Goal: Communication & Community: Answer question/provide support

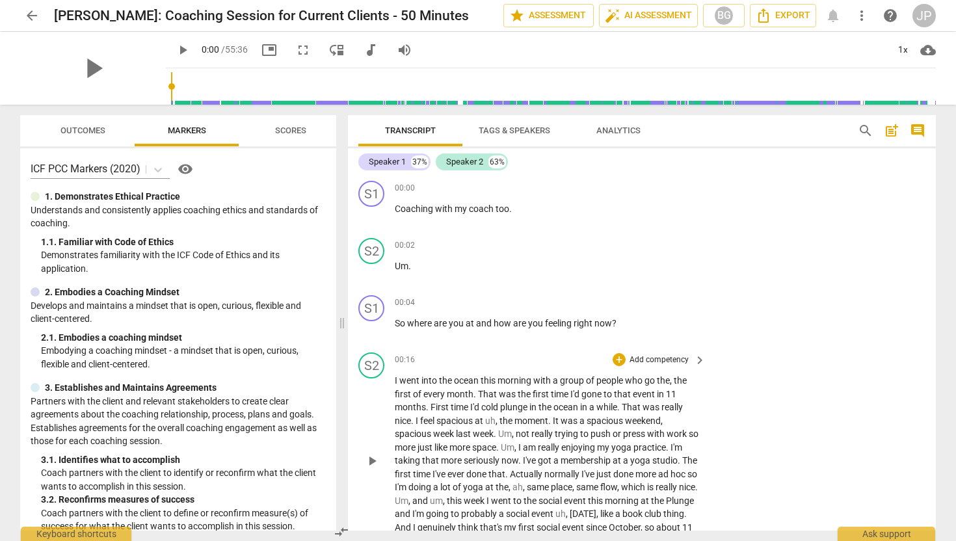
click at [396, 380] on span "I" at bounding box center [397, 380] width 5 height 10
click at [370, 459] on span "play_arrow" at bounding box center [372, 461] width 16 height 16
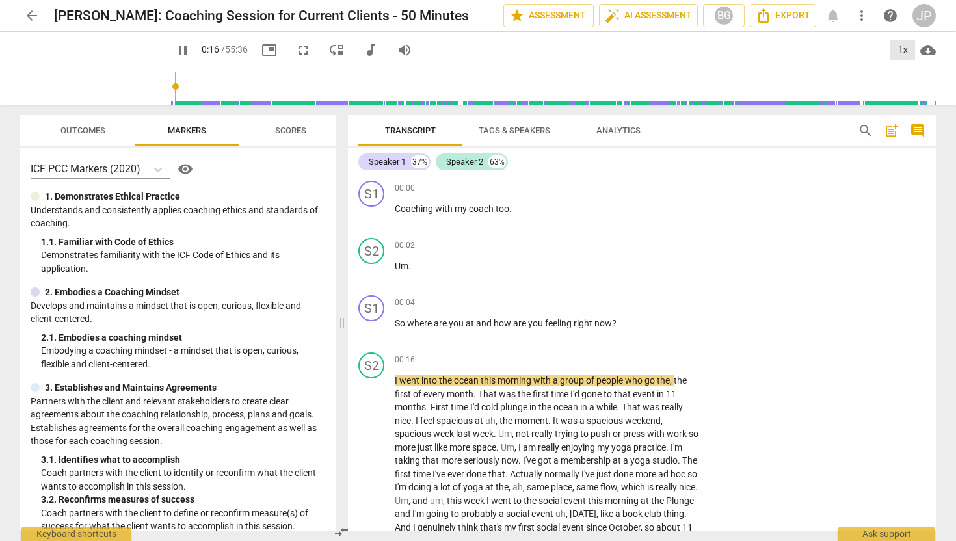
click at [906, 50] on div "1x" at bounding box center [902, 50] width 25 height 21
click at [167, 49] on div at bounding box center [478, 270] width 956 height 541
click at [175, 53] on span "pause" at bounding box center [183, 50] width 16 height 16
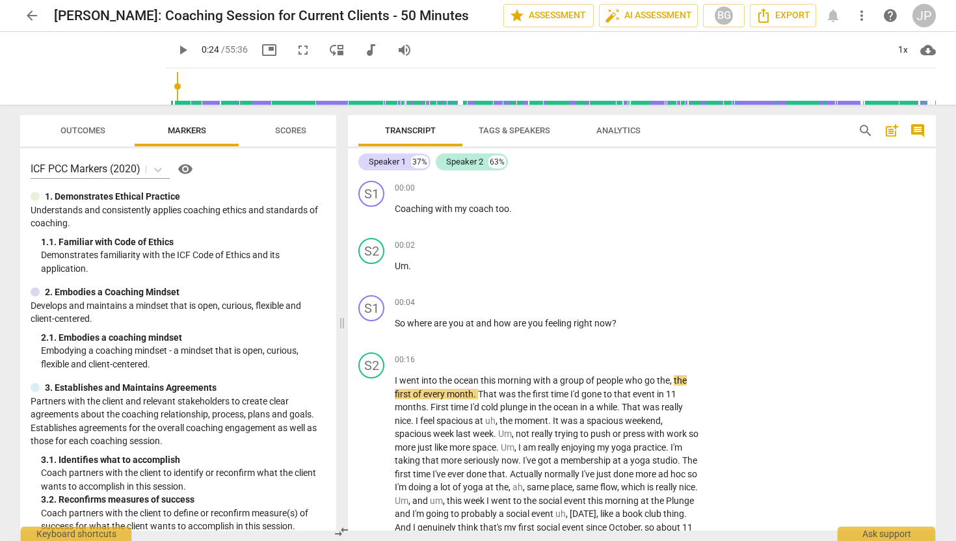
click at [175, 48] on span "play_arrow" at bounding box center [183, 50] width 16 height 16
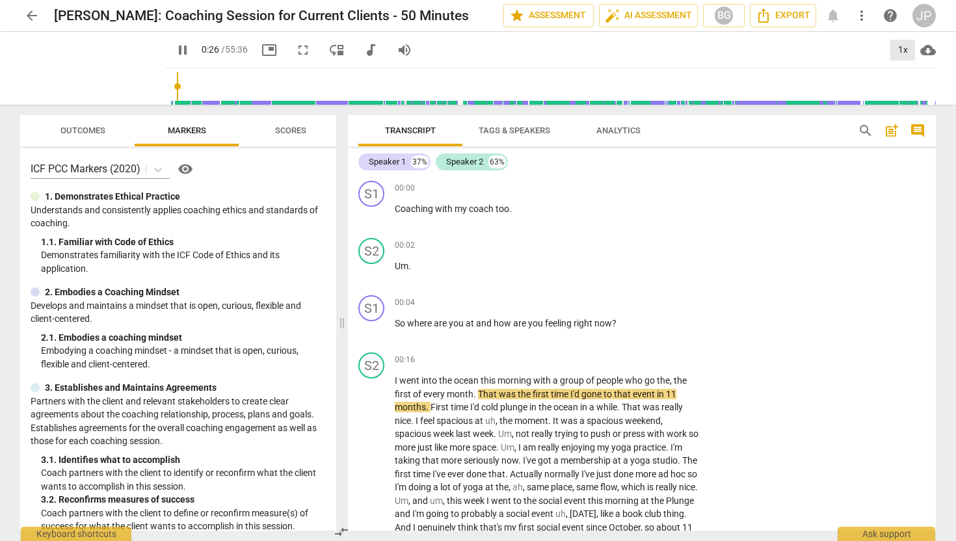
click at [904, 46] on div "1x" at bounding box center [902, 50] width 25 height 21
click at [905, 125] on li "1.5x" at bounding box center [912, 125] width 44 height 25
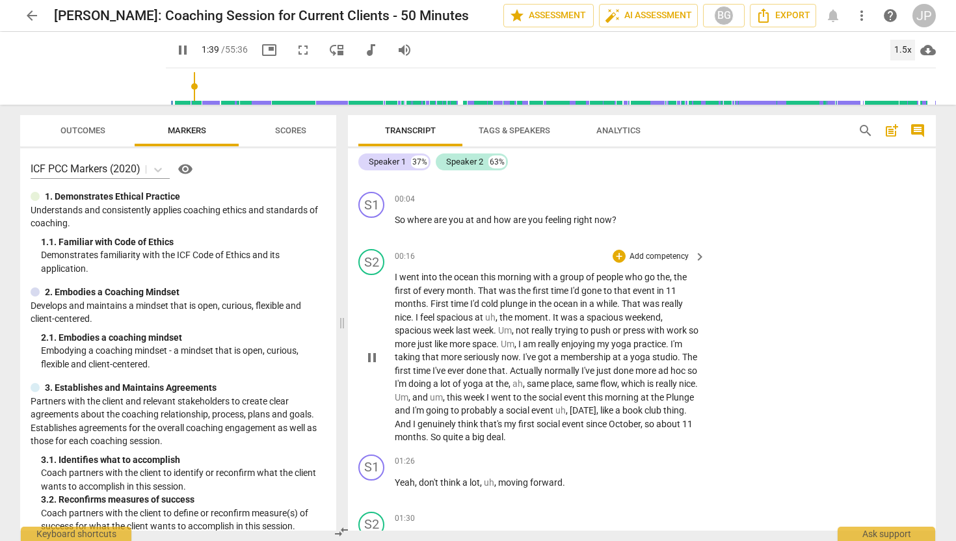
scroll to position [475, 0]
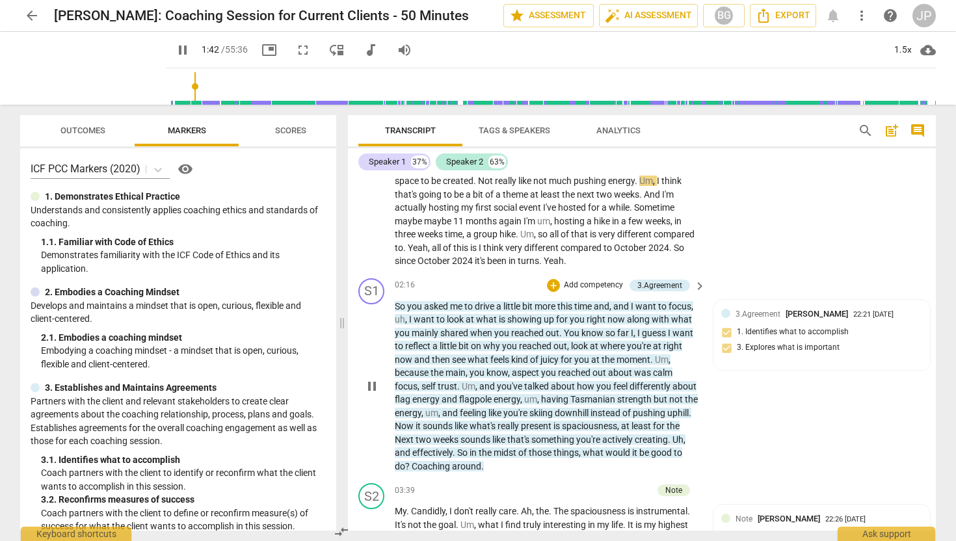
click at [374, 383] on span "pause" at bounding box center [372, 386] width 16 height 16
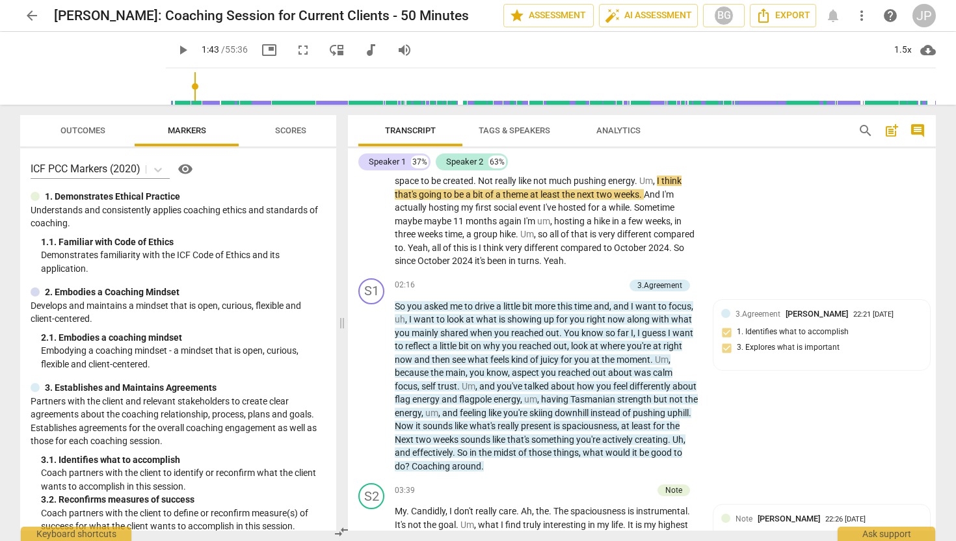
click at [175, 46] on span "play_arrow" at bounding box center [183, 50] width 16 height 16
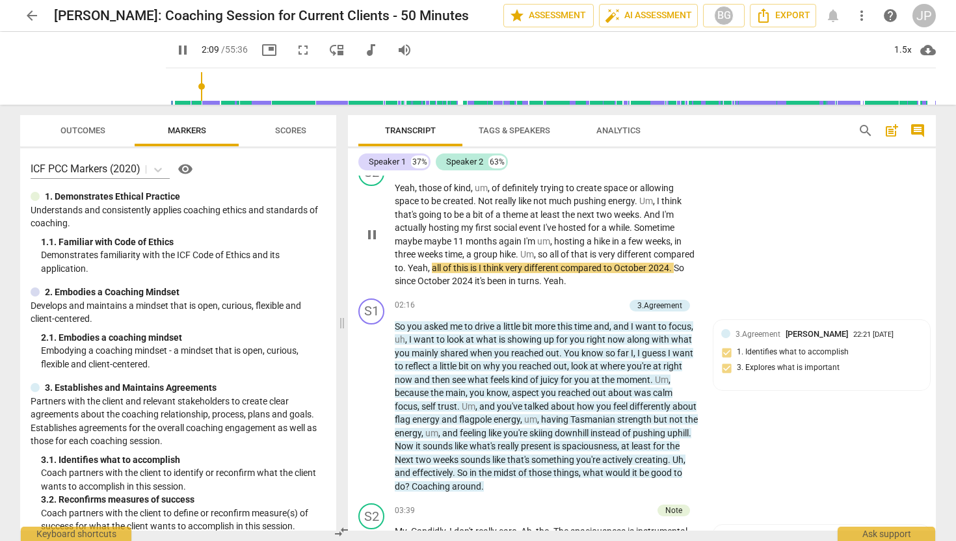
scroll to position [439, 0]
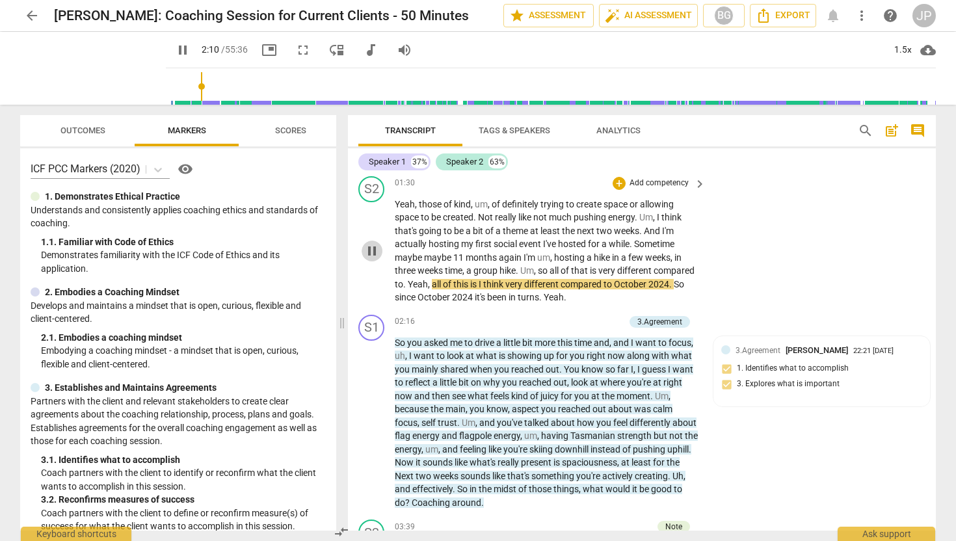
click at [375, 247] on span "pause" at bounding box center [372, 251] width 16 height 16
click at [376, 252] on span "play_arrow" at bounding box center [372, 251] width 16 height 16
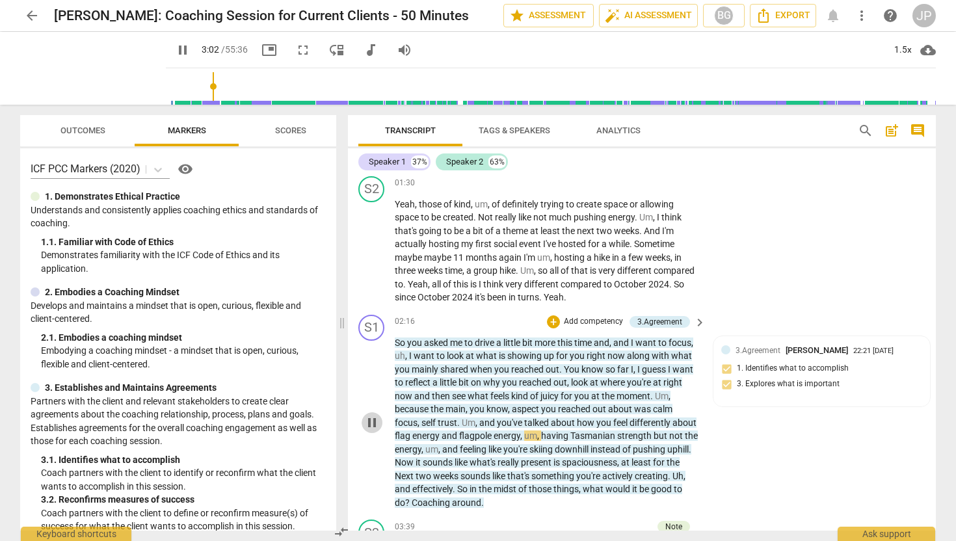
click at [367, 417] on span "pause" at bounding box center [372, 423] width 16 height 16
type input "183"
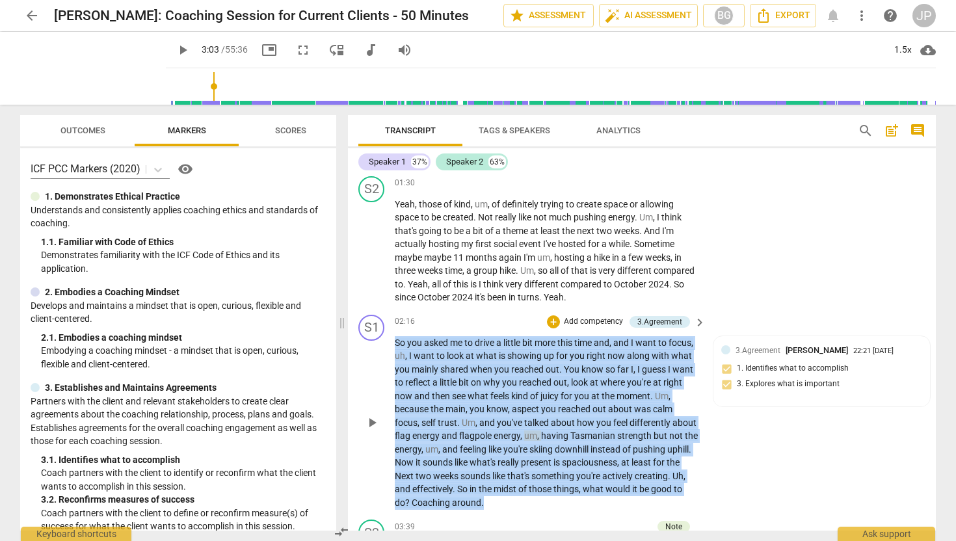
drag, startPoint x: 540, startPoint y: 502, endPoint x: 396, endPoint y: 336, distance: 219.4
click at [396, 336] on p "So you asked me to drive a little bit more this time and , and I want to focus …" at bounding box center [547, 423] width 304 height 174
click at [696, 323] on span "keyboard_arrow_right" at bounding box center [700, 323] width 16 height 16
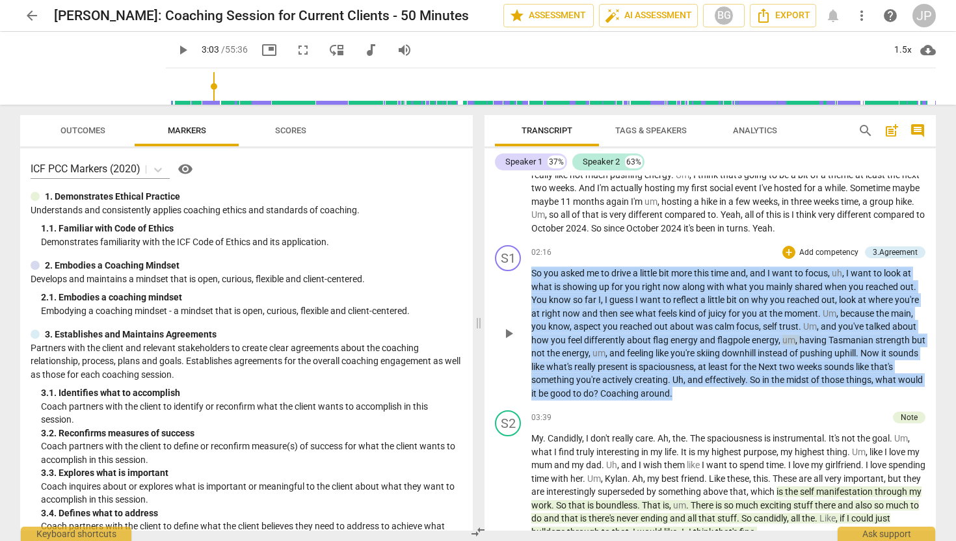
scroll to position [397, 0]
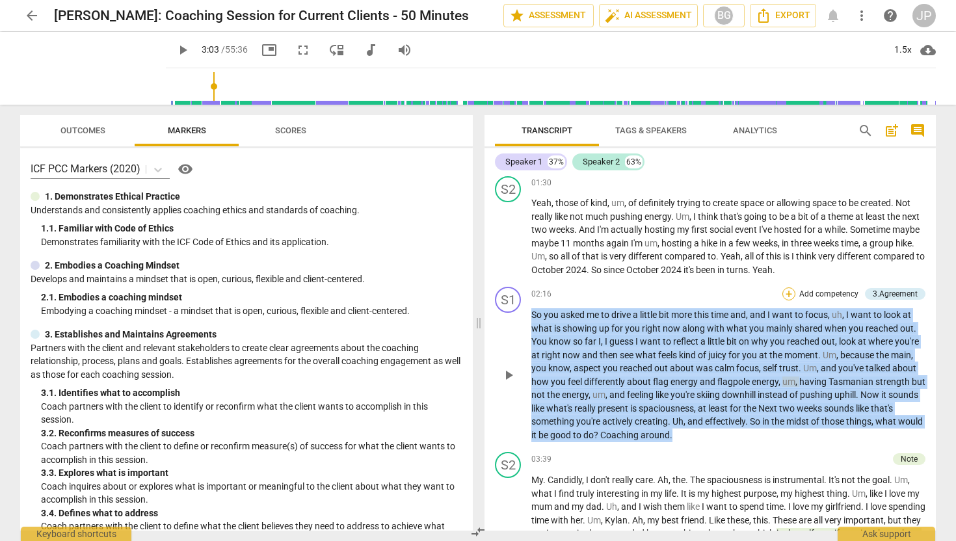
click at [790, 294] on div "+" at bounding box center [788, 293] width 13 height 13
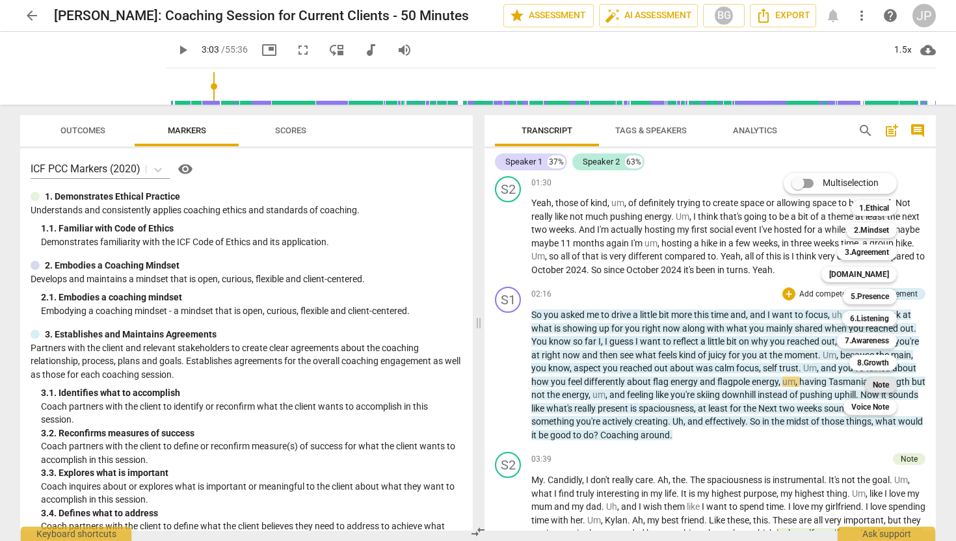
click at [877, 383] on b "Note" at bounding box center [881, 385] width 16 height 16
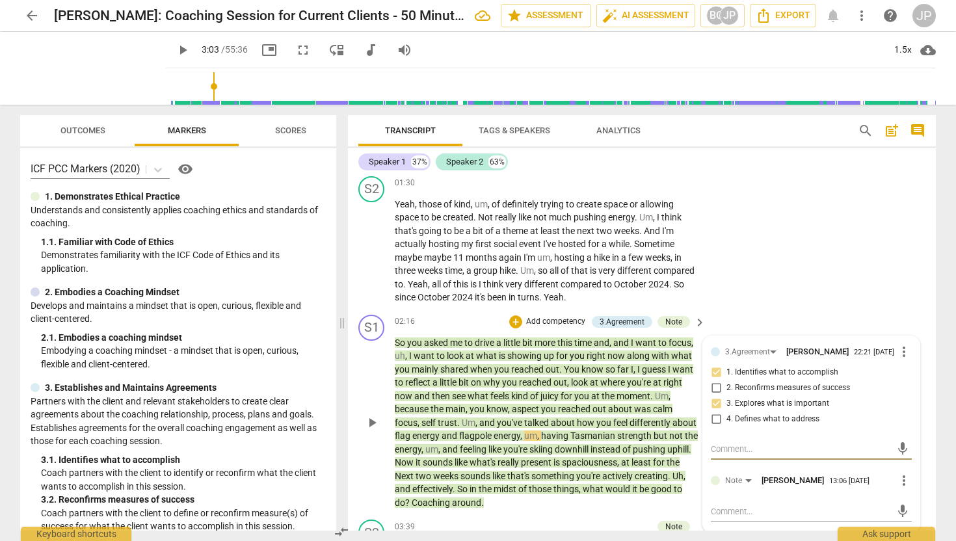
type textarea "Y"
type textarea "Yo"
type textarea "You"
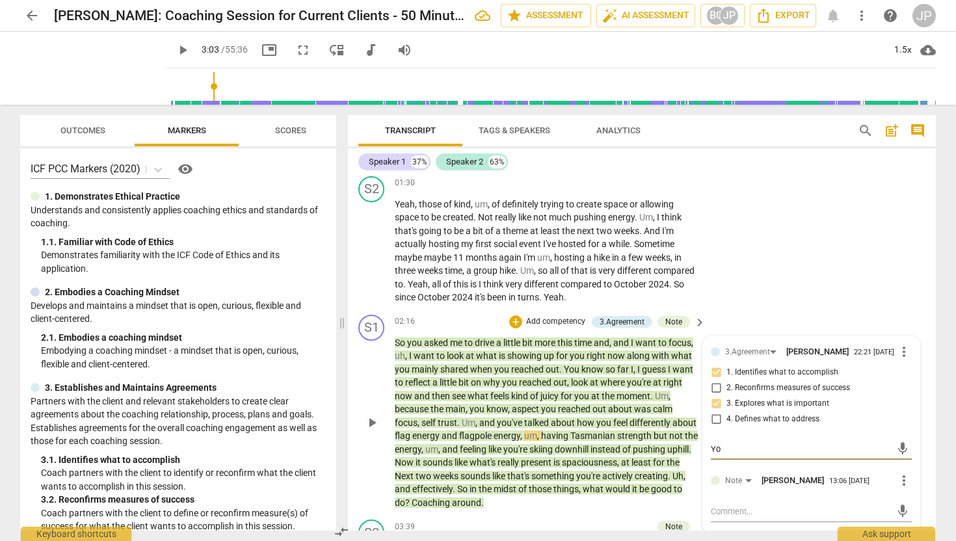
type textarea "You"
type textarea "You g"
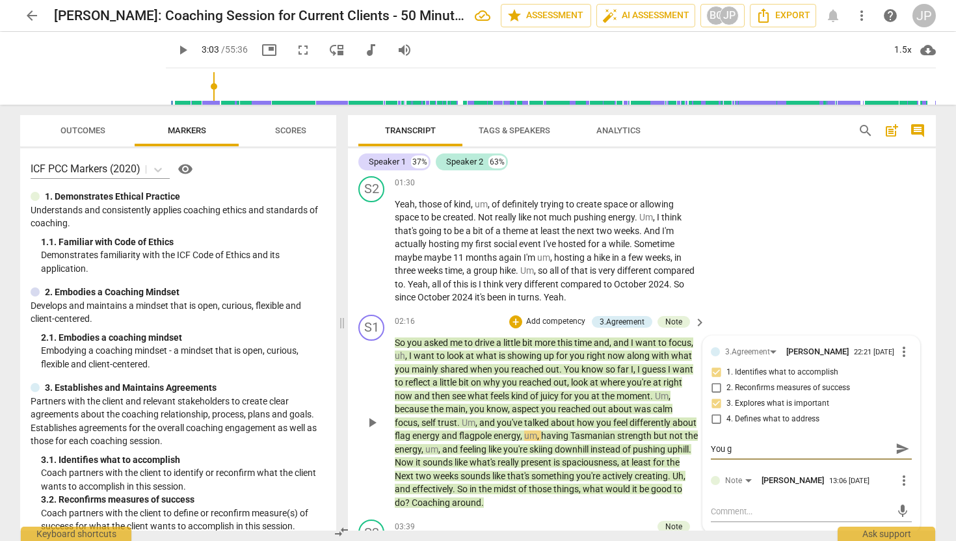
type textarea "You gr"
type textarea "You gro"
type textarea "You grou"
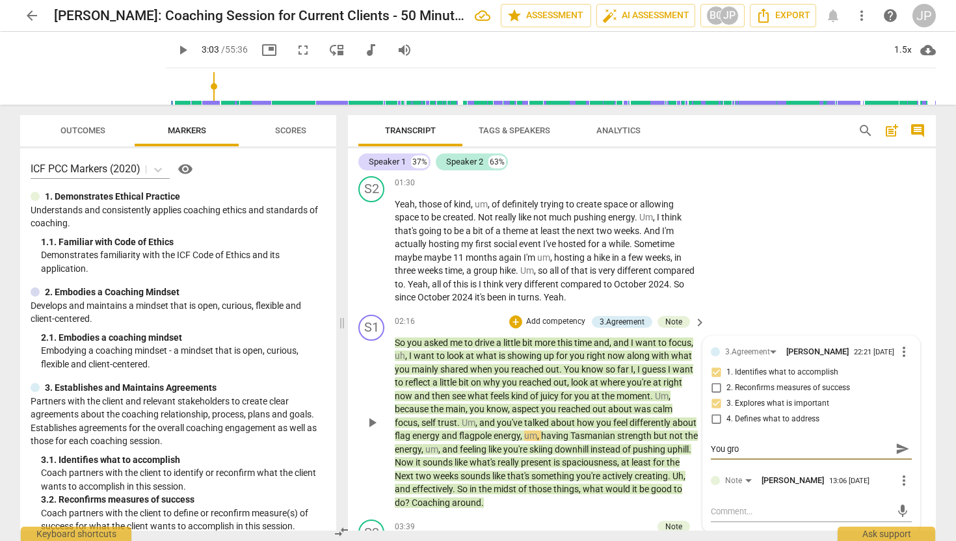
type textarea "You grou"
type textarea "You groun"
type textarea "You ground"
type textarea "You grounde"
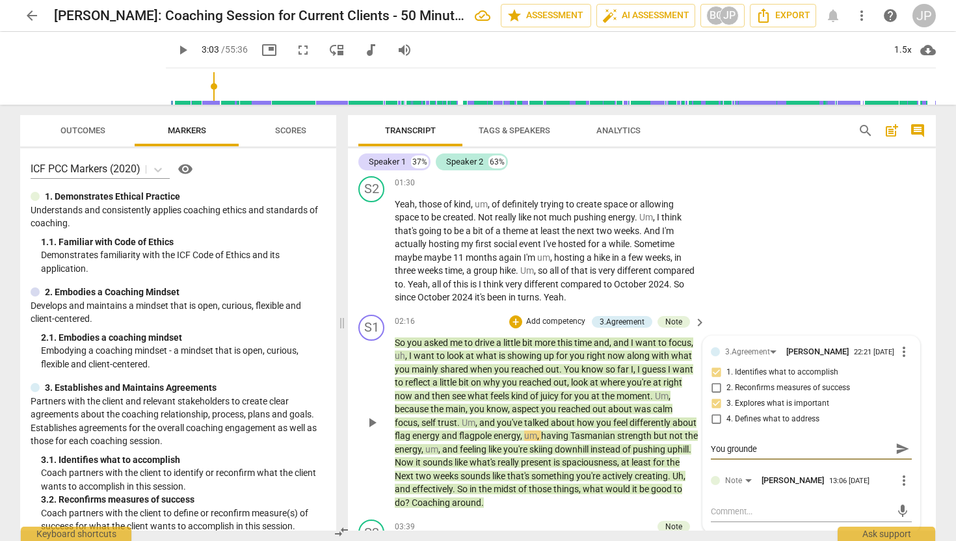
type textarea "You grounded"
type textarea "You grounded y"
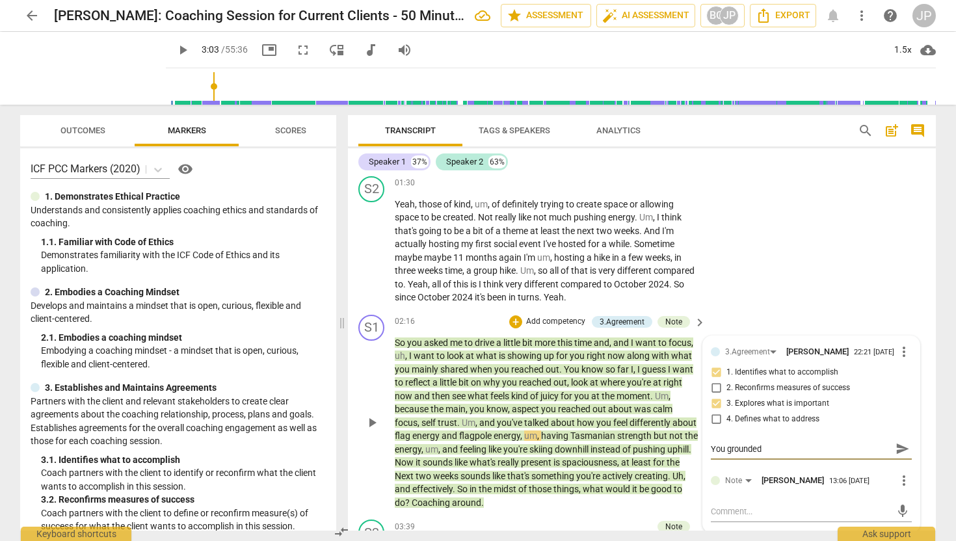
type textarea "You grounded y"
type textarea "You grounded yo"
type textarea "You grounded you"
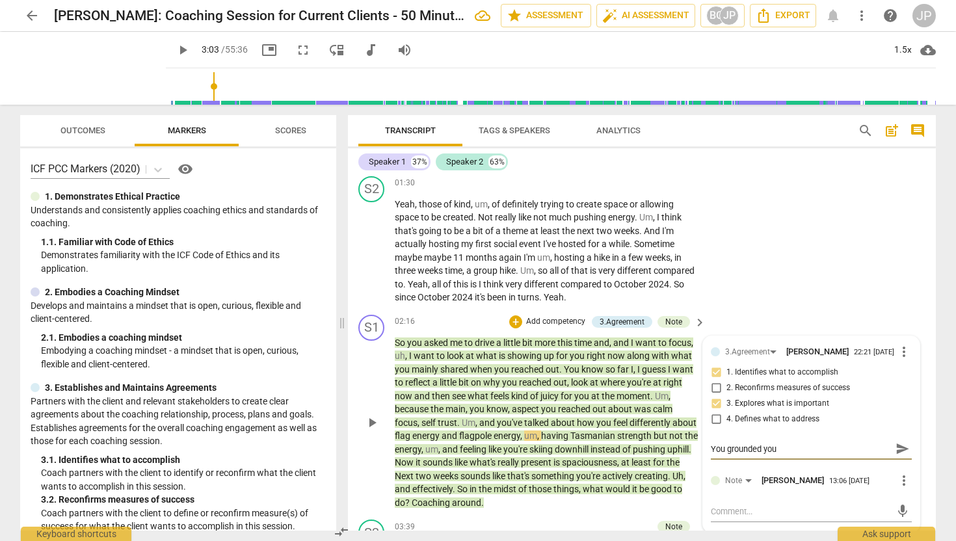
type textarea "You grounded your"
type textarea "You grounded your r"
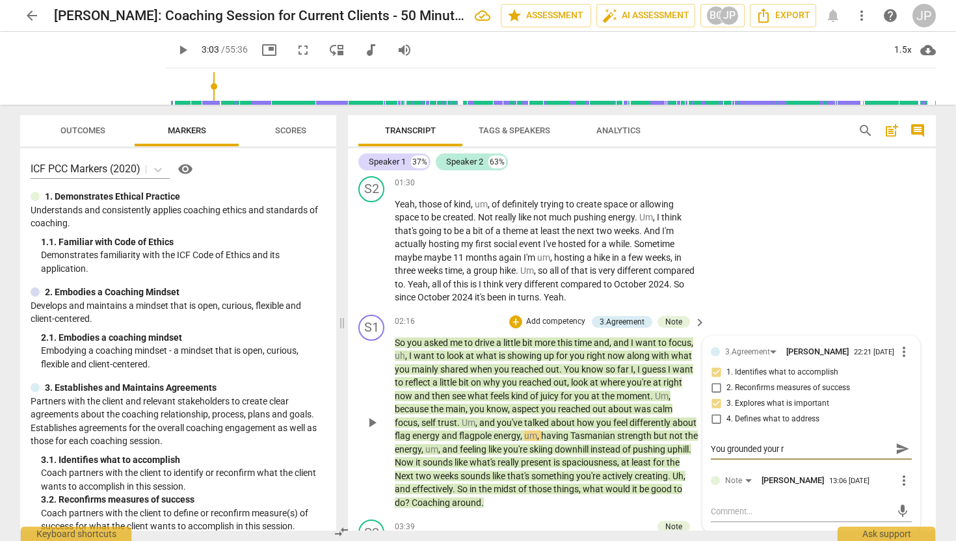
type textarea "You grounded your re"
type textarea "You grounded your res"
type textarea "You grounded your resp"
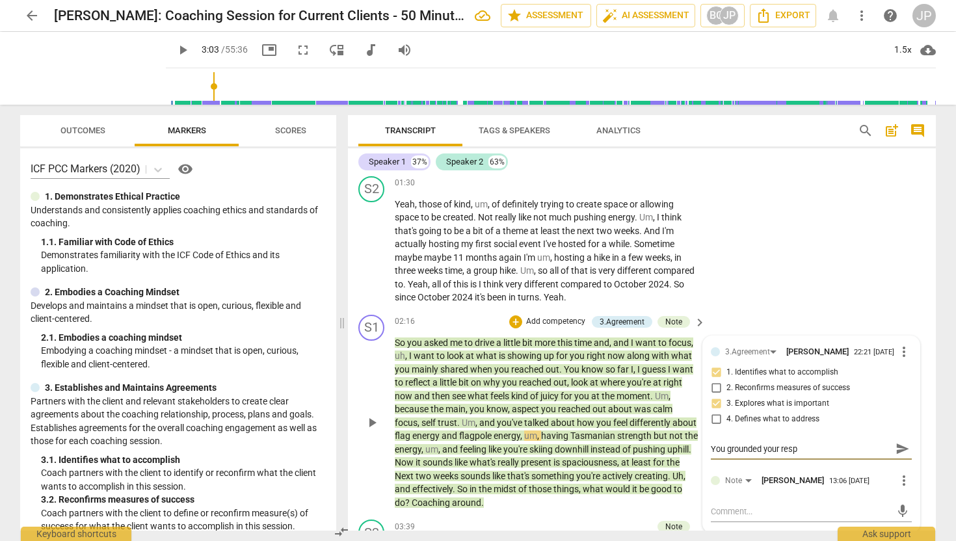
type textarea "You grounded your respo"
type textarea "You grounded your respon"
type textarea "You grounded your respons"
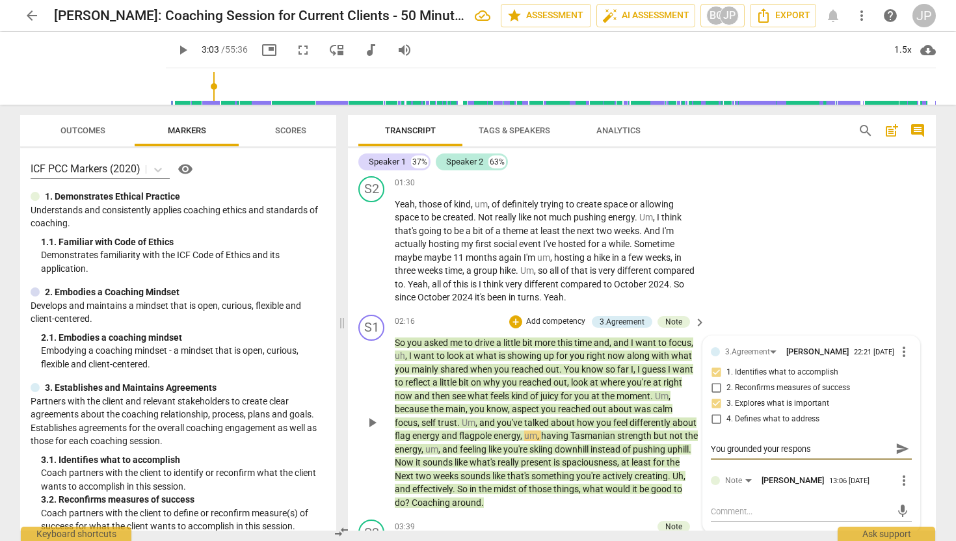
type textarea "You grounded your response"
type textarea "You grounded your response i"
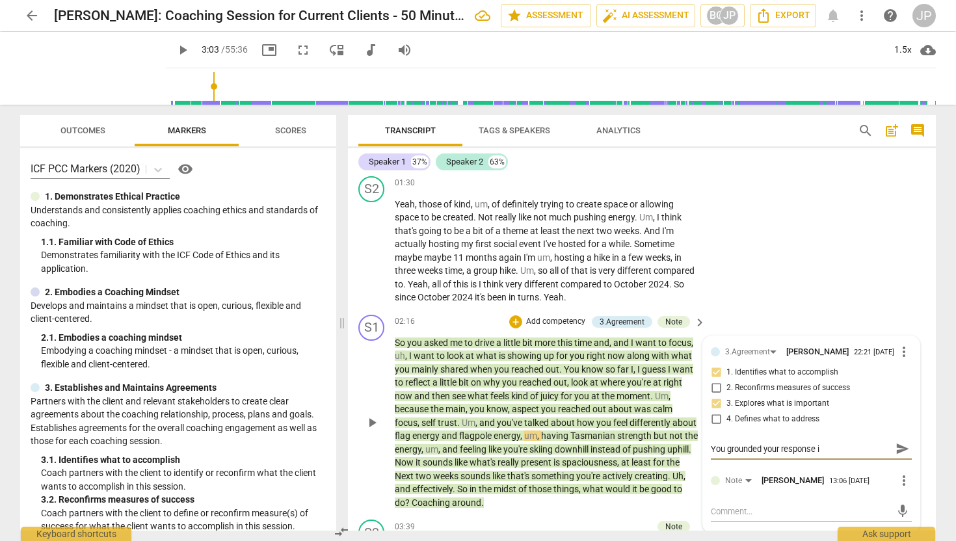
type textarea "You grounded your response in"
type textarea "You grounded your response in t"
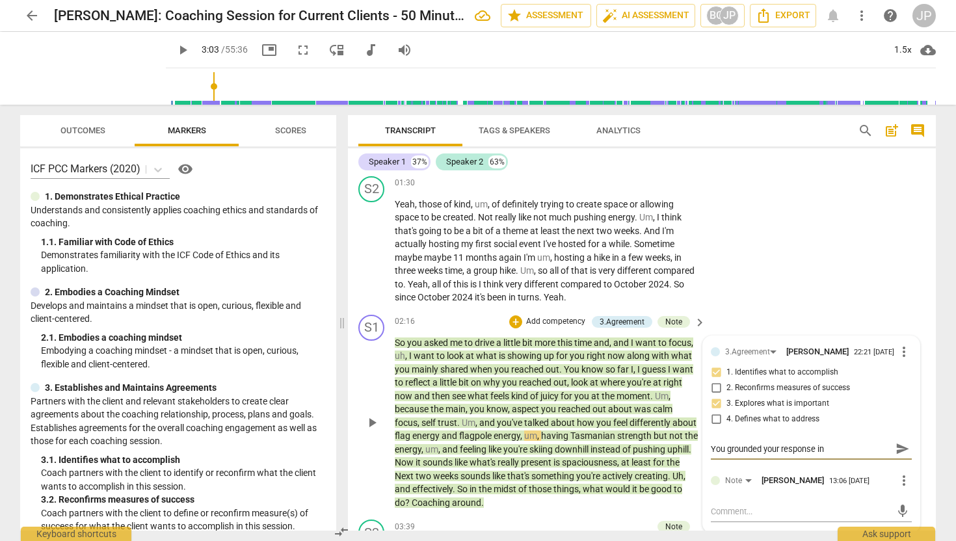
type textarea "You grounded your response in t"
type textarea "You grounded your response in te"
type textarea "You grounded your response in ter"
type textarea "You grounded your response in term"
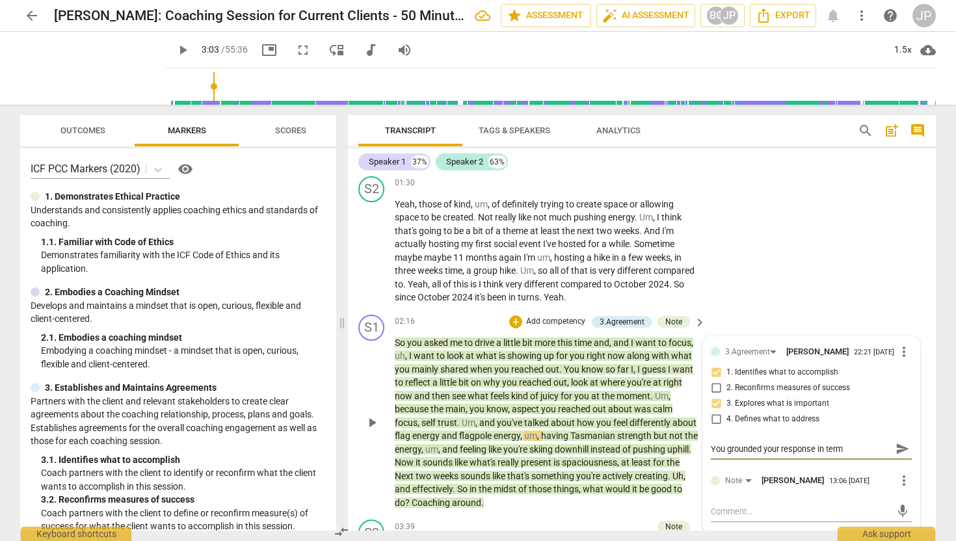
type textarea "You grounded your response in terms"
type textarea "You grounded your response in terms o"
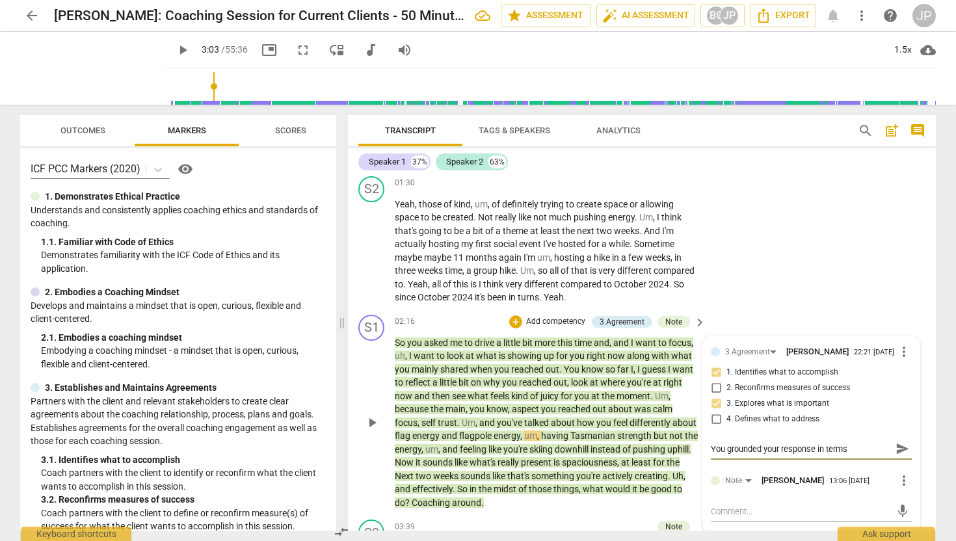
type textarea "You grounded your response in terms o"
type textarea "You grounded your response in terms of"
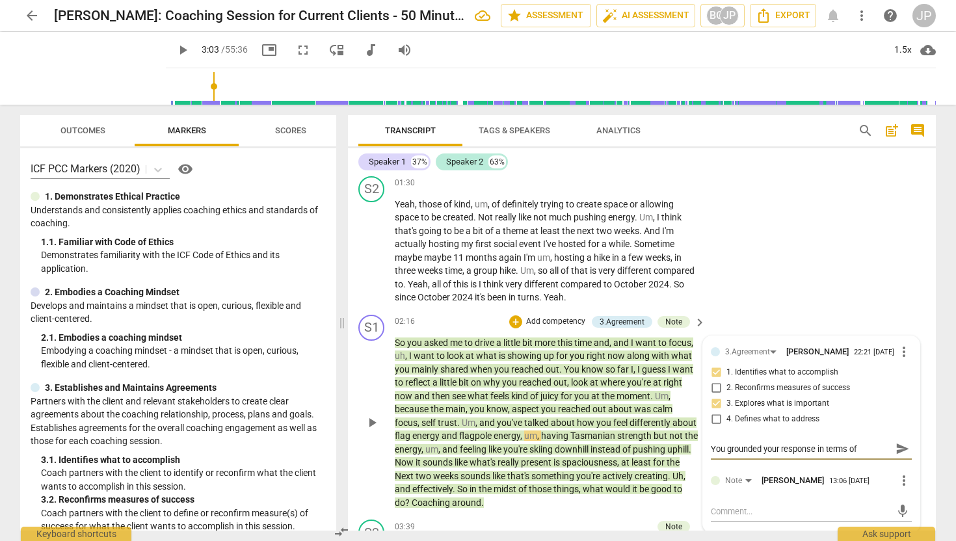
type textarea "You grounded your response in terms of w"
type textarea "You grounded your response in terms of wh"
type textarea "You grounded your response in terms of wha"
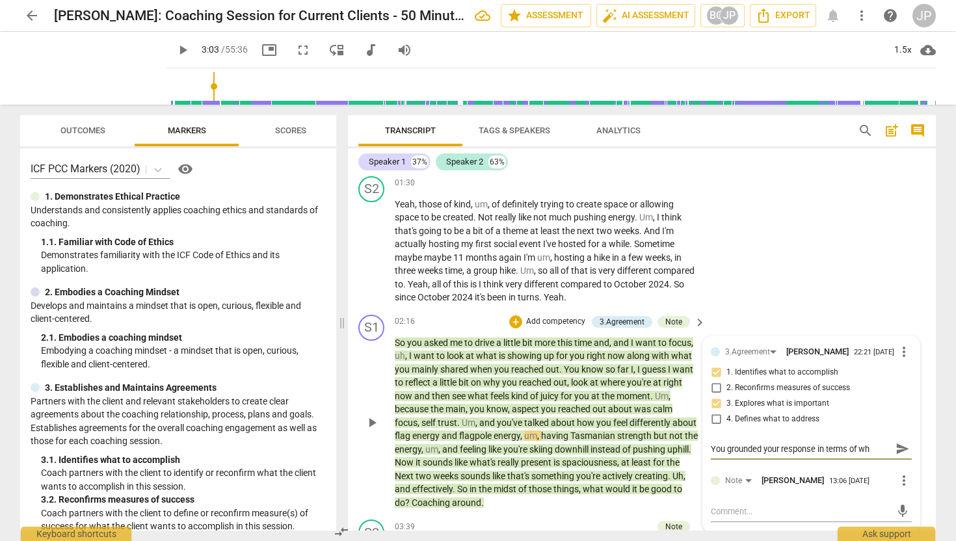
type textarea "You grounded your response in terms of wha"
type textarea "You grounded your response in terms of what"
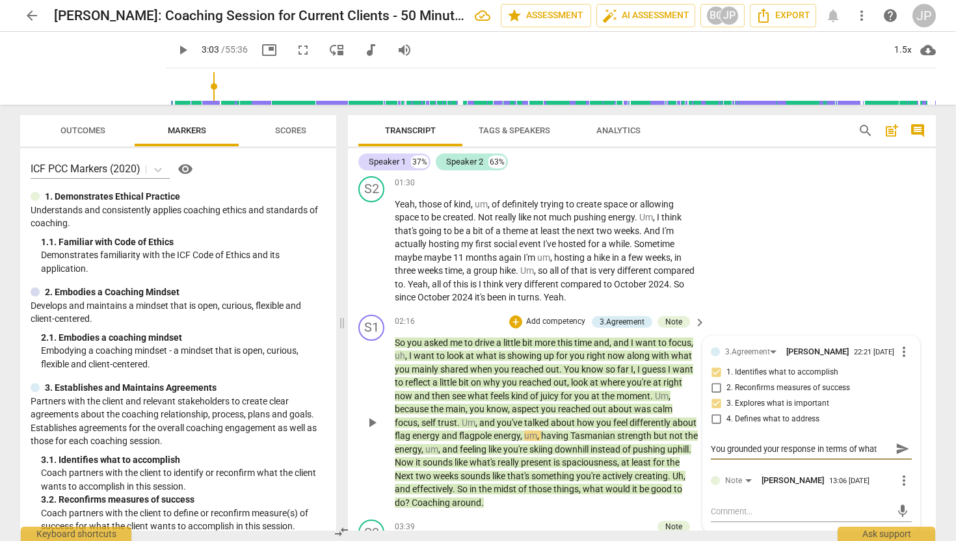
type textarea "You grounded your response in terms of what h"
type textarea "You grounded your response in terms of what he"
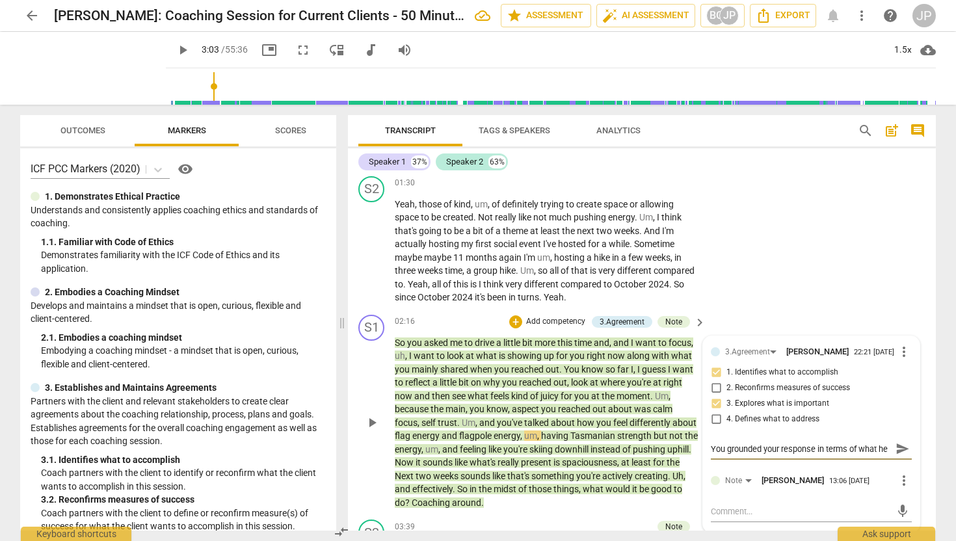
type textarea "You grounded your response in terms of what he a"
type textarea "You grounded your response in terms of what he as"
type textarea "You grounded your response in terms of what he ask"
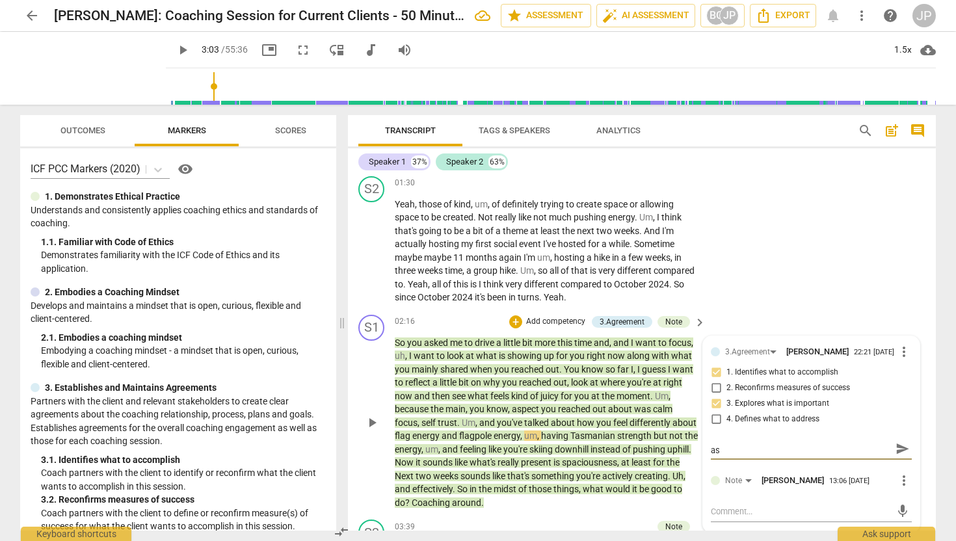
type textarea "You grounded your response in terms of what he ask"
type textarea "You grounded your response in terms of what he aske"
type textarea "You grounded your response in terms of what he asked"
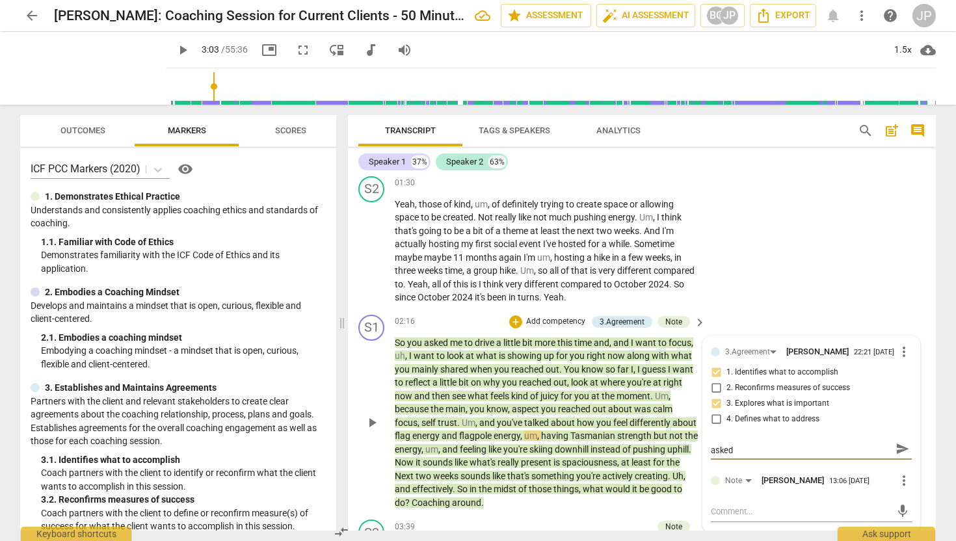
scroll to position [0, 0]
type textarea "You grounded your response in terms of what he asked"
type textarea "You grounded your response in terms of what he asked o"
type textarea "You grounded your response in terms of what he asked oy"
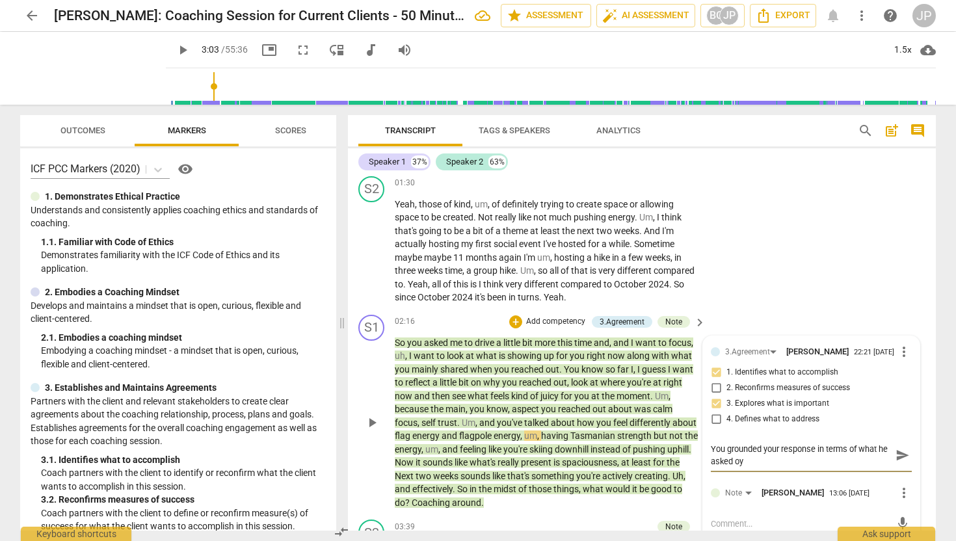
type textarea "You grounded your response in terms of what he asked oyu"
type textarea "You grounded your response in terms of what he asked oy"
type textarea "You grounded your response in terms of what he asked o"
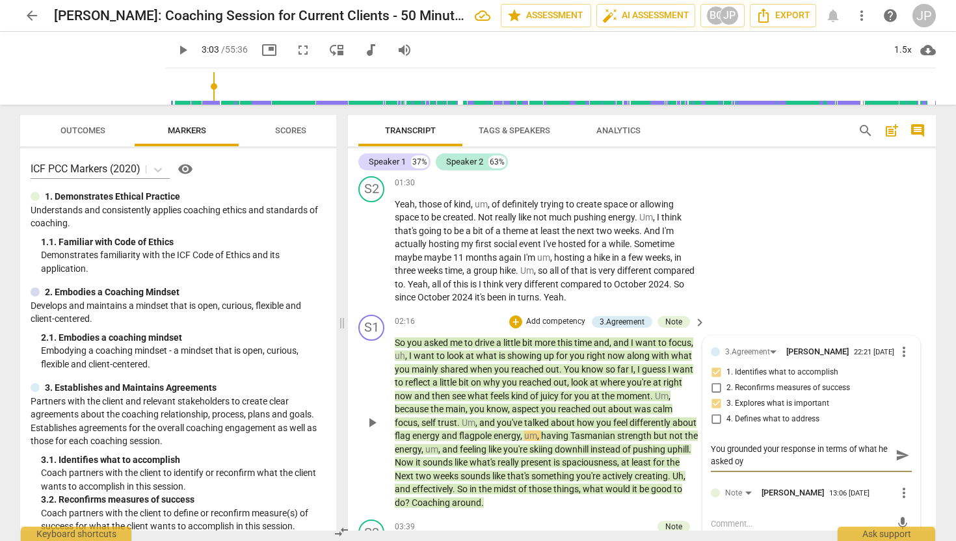
type textarea "You grounded your response in terms of what he asked o"
type textarea "You grounded your response in terms of what he asked"
type textarea "You grounded your response in terms of what he asked y"
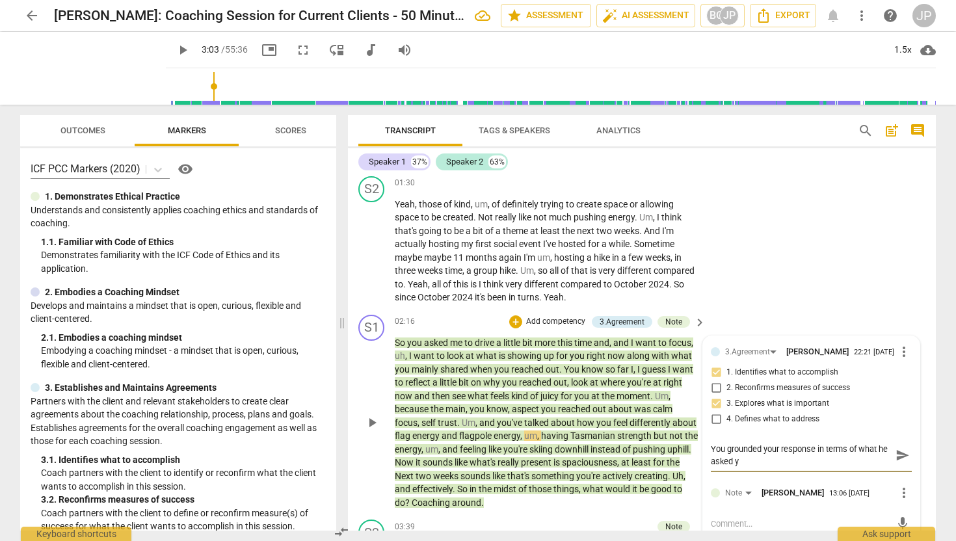
type textarea "You grounded your response in terms of what he asked [PERSON_NAME]"
type textarea "You grounded your response in terms of what he asked you"
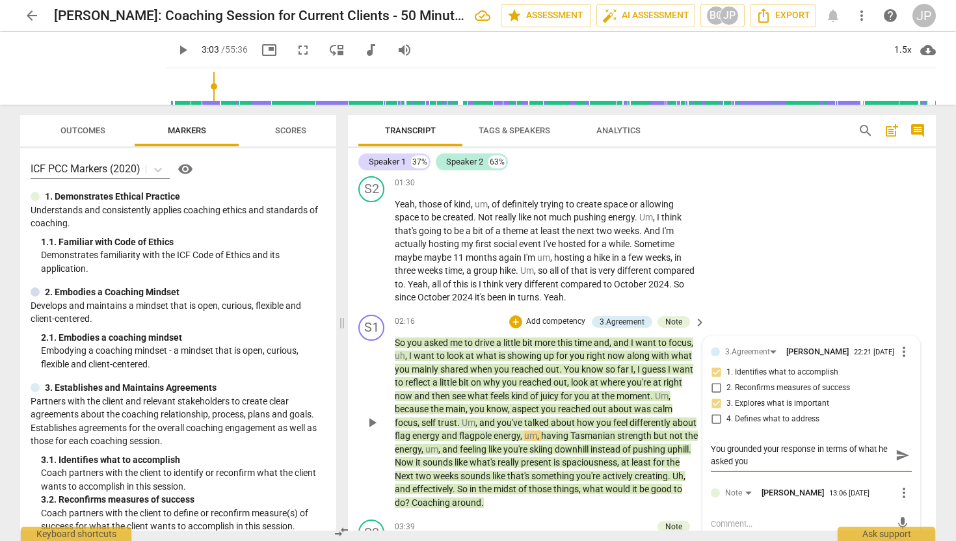
type textarea "You grounded your response in terms of what he asked you"
type textarea "You grounded your response in terms of what he asked you f"
type textarea "You grounded your response in terms of what he asked you fo"
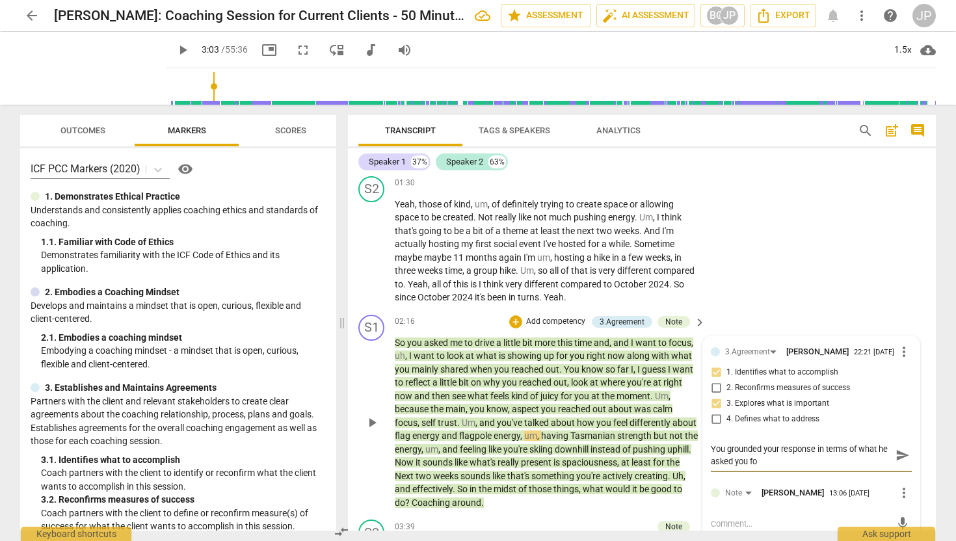
type textarea "You grounded your response in terms of what he asked you for"
type textarea "You grounded your response in terms of what he asked you for a"
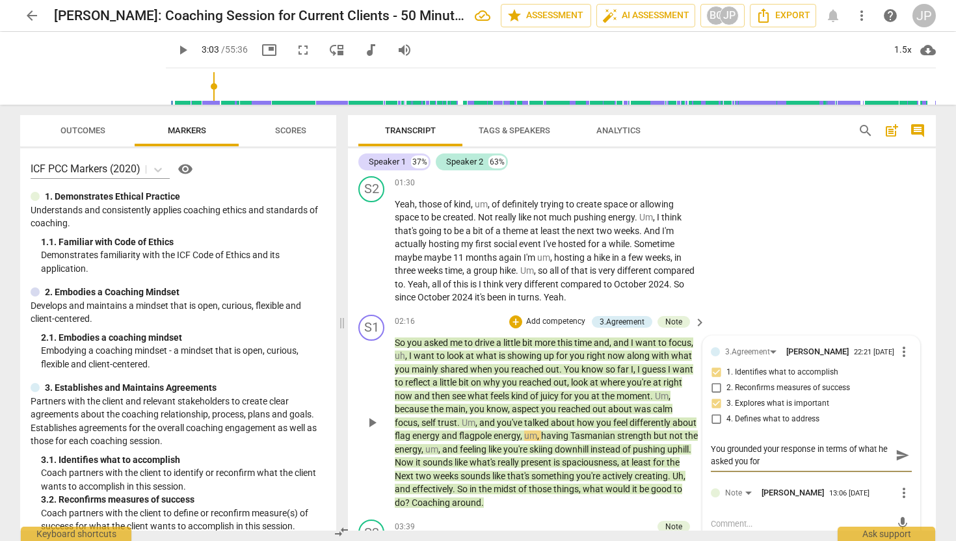
type textarea "You grounded your response in terms of what he asked you for a"
type textarea "You grounded your response in terms of what he asked you for as"
type textarea "You grounded your response in terms of what he asked you for as a"
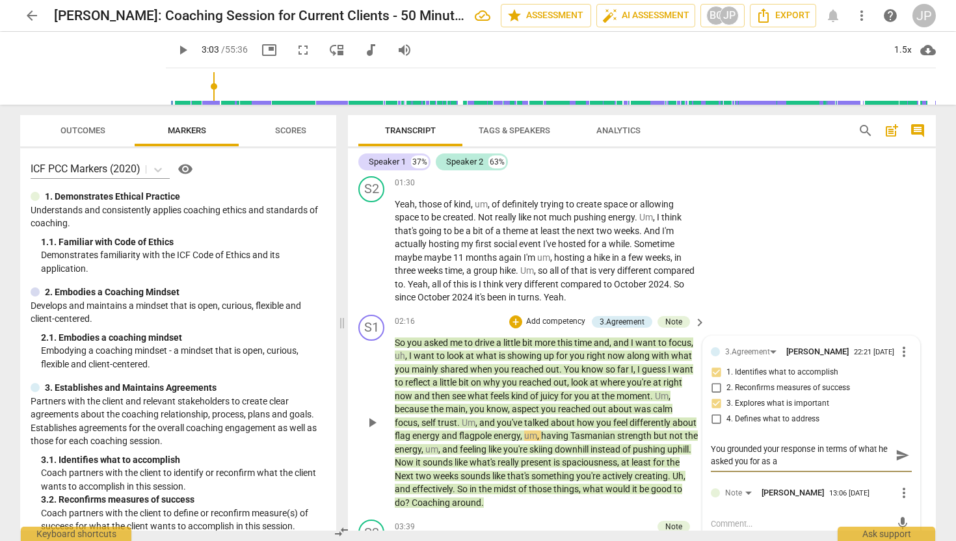
type textarea "You grounded your response in terms of what he asked you for as a"
type textarea "You grounded your response in terms of what he asked you for as a c"
type textarea "You grounded your response in terms of what he asked you for as a co"
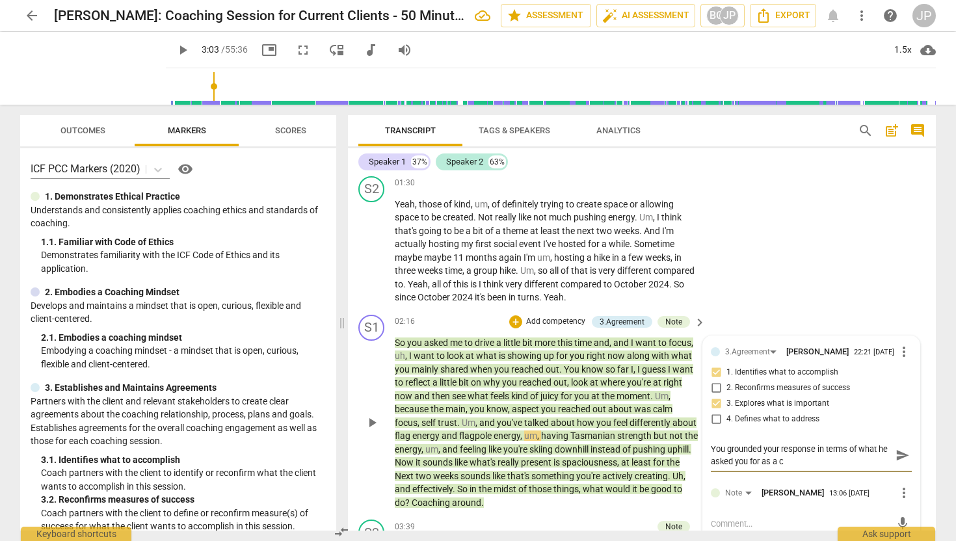
type textarea "You grounded your response in terms of what he asked you for as a co"
type textarea "You grounded your response in terms of what he asked you for as a coa"
type textarea "You grounded your response in terms of what he asked you for as a coac"
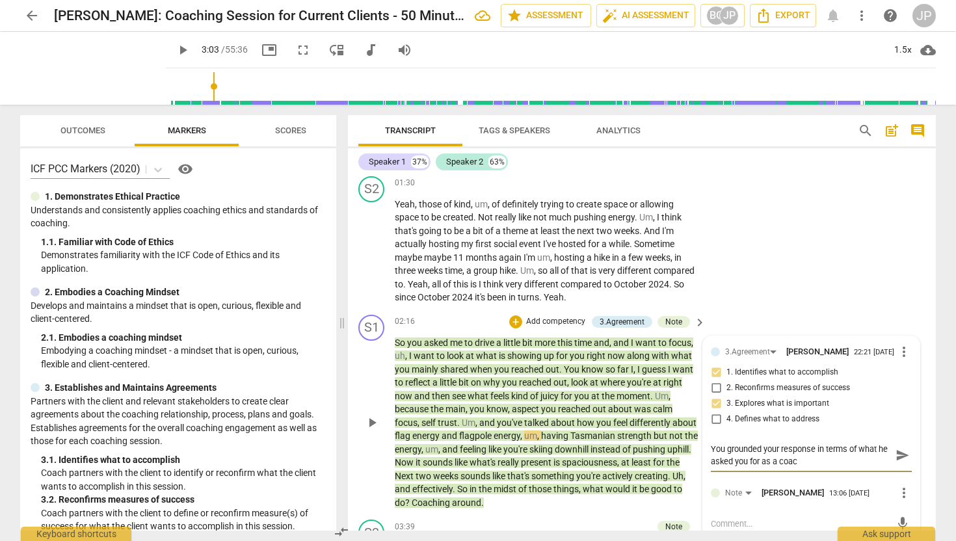
type textarea "You grounded your response in terms of what he asked you for as a coach"
type textarea "You grounded your response in terms of what he asked you for as a coach."
click at [901, 459] on span "send" at bounding box center [902, 455] width 14 height 14
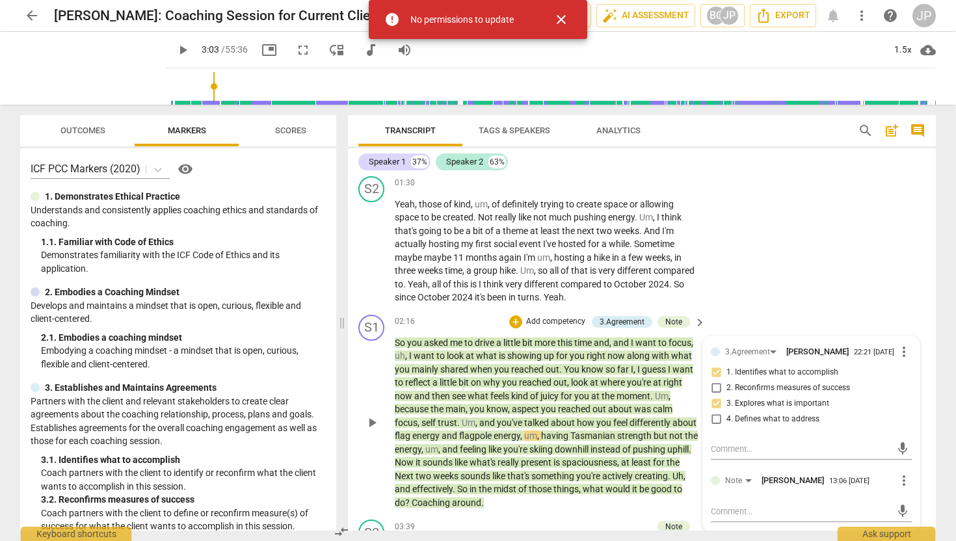
click at [585, 346] on span "time" at bounding box center [584, 342] width 20 height 10
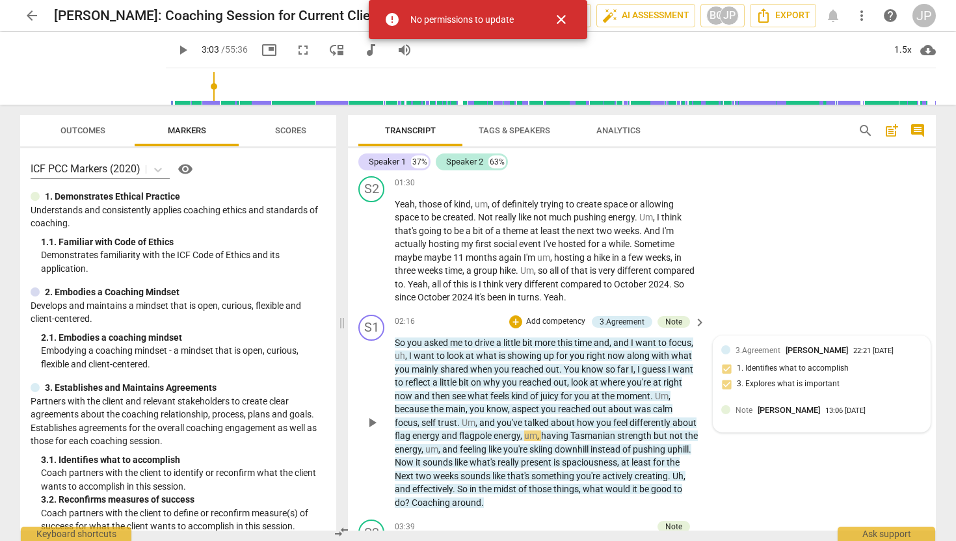
click at [758, 408] on span "[PERSON_NAME]" at bounding box center [789, 410] width 62 height 10
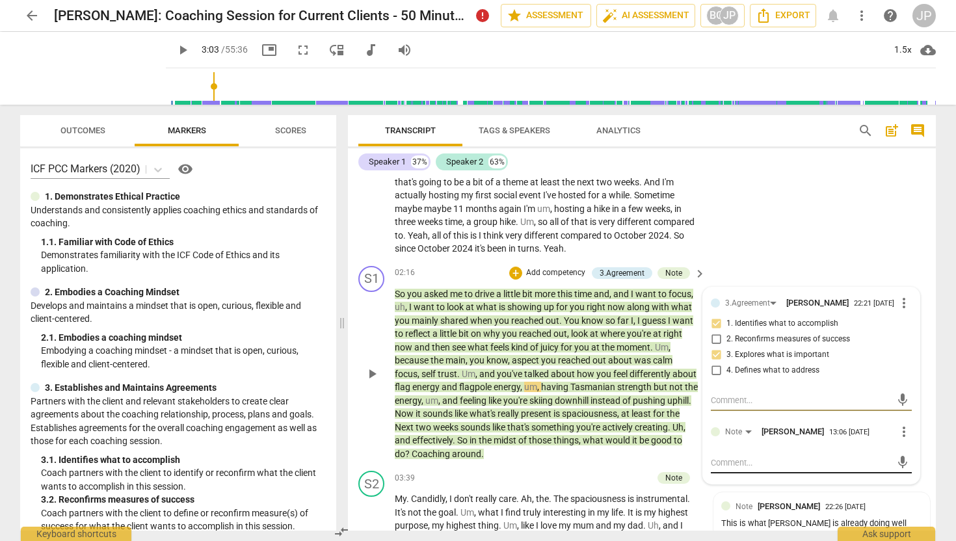
scroll to position [489, 0]
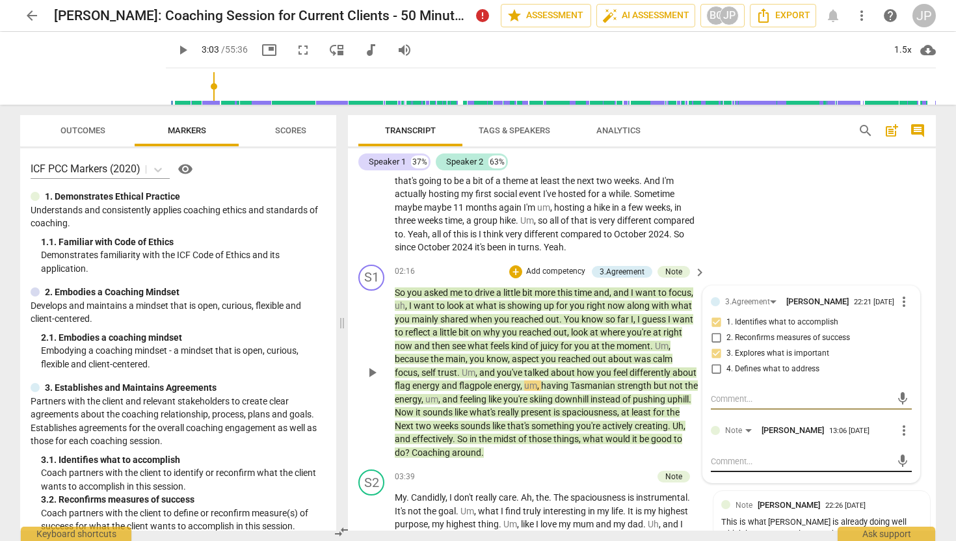
click at [728, 465] on textarea at bounding box center [801, 461] width 180 height 12
type textarea "Y"
type textarea "Yo"
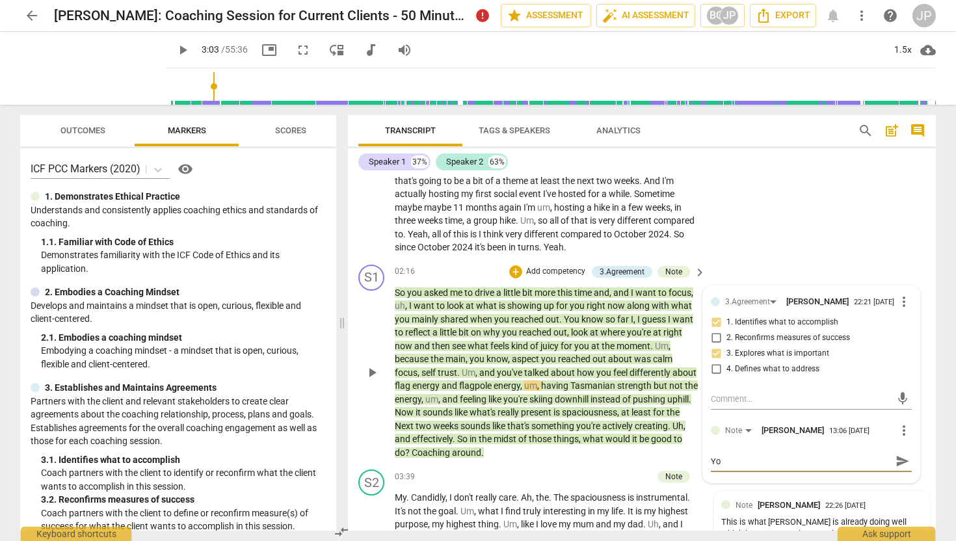
type textarea "You"
type textarea "You g"
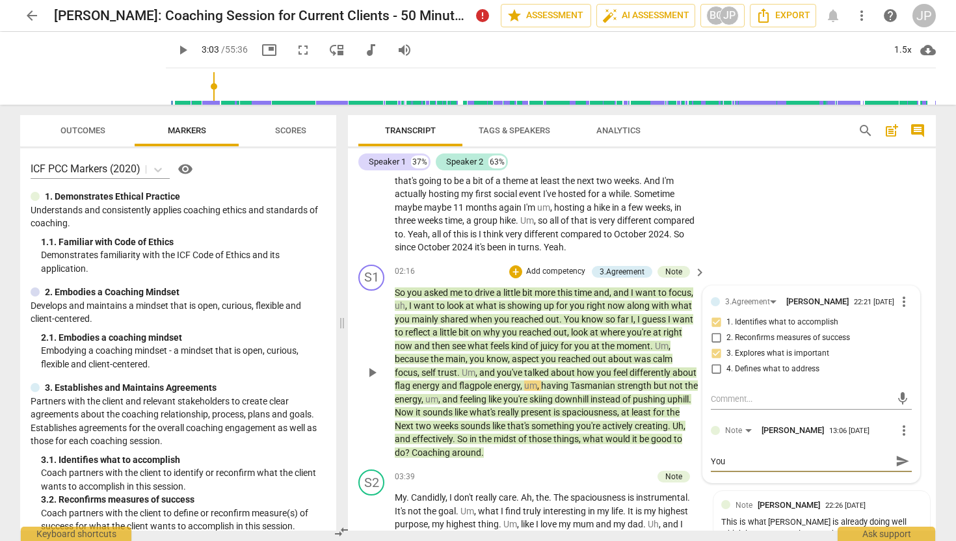
type textarea "You g"
type textarea "You gr"
type textarea "You gro"
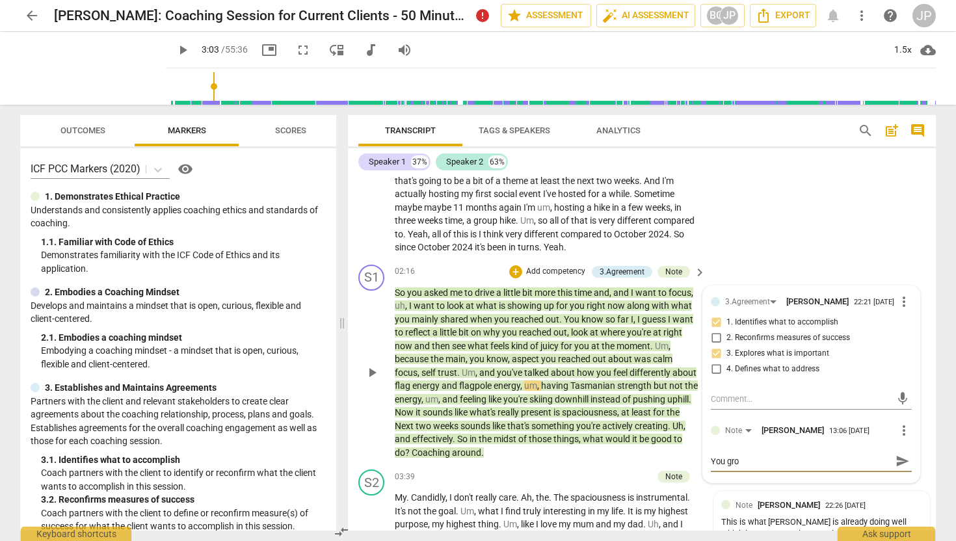
type textarea "You grou"
type textarea "You groun"
type textarea "You ground"
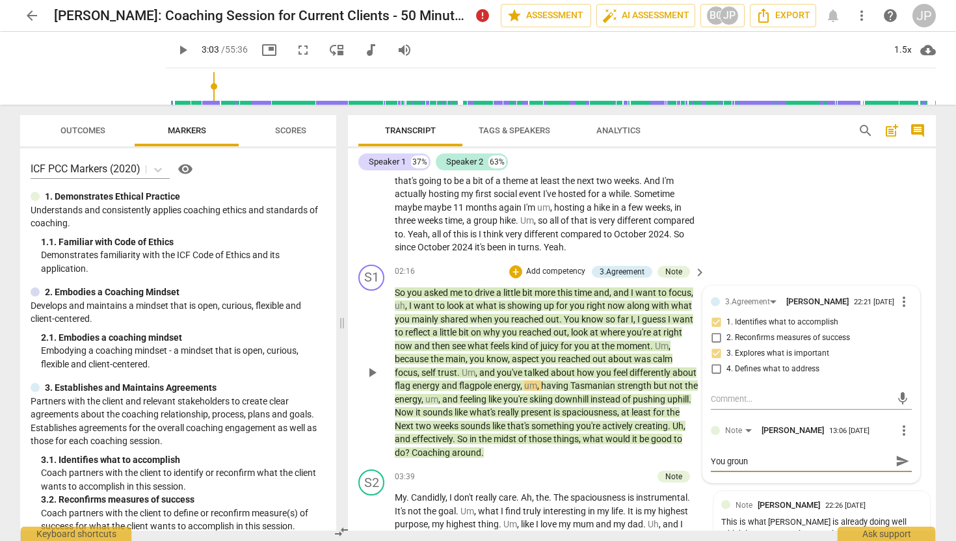
type textarea "You ground"
type textarea "You grounde"
type textarea "You grounded"
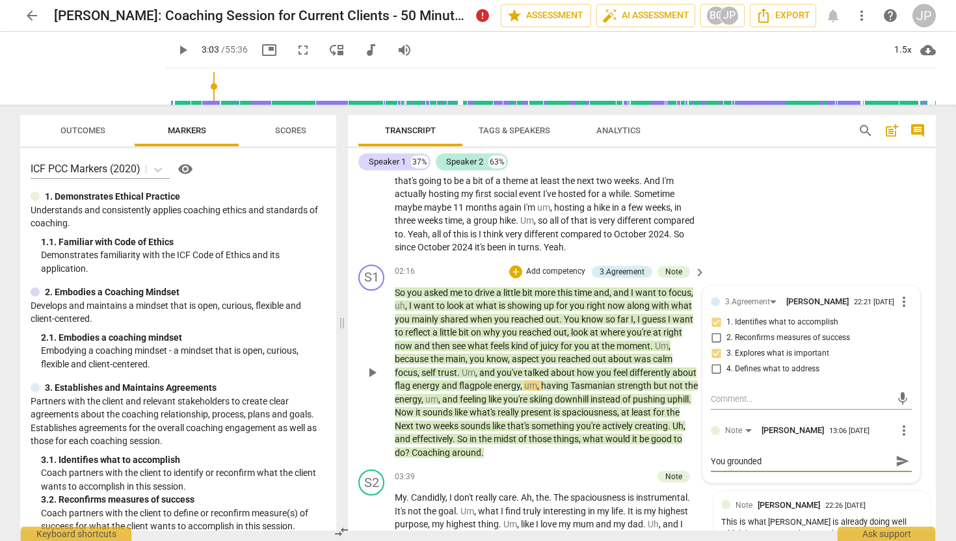
type textarea "You grounded y"
type textarea "You grounded yo"
type textarea "You grounded you"
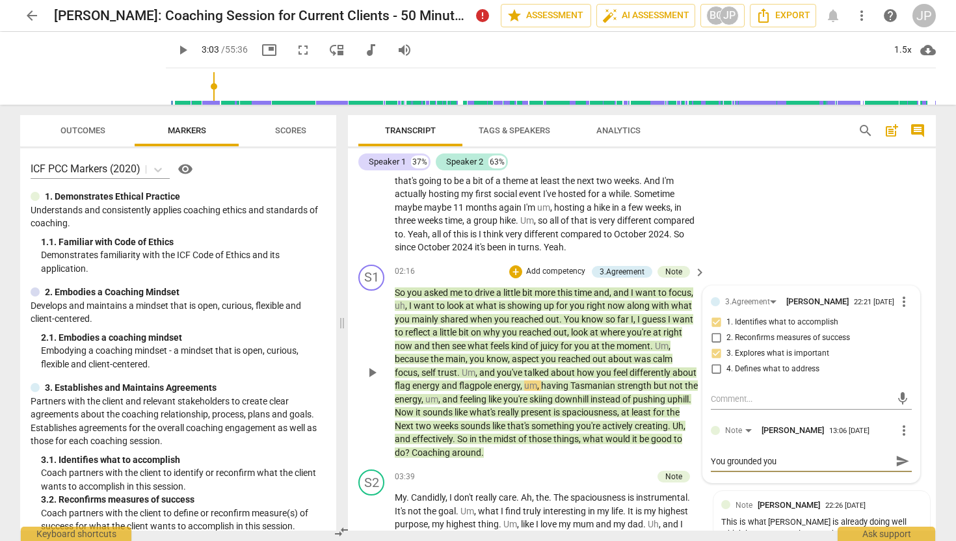
type textarea "You grounded your"
type textarea "You grounded your r"
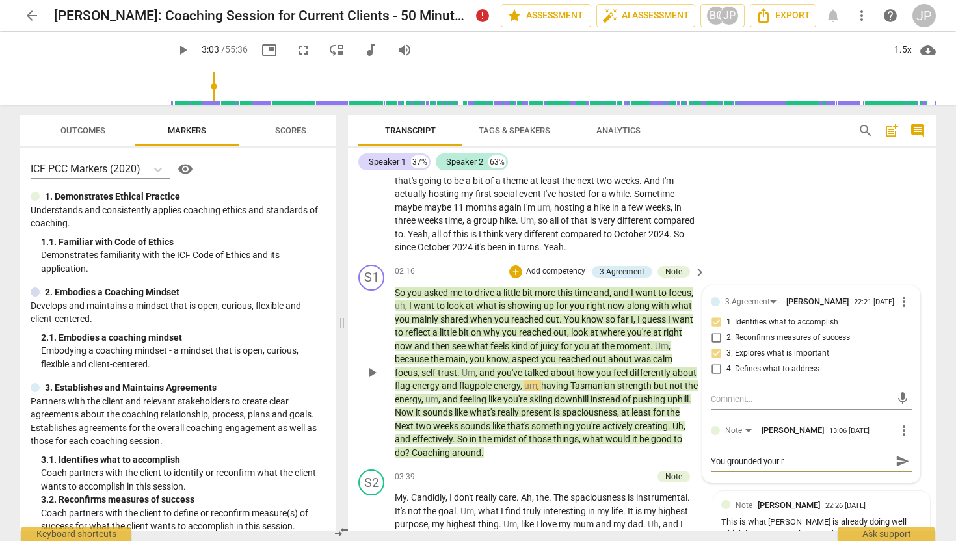
type textarea "You grounded your re"
type textarea "You grounded your res"
type textarea "You grounded your resp"
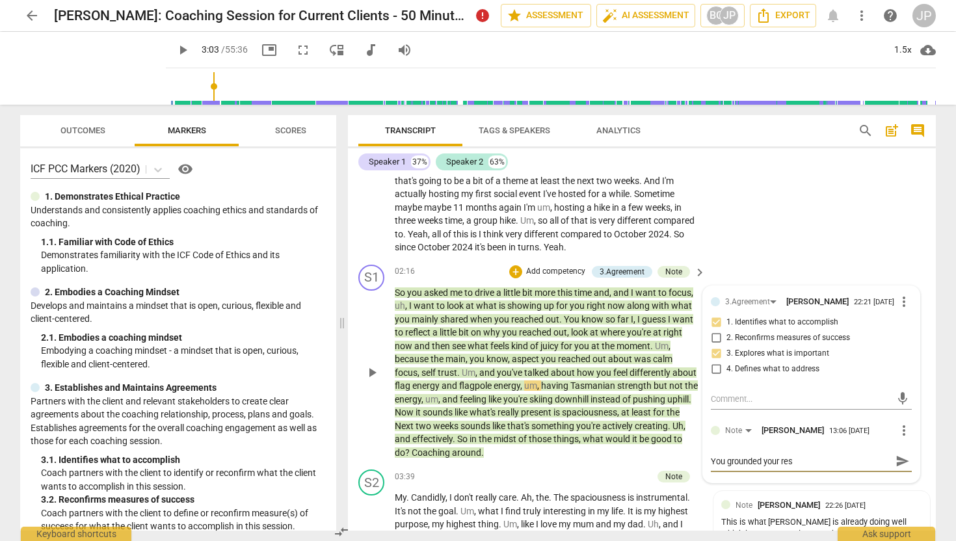
type textarea "You grounded your resp"
type textarea "You grounded your respo"
type textarea "You grounded your respon"
type textarea "You grounded your respons"
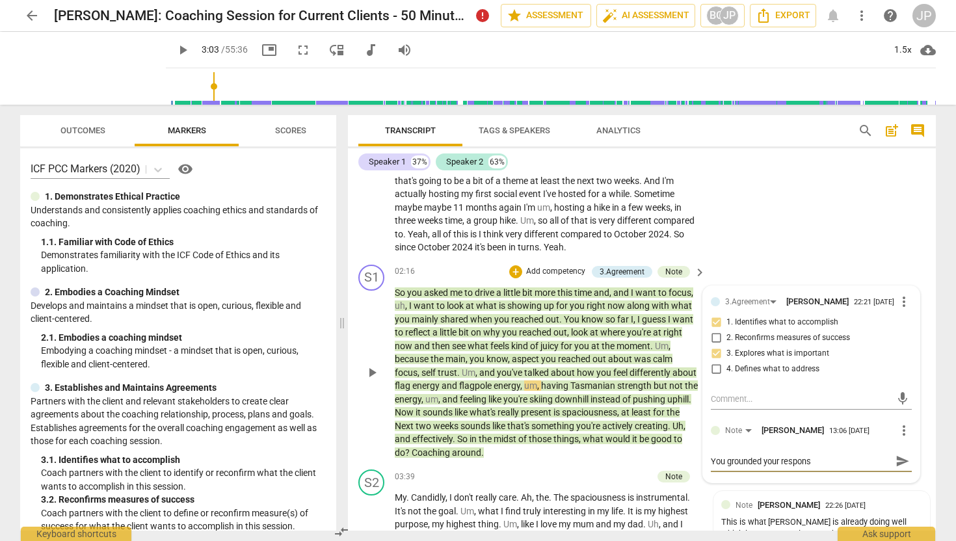
type textarea "You grounded your response"
type textarea "You grounded your response i"
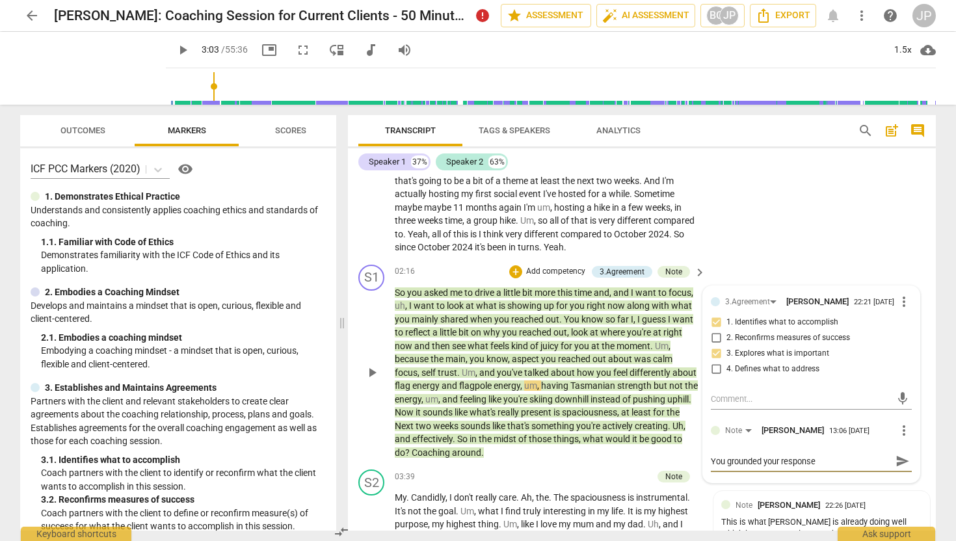
type textarea "You grounded your response i"
type textarea "You grounded your response in"
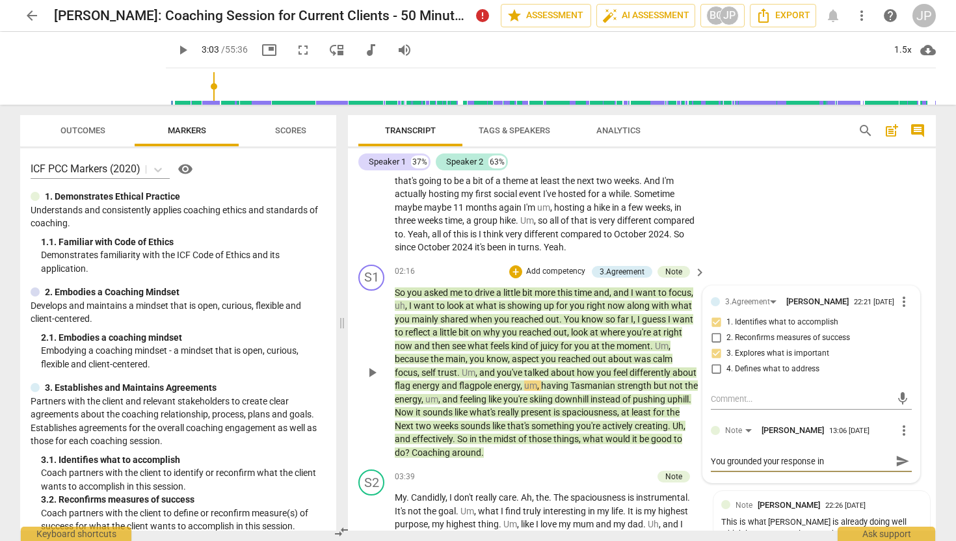
type textarea "You grounded your response in w"
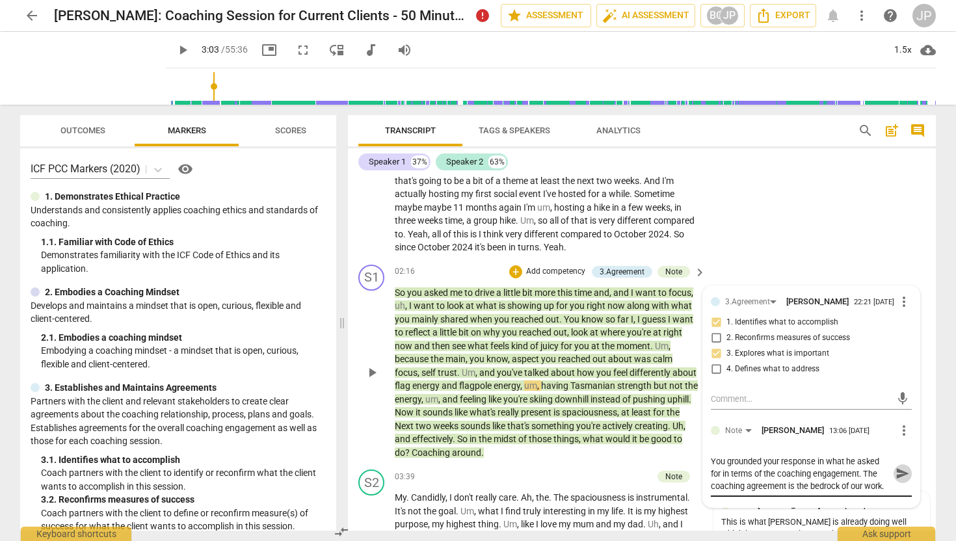
click at [901, 479] on span "send" at bounding box center [902, 473] width 14 height 14
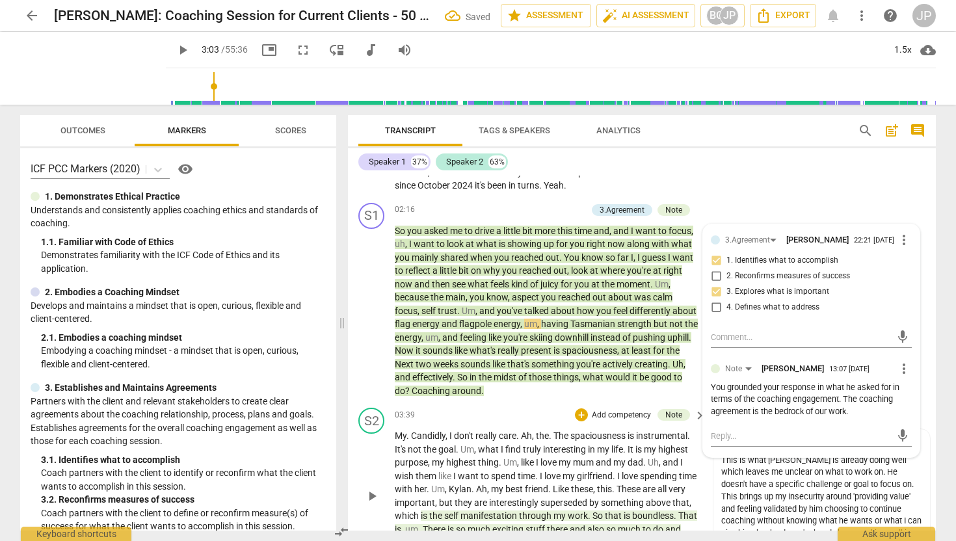
scroll to position [552, 0]
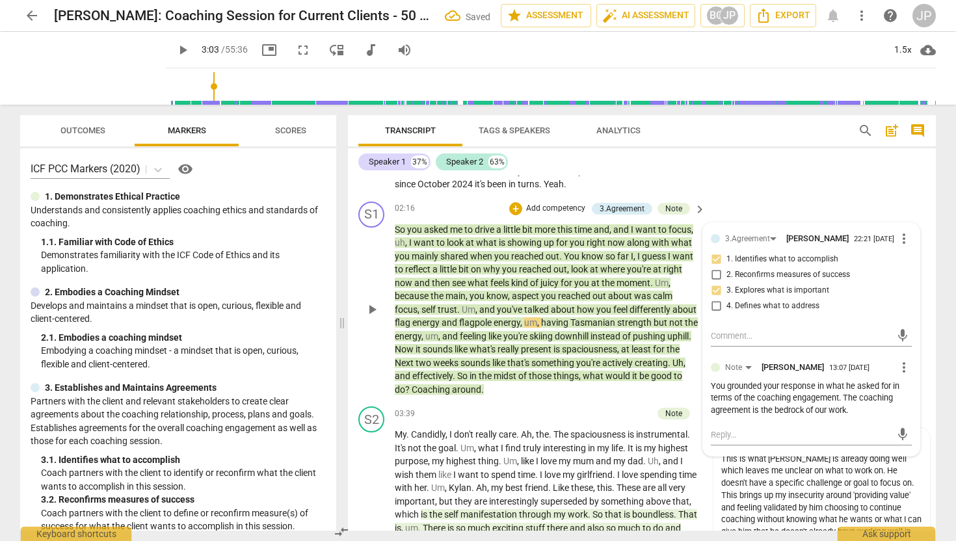
click at [378, 307] on span "play_arrow" at bounding box center [372, 310] width 16 height 16
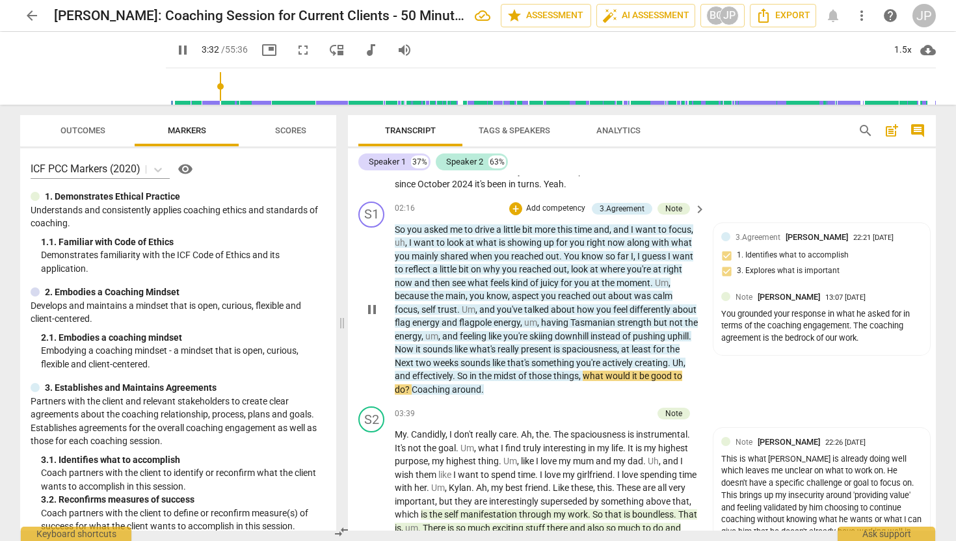
click at [378, 307] on span "pause" at bounding box center [372, 310] width 16 height 16
click at [175, 47] on span "play_arrow" at bounding box center [183, 50] width 16 height 16
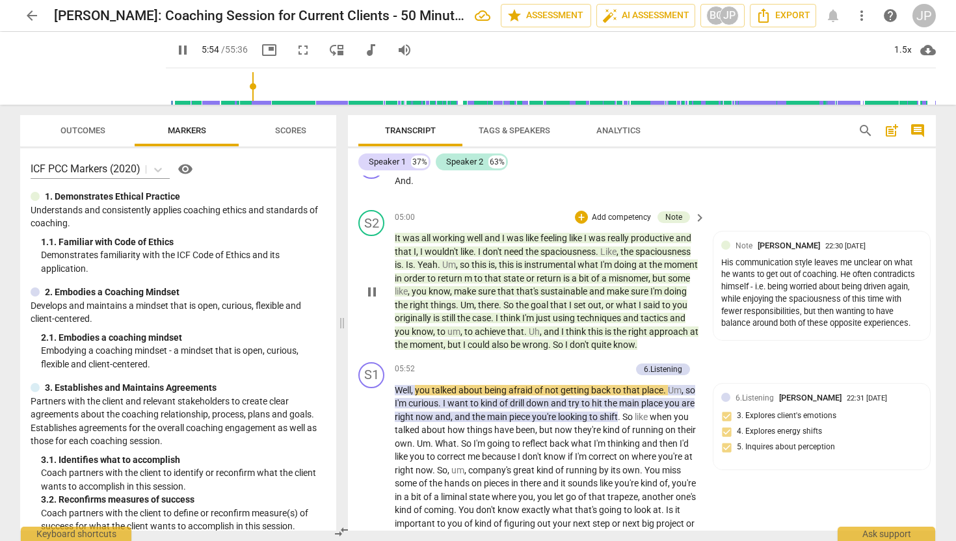
scroll to position [1092, 0]
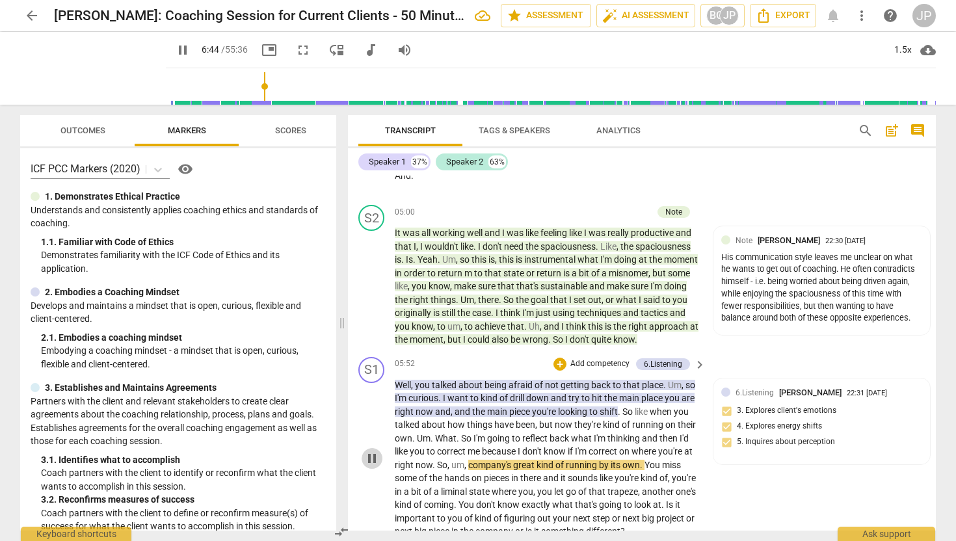
click at [372, 466] on span "pause" at bounding box center [372, 459] width 16 height 16
click at [619, 456] on span "correct" at bounding box center [603, 451] width 31 height 10
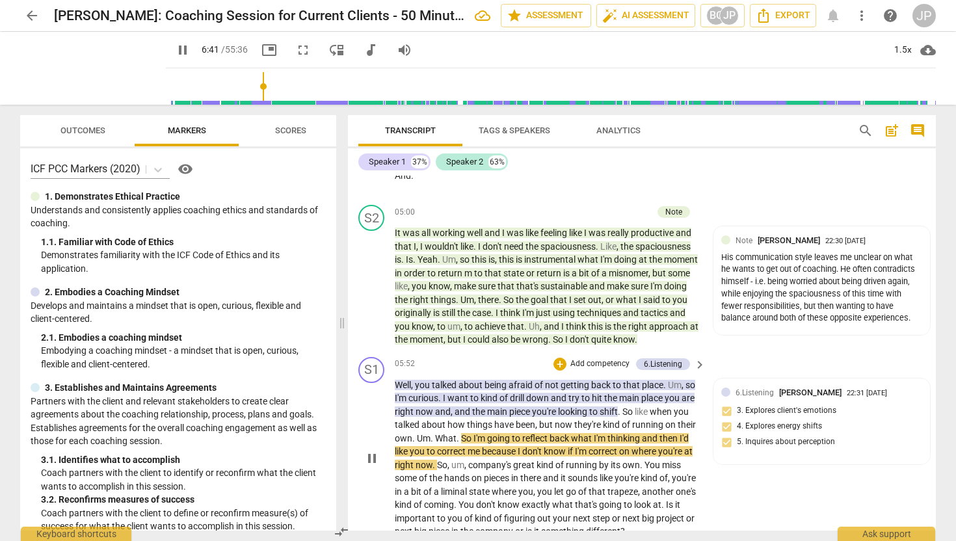
click at [374, 466] on span "pause" at bounding box center [372, 459] width 16 height 16
click at [619, 456] on span "correct" at bounding box center [603, 451] width 31 height 10
drag, startPoint x: 653, startPoint y: 467, endPoint x: 624, endPoint y: 465, distance: 28.7
click at [619, 456] on span "correct" at bounding box center [603, 451] width 31 height 10
click at [175, 50] on span "play_arrow" at bounding box center [183, 50] width 16 height 16
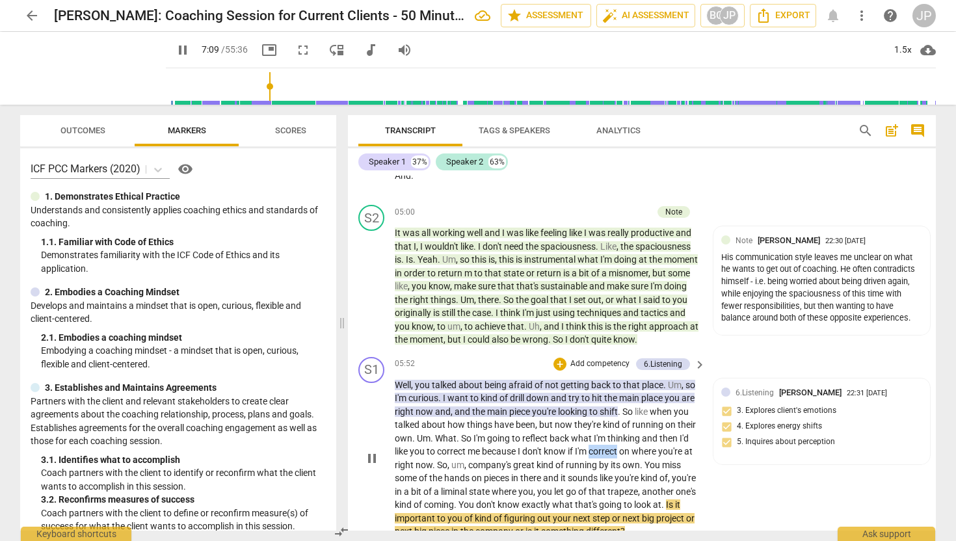
click at [376, 466] on span "pause" at bounding box center [372, 459] width 16 height 16
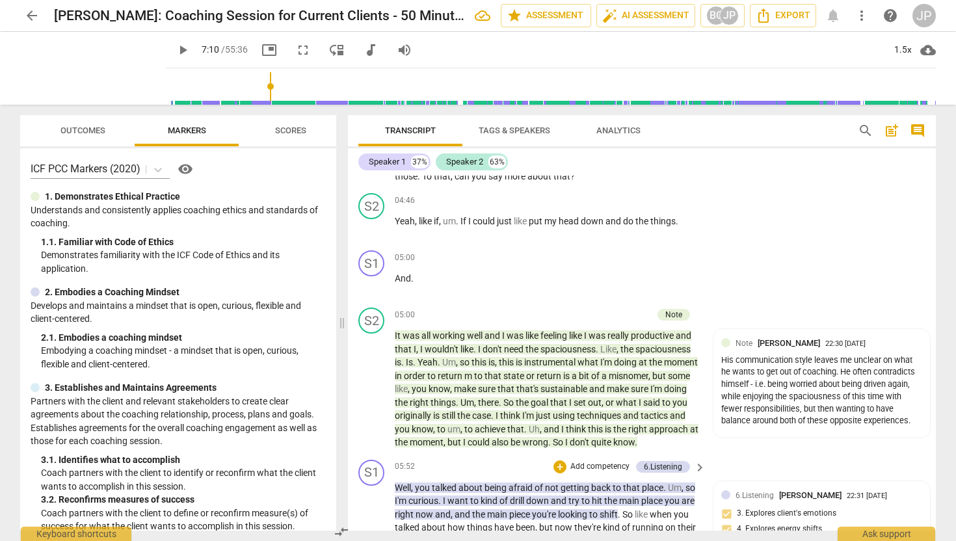
scroll to position [984, 0]
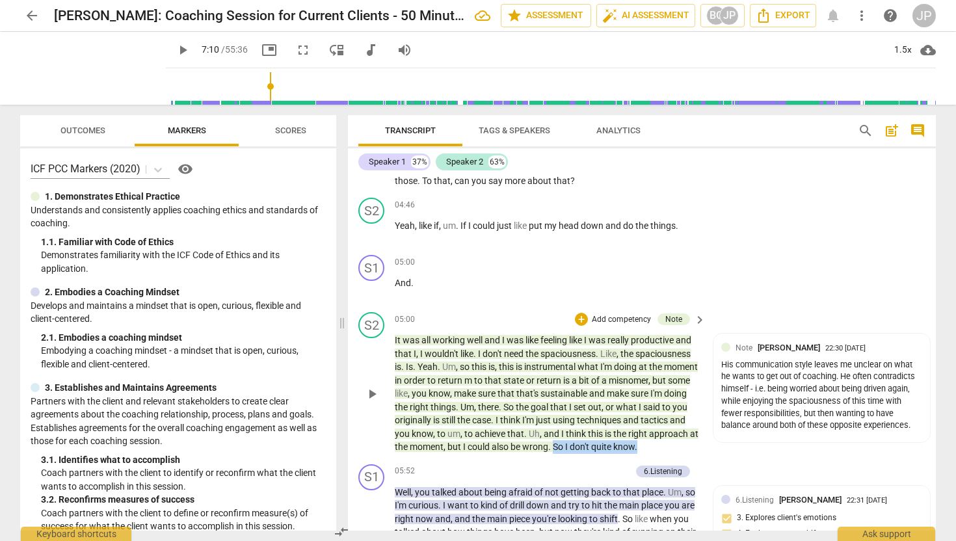
drag, startPoint x: 692, startPoint y: 464, endPoint x: 605, endPoint y: 464, distance: 87.1
click at [605, 454] on p "It was all working well and I was like feeling like I was really productive and…" at bounding box center [547, 394] width 304 height 120
click at [702, 442] on div "+" at bounding box center [701, 443] width 13 height 13
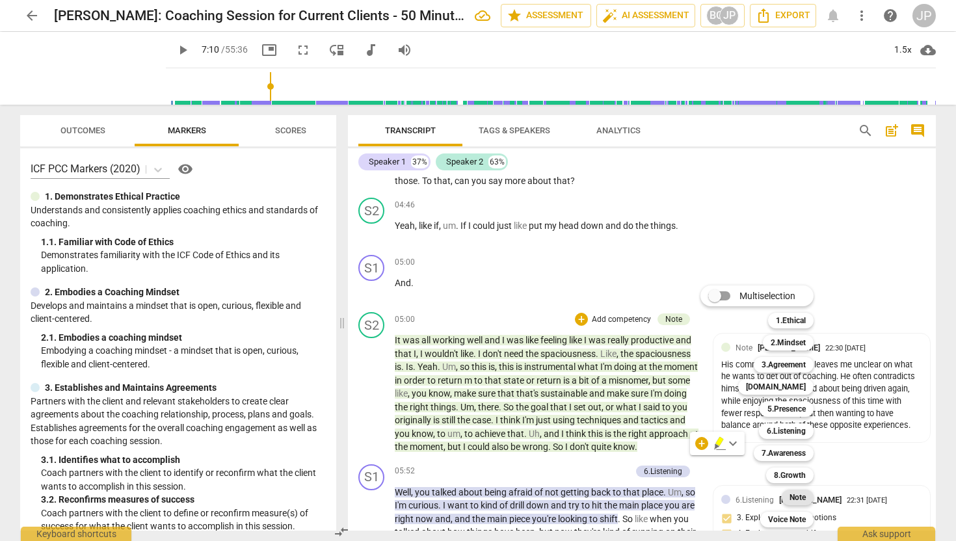
click at [799, 497] on b "Note" at bounding box center [797, 498] width 16 height 16
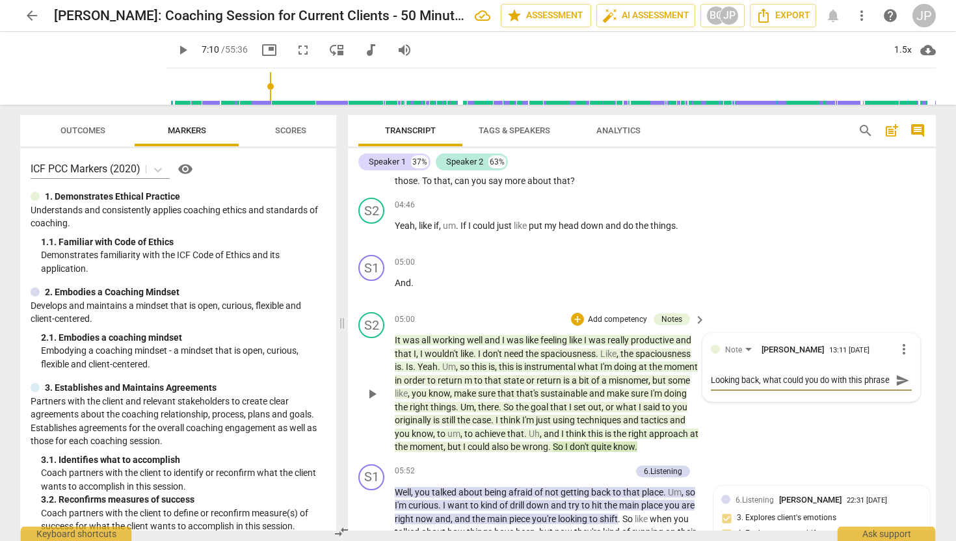
scroll to position [11, 0]
click at [899, 388] on span "send" at bounding box center [902, 380] width 14 height 14
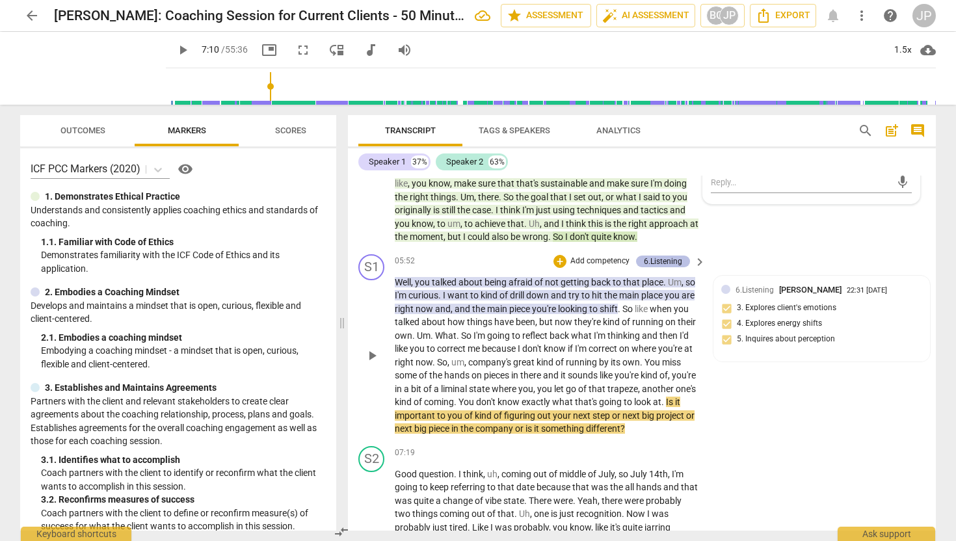
scroll to position [1196, 0]
click at [175, 49] on span "play_arrow" at bounding box center [183, 50] width 16 height 16
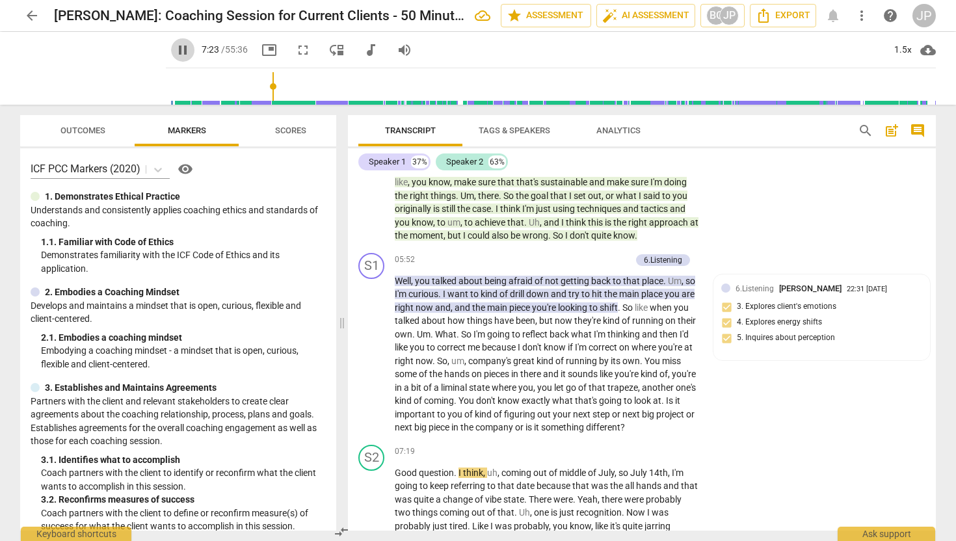
click at [175, 52] on span "pause" at bounding box center [183, 50] width 16 height 16
drag, startPoint x: 394, startPoint y: 499, endPoint x: 455, endPoint y: 503, distance: 61.3
click at [636, 458] on p "Add competency" at bounding box center [659, 452] width 62 height 12
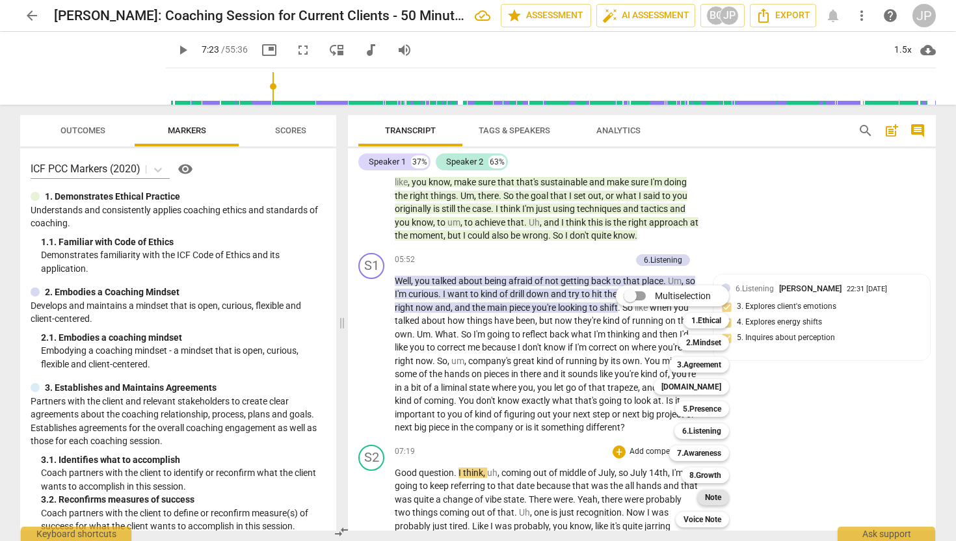
click at [710, 493] on b "Note" at bounding box center [713, 498] width 16 height 16
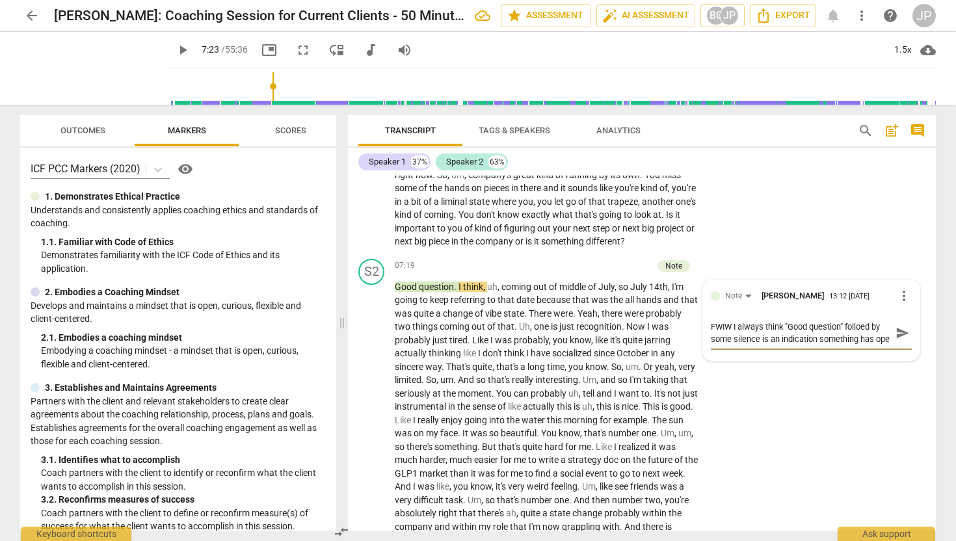
scroll to position [11, 0]
click at [897, 340] on span "send" at bounding box center [902, 333] width 14 height 14
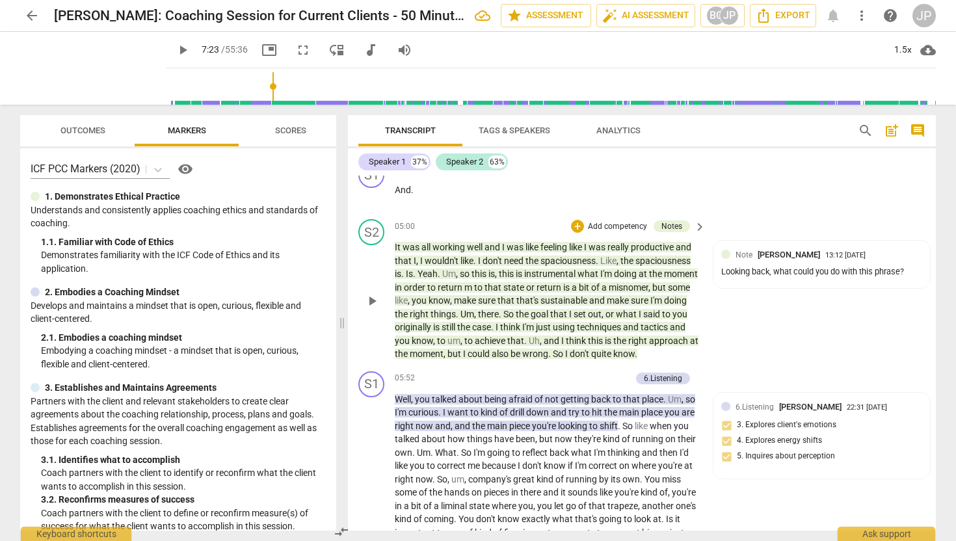
scroll to position [1080, 0]
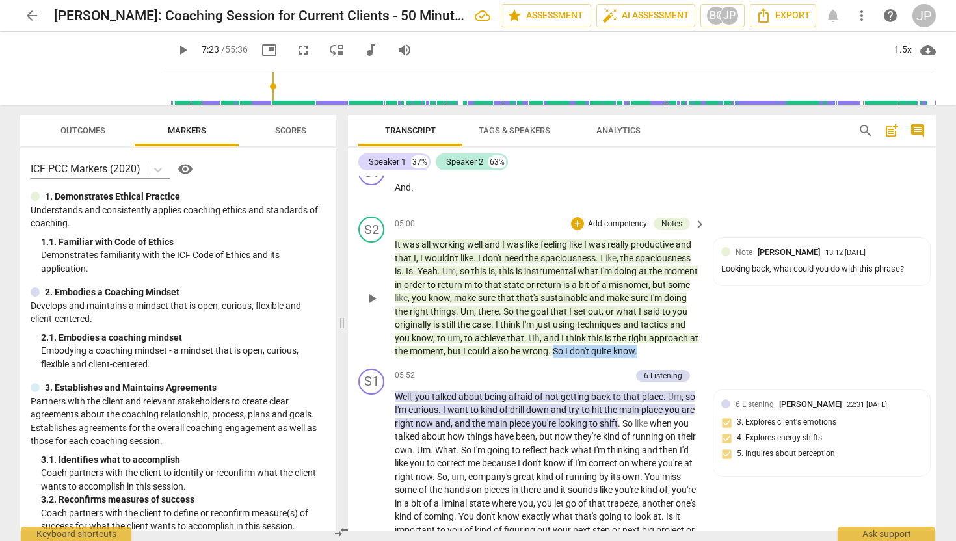
drag, startPoint x: 694, startPoint y: 364, endPoint x: 605, endPoint y: 365, distance: 88.4
click at [605, 358] on p "It was all working well and I was like feeling like I was really productive and…" at bounding box center [547, 298] width 304 height 120
click at [697, 347] on div "+" at bounding box center [701, 347] width 13 height 13
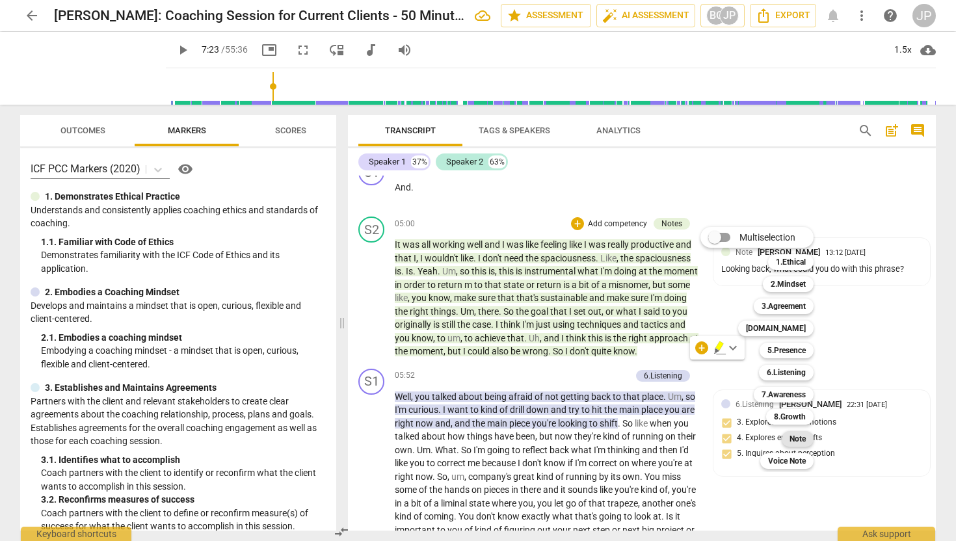
click at [808, 437] on div "Note" at bounding box center [798, 439] width 32 height 16
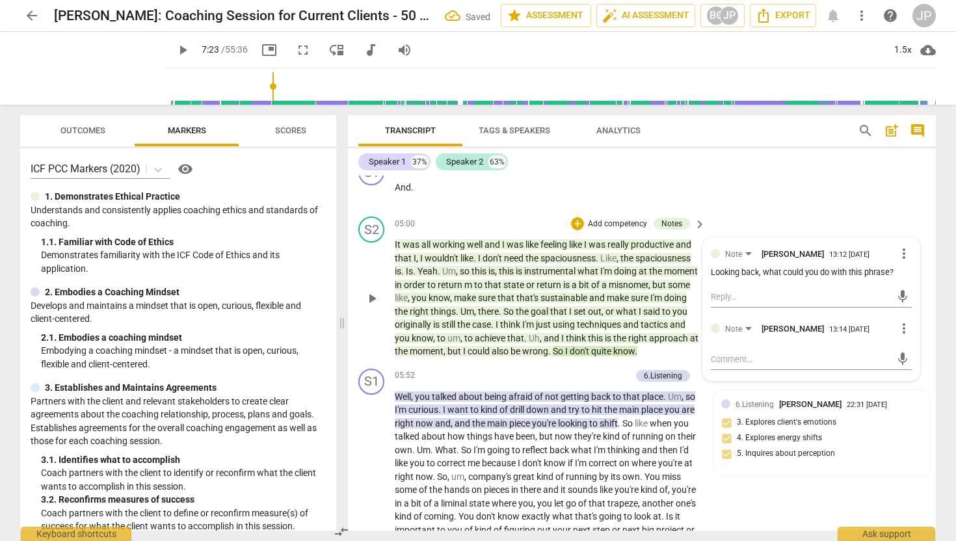
click at [901, 332] on div "Note [PERSON_NAME] 13:12 [DATE] more_vert Looking back, what could you do with …" at bounding box center [811, 309] width 217 height 142
click at [897, 336] on span "more_vert" at bounding box center [904, 329] width 16 height 16
click at [904, 368] on li "Delete" at bounding box center [913, 365] width 45 height 25
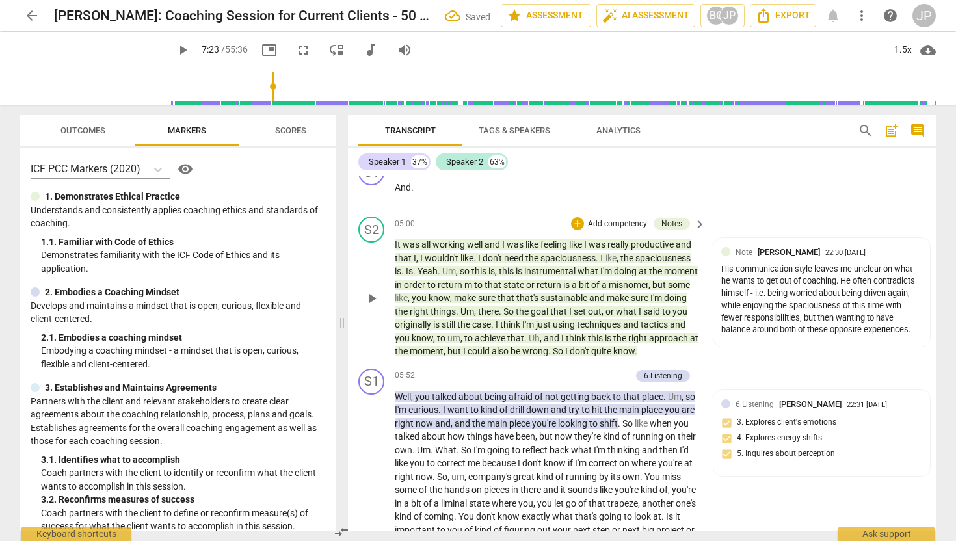
click at [635, 356] on span "know" at bounding box center [623, 351] width 21 height 10
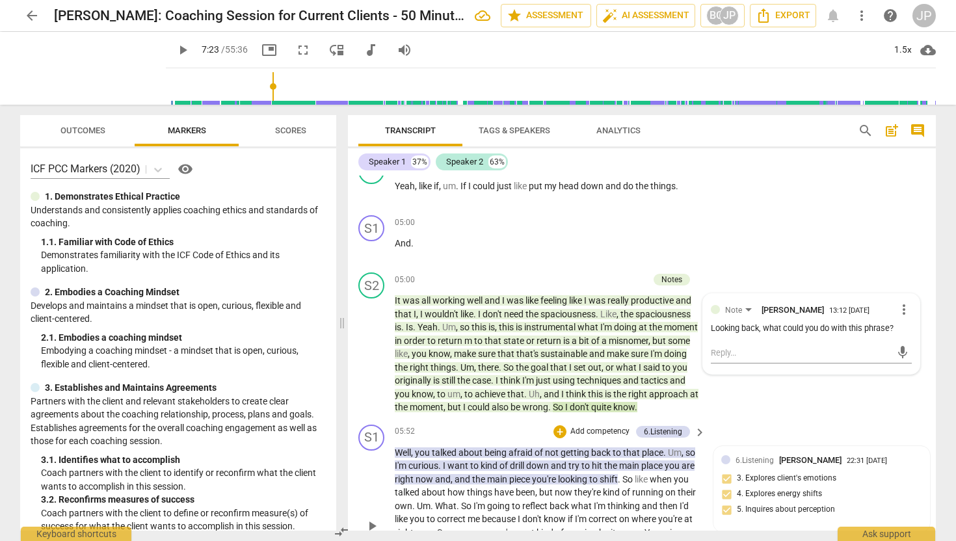
scroll to position [1022, 0]
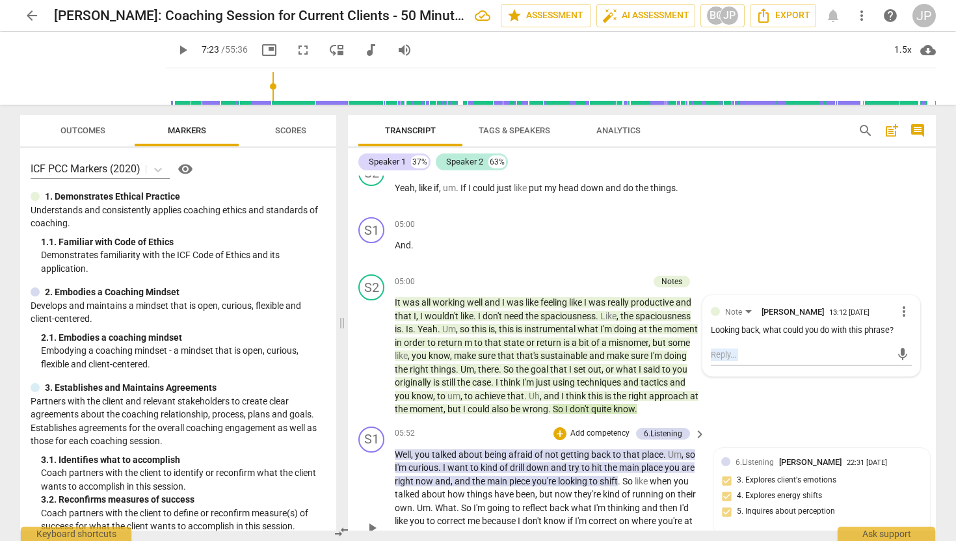
drag, startPoint x: 391, startPoint y: 468, endPoint x: 536, endPoint y: 470, distance: 145.0
click at [536, 470] on div "S1 play_arrow pause 05:52 + Add competency 6.Listening keyboard_arrow_right Wel…" at bounding box center [642, 517] width 588 height 192
drag, startPoint x: 534, startPoint y: 469, endPoint x: 392, endPoint y: 466, distance: 141.8
click at [392, 466] on div "S1 play_arrow pause 05:52 + Add competency 6.Listening keyboard_arrow_right Wel…" at bounding box center [642, 517] width 588 height 192
click at [548, 451] on div "+" at bounding box center [546, 450] width 13 height 13
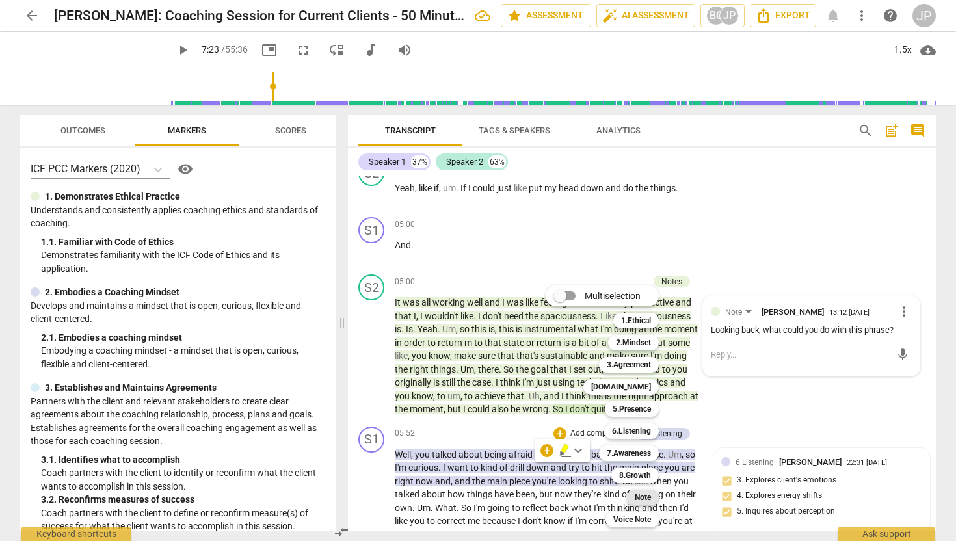
click at [640, 499] on b "Note" at bounding box center [643, 498] width 16 height 16
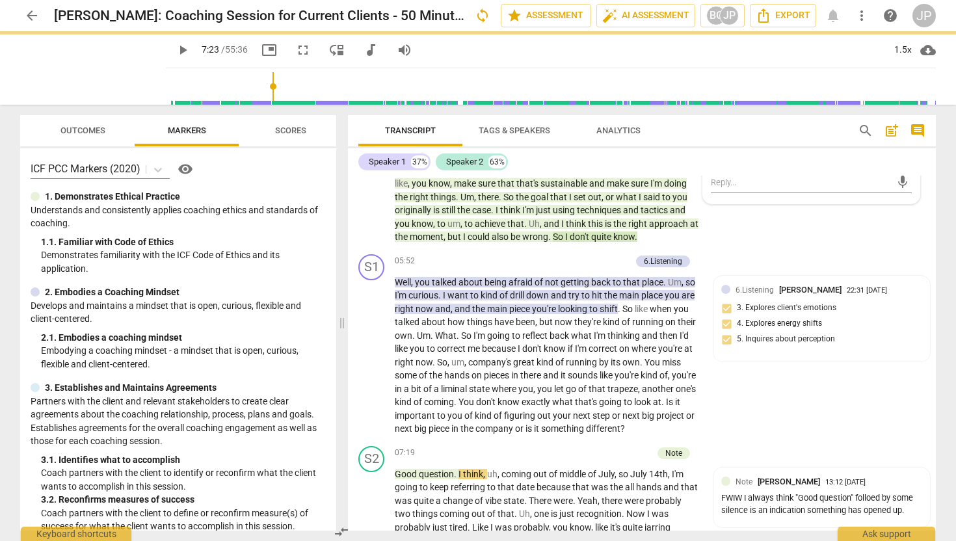
scroll to position [1206, 0]
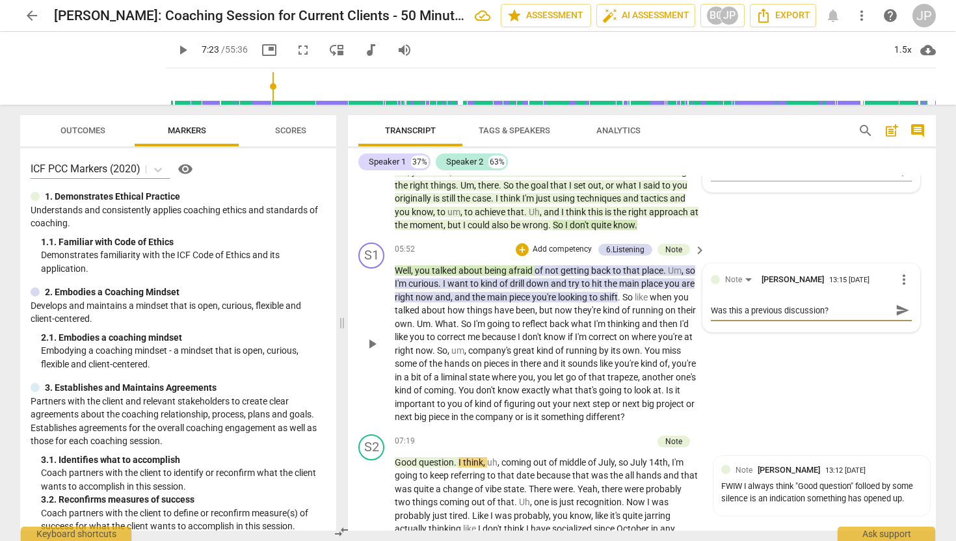
click at [895, 317] on span "send" at bounding box center [902, 310] width 14 height 14
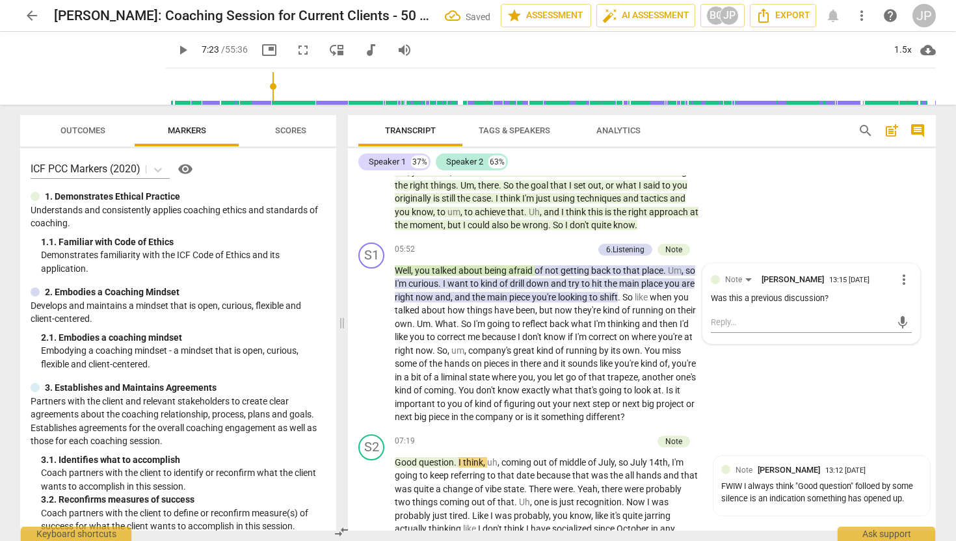
click at [175, 48] on span "play_arrow" at bounding box center [183, 50] width 16 height 16
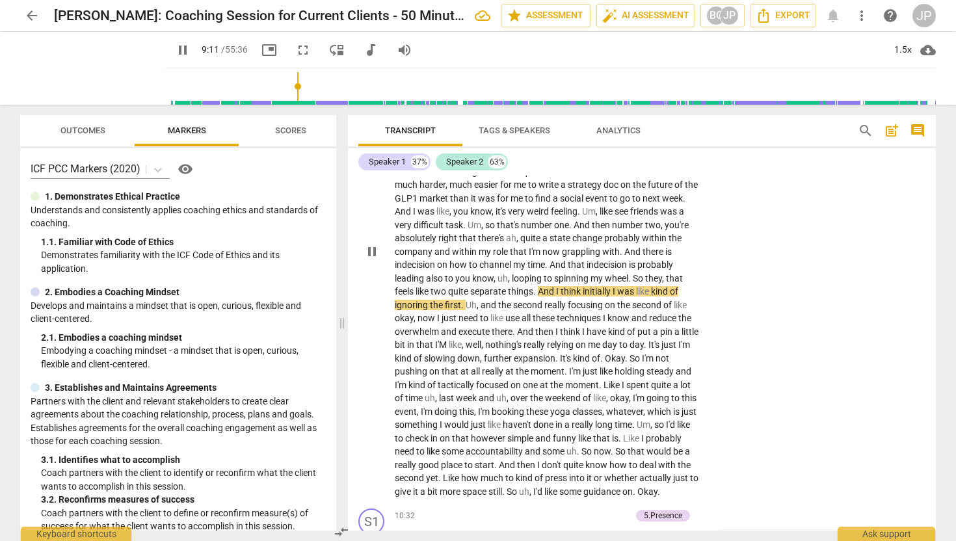
scroll to position [1672, 0]
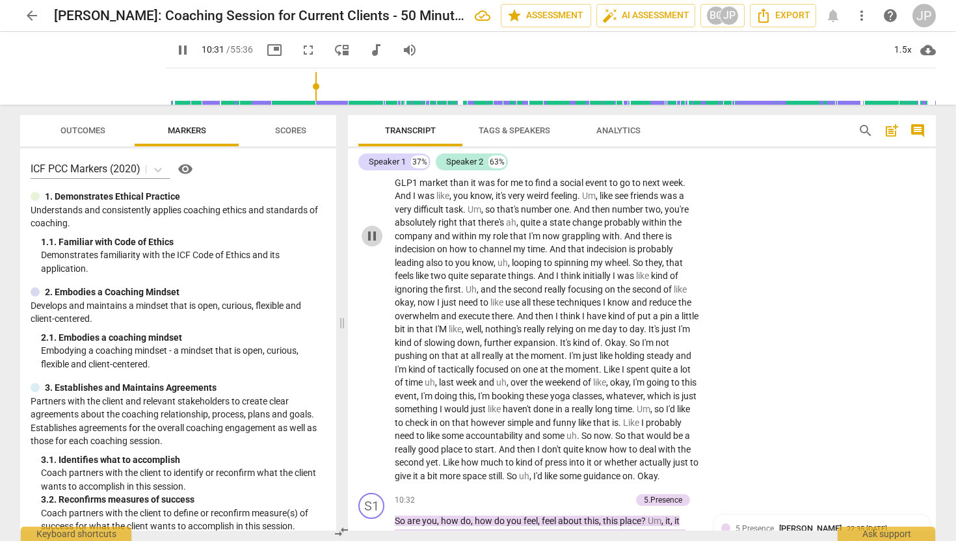
click at [365, 244] on span "pause" at bounding box center [372, 236] width 16 height 16
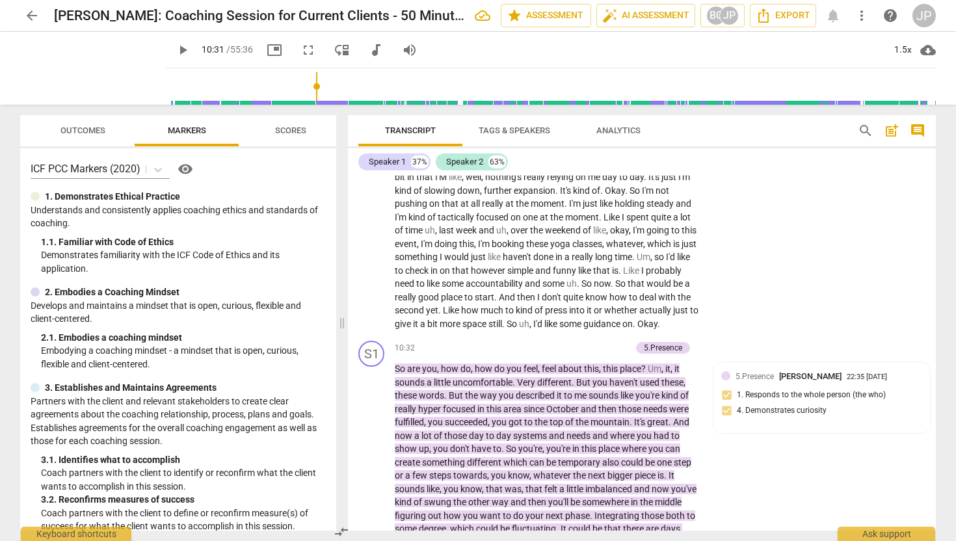
scroll to position [1827, 0]
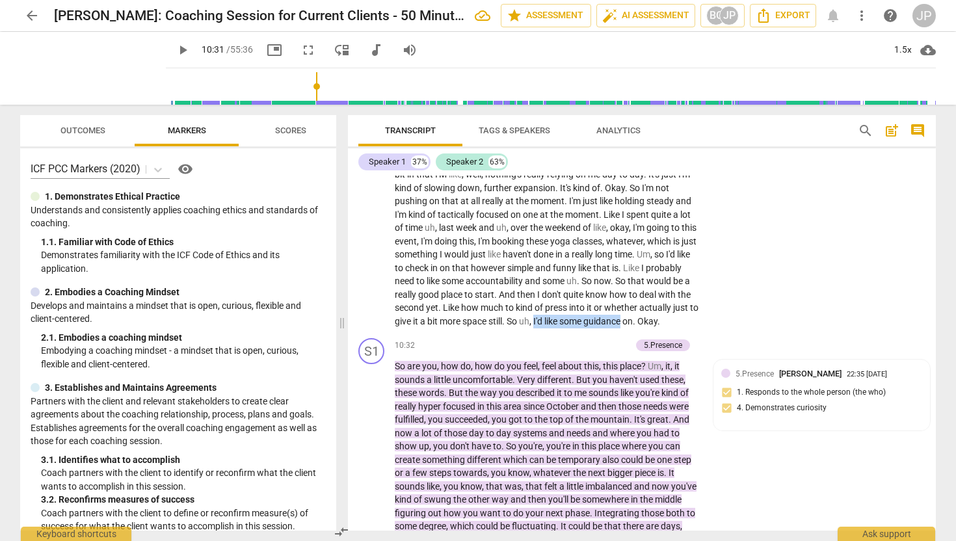
drag, startPoint x: 490, startPoint y: 360, endPoint x: 580, endPoint y: 358, distance: 89.7
click at [579, 328] on p "Good question . I think , uh , coming out of middle of July , so [DATE] , I'm g…" at bounding box center [547, 82] width 304 height 494
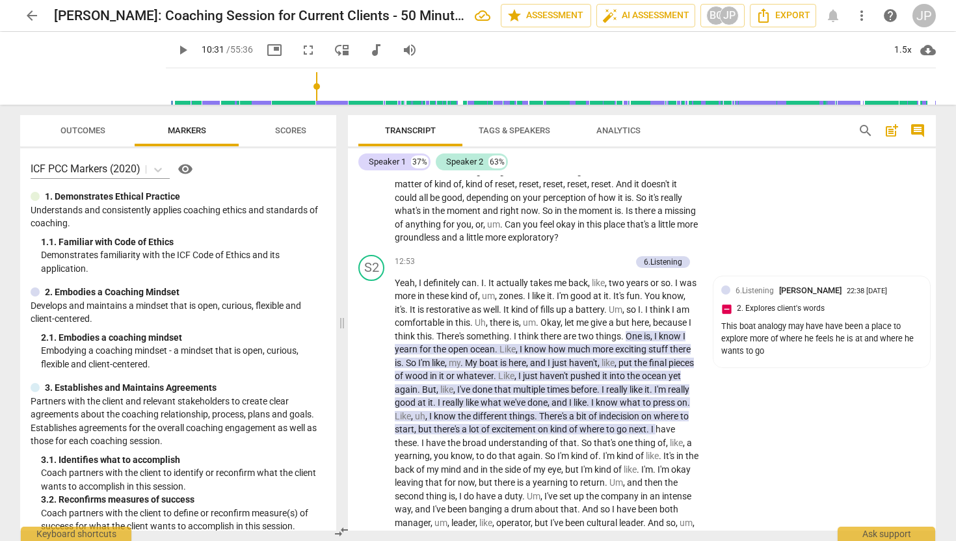
scroll to position [2251, 0]
click at [175, 49] on span "play_arrow" at bounding box center [183, 50] width 16 height 16
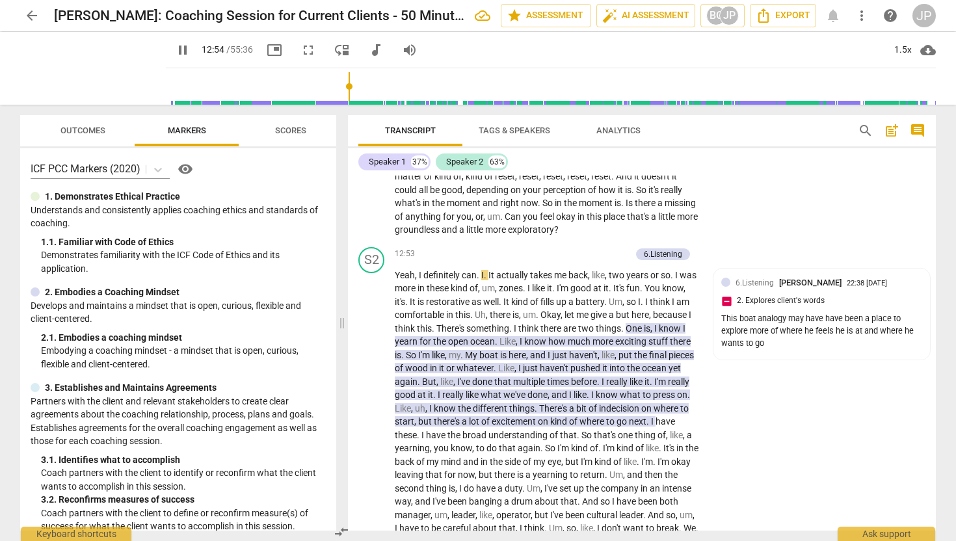
scroll to position [2259, 0]
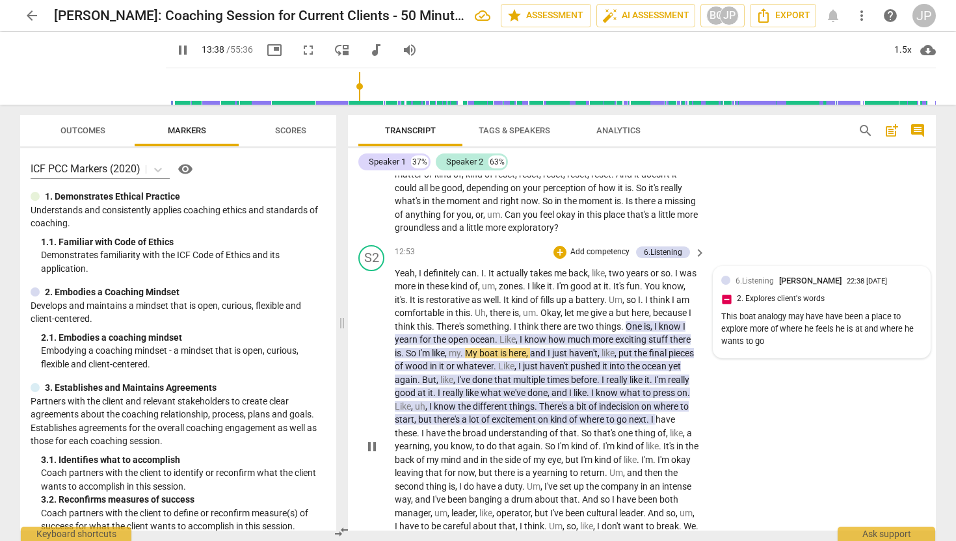
click at [769, 349] on div "6.Listening [PERSON_NAME] 22:38 [DATE] 2. Explores client's words This boat ana…" at bounding box center [821, 312] width 201 height 76
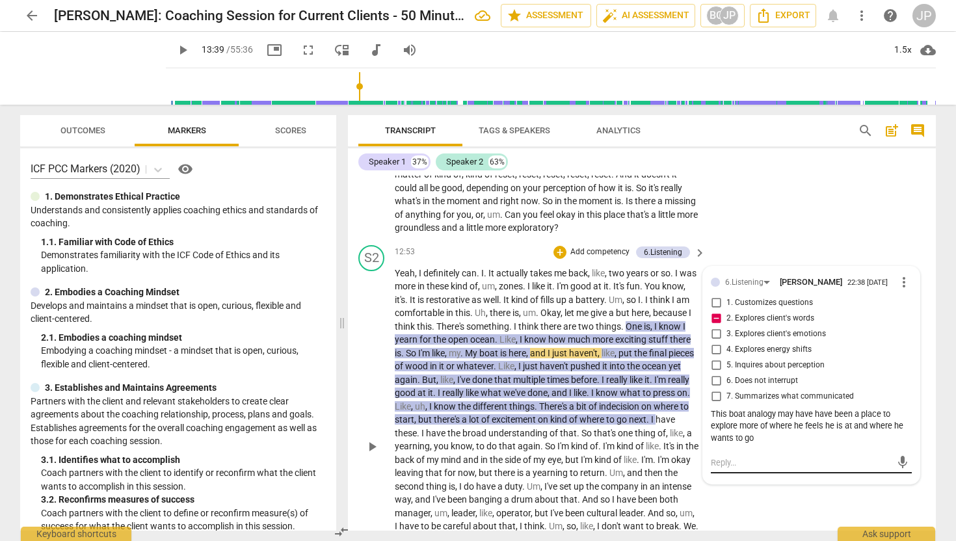
click at [746, 469] on textarea at bounding box center [801, 462] width 180 height 12
click at [900, 469] on span "send" at bounding box center [902, 462] width 14 height 14
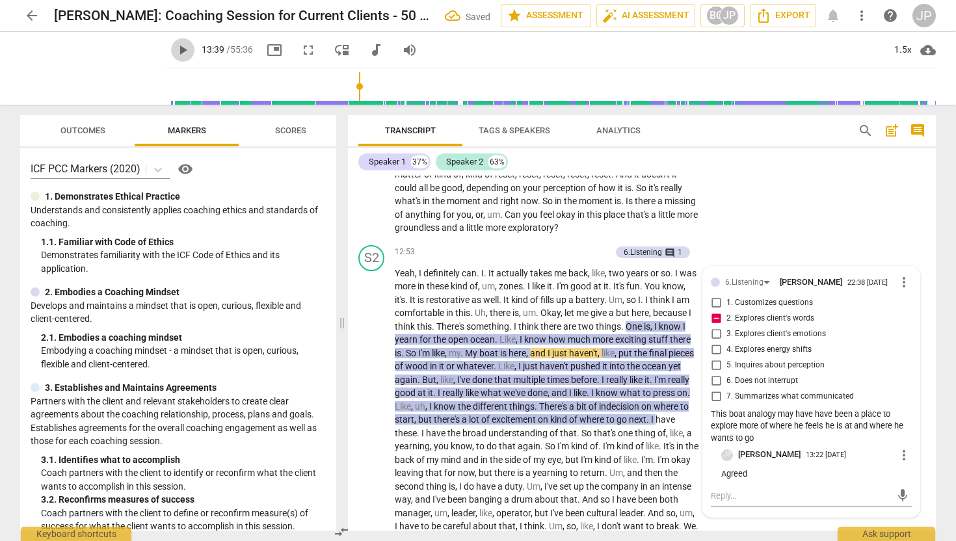
click at [175, 53] on span "play_arrow" at bounding box center [183, 50] width 16 height 16
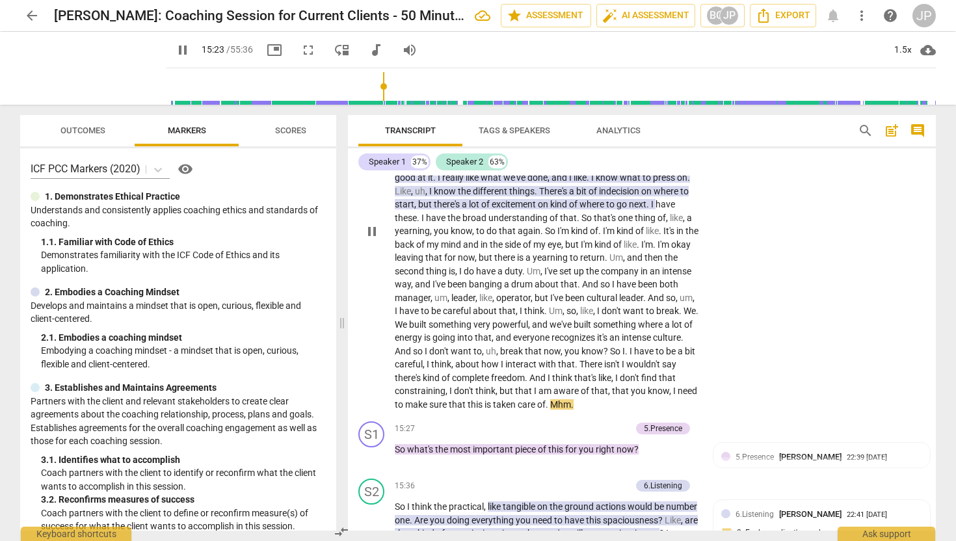
scroll to position [2472, 0]
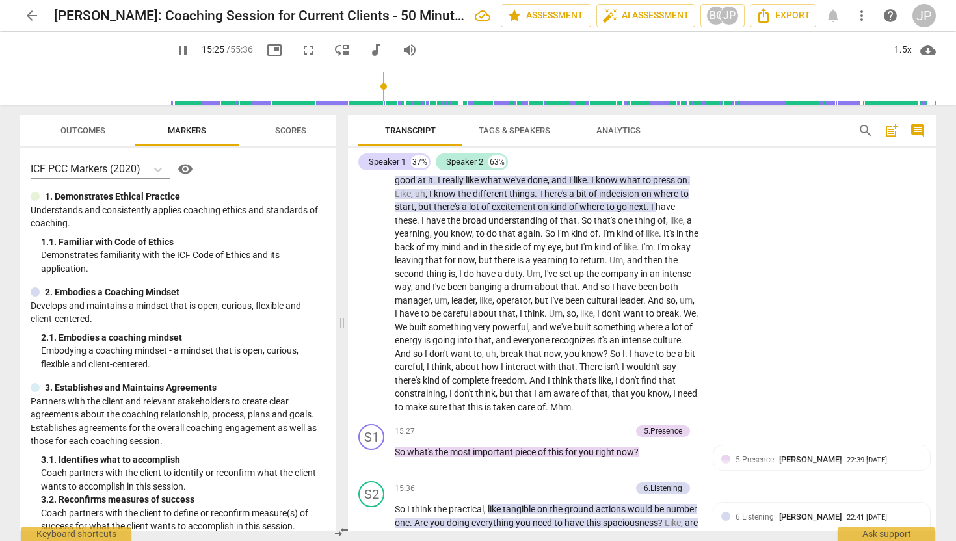
click at [175, 51] on span "pause" at bounding box center [183, 50] width 16 height 16
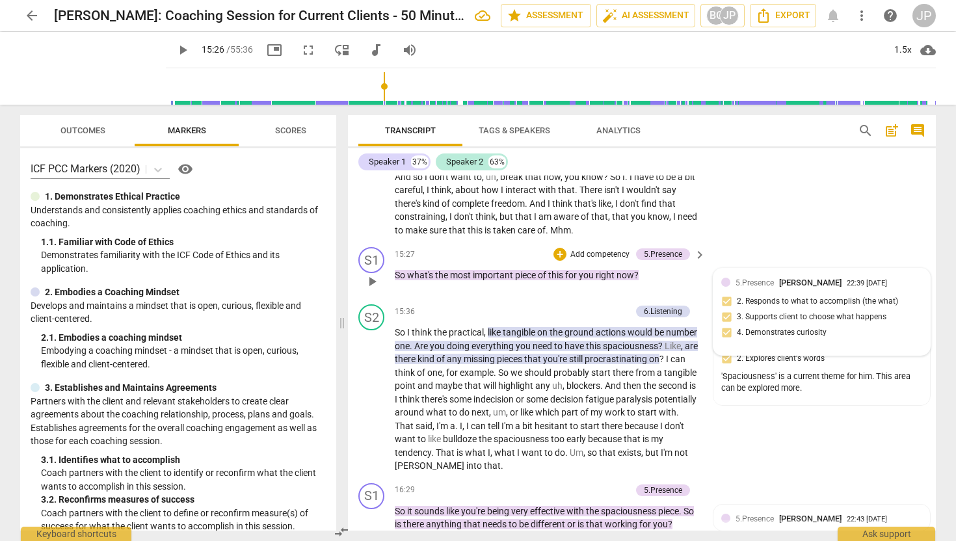
scroll to position [2654, 0]
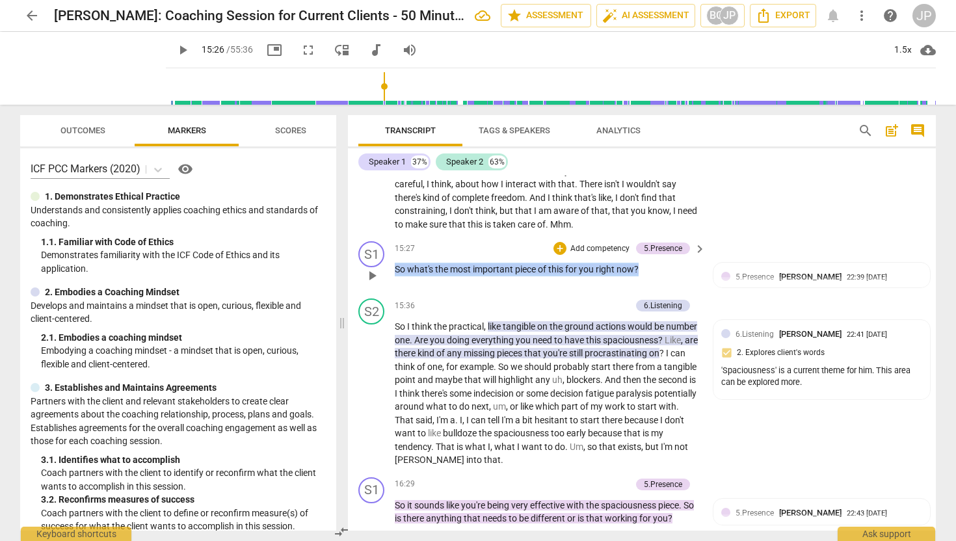
drag, startPoint x: 644, startPoint y: 308, endPoint x: 395, endPoint y: 308, distance: 248.4
click at [395, 276] on p "So what's the most important piece of this for you right now ?" at bounding box center [547, 270] width 304 height 14
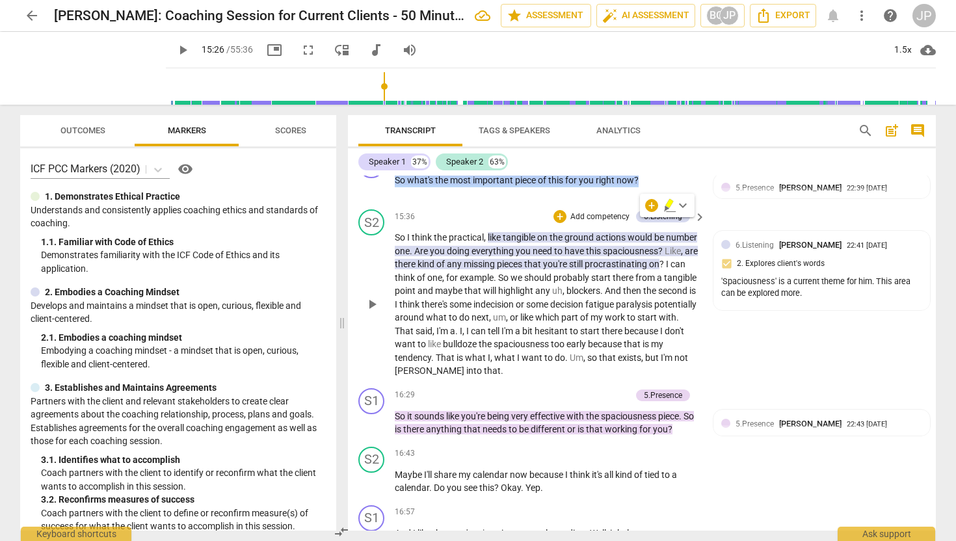
scroll to position [2744, 0]
click at [175, 44] on span "play_arrow" at bounding box center [183, 50] width 16 height 16
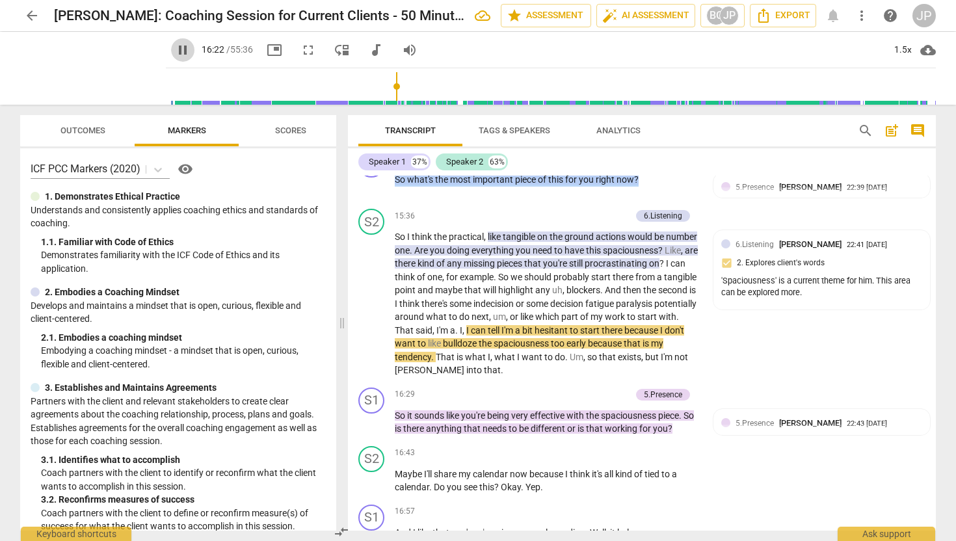
click at [175, 49] on span "pause" at bounding box center [183, 50] width 16 height 16
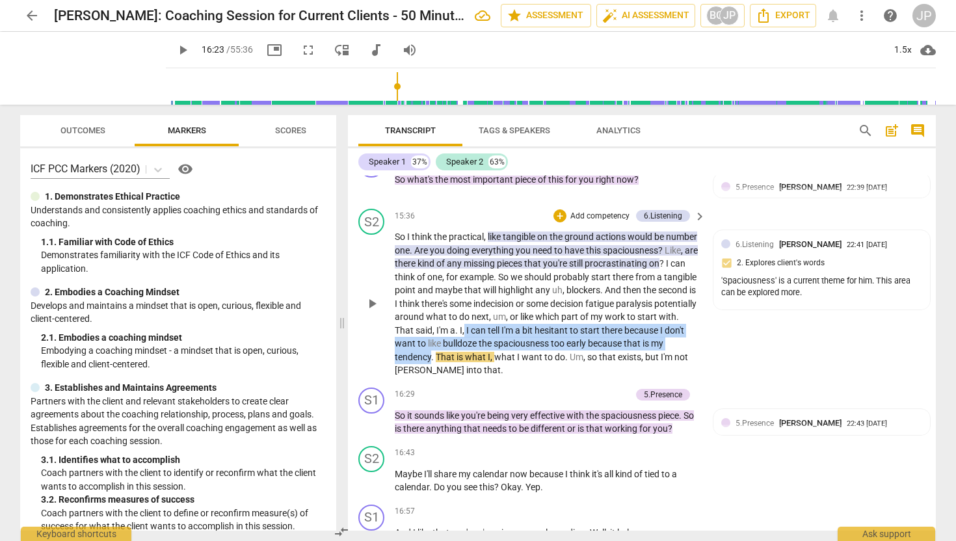
drag, startPoint x: 605, startPoint y: 397, endPoint x: 609, endPoint y: 372, distance: 25.7
click at [609, 372] on p "So I think the practical , like tangible on the ground actions would be number …" at bounding box center [547, 303] width 304 height 147
click at [617, 382] on div "+" at bounding box center [616, 379] width 13 height 13
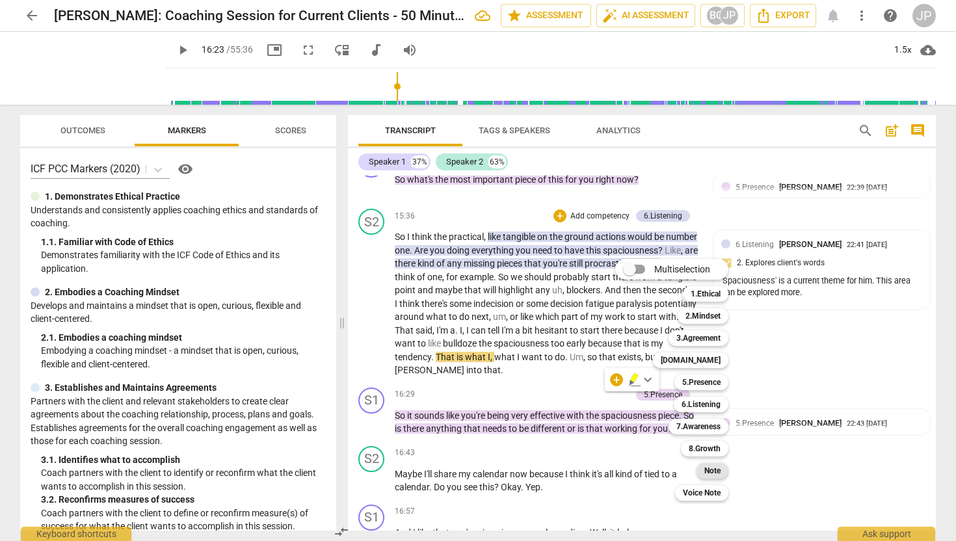
click at [707, 471] on b "Note" at bounding box center [712, 471] width 16 height 16
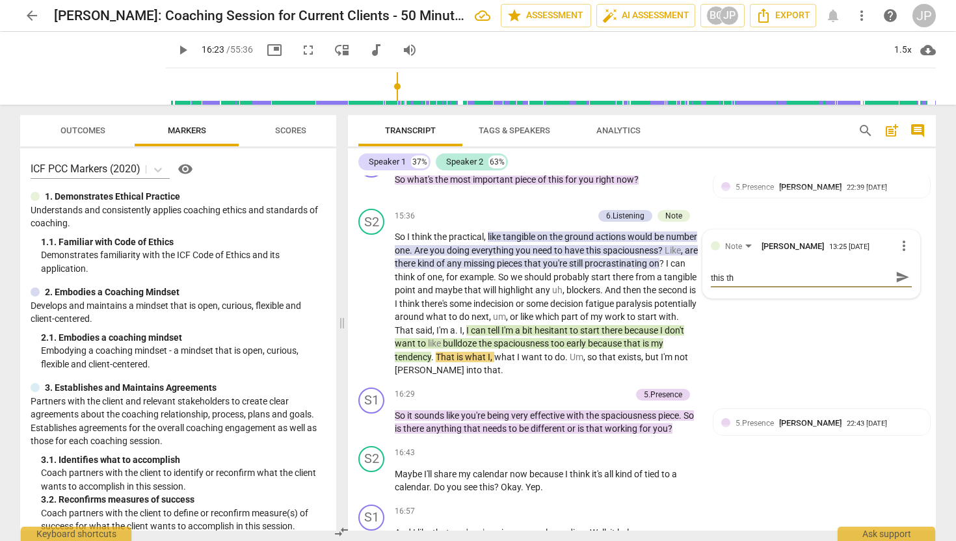
scroll to position [0, 0]
click at [895, 290] on span "send" at bounding box center [902, 283] width 14 height 14
click at [175, 45] on span "play_arrow" at bounding box center [183, 50] width 16 height 16
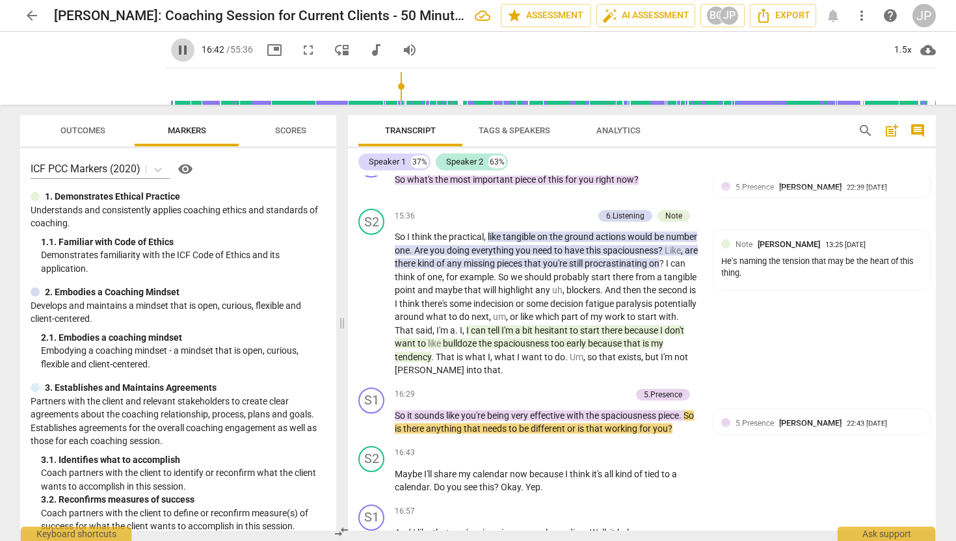
click at [175, 53] on span "pause" at bounding box center [183, 50] width 16 height 16
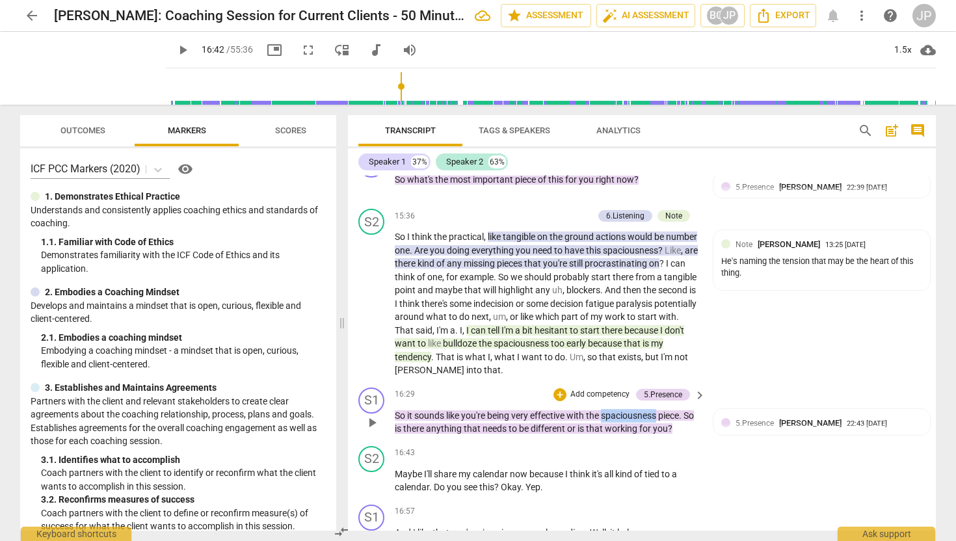
drag, startPoint x: 660, startPoint y: 455, endPoint x: 606, endPoint y: 460, distance: 54.2
click at [606, 436] on p "So it sounds like you're being very effective with the spaciousness piece . So …" at bounding box center [547, 422] width 304 height 27
click at [672, 435] on div "+" at bounding box center [674, 438] width 13 height 13
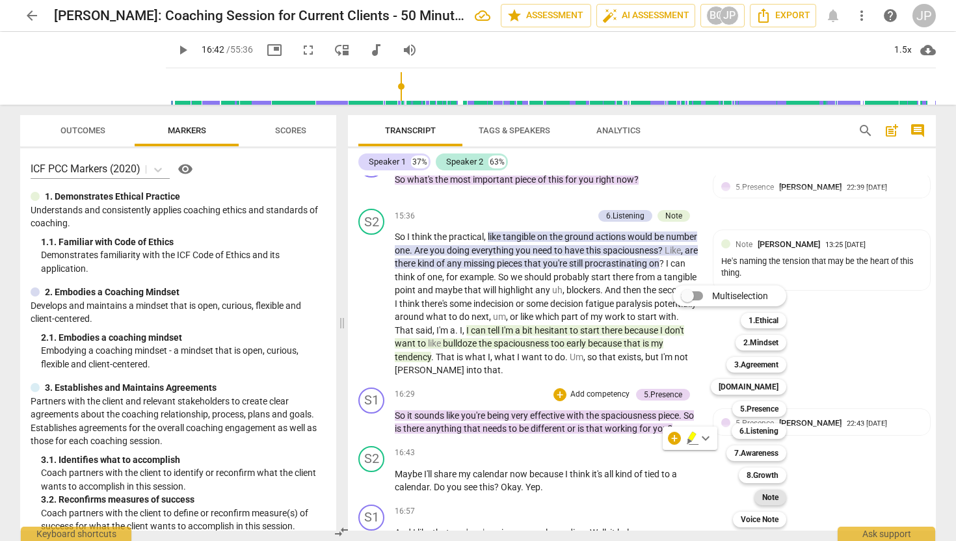
click at [773, 498] on b "Note" at bounding box center [770, 498] width 16 height 16
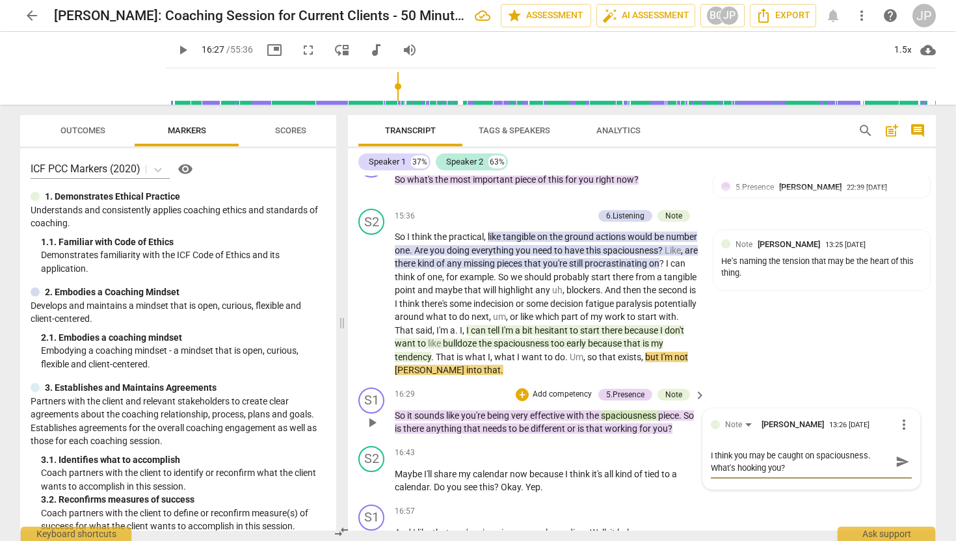
click at [897, 469] on span "send" at bounding box center [902, 462] width 14 height 14
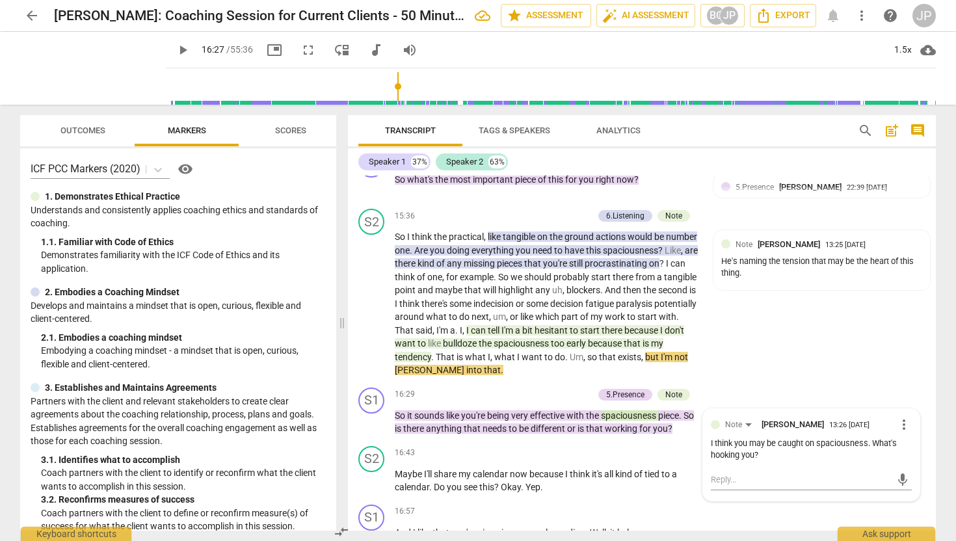
click at [175, 51] on span "play_arrow" at bounding box center [183, 50] width 16 height 16
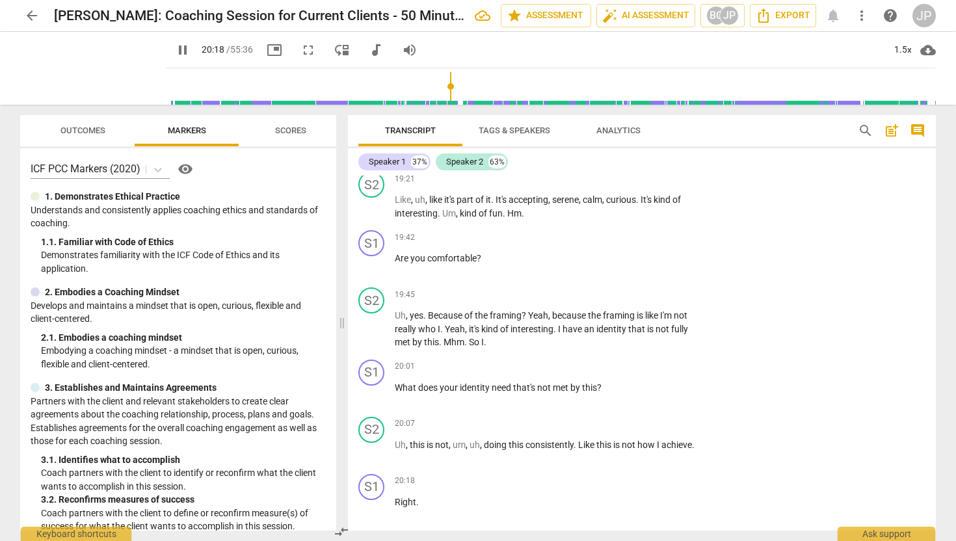
scroll to position [4313, 0]
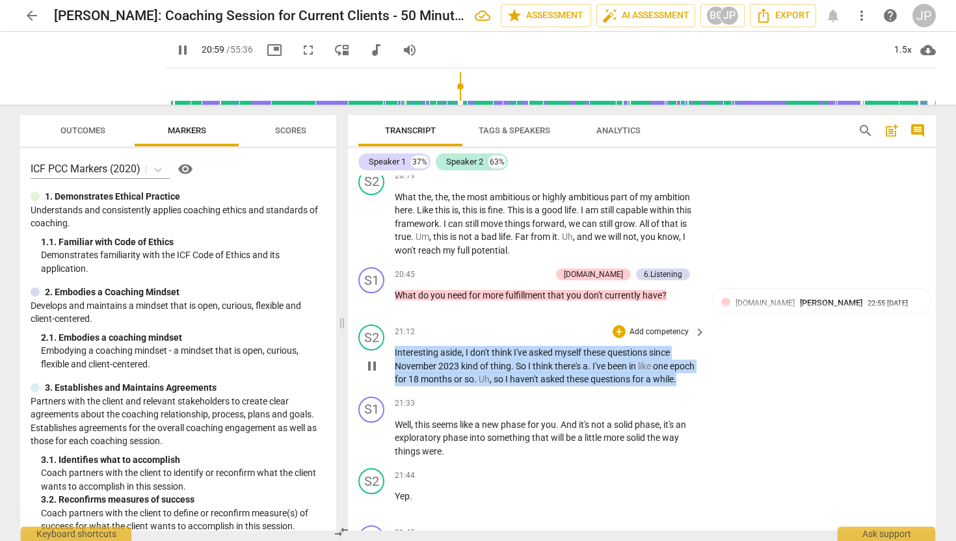
drag, startPoint x: 426, startPoint y: 432, endPoint x: 395, endPoint y: 395, distance: 48.5
click at [395, 386] on p "Interesting aside , I don't think I've asked myself these questions since [DATE…" at bounding box center [547, 366] width 304 height 40
click at [619, 338] on div "+" at bounding box center [619, 331] width 13 height 13
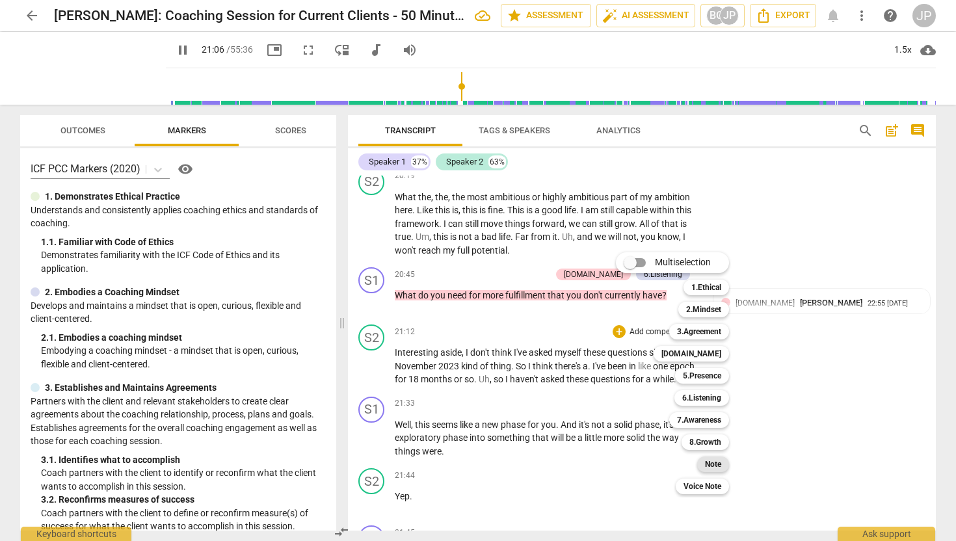
click at [712, 464] on b "Note" at bounding box center [713, 464] width 16 height 16
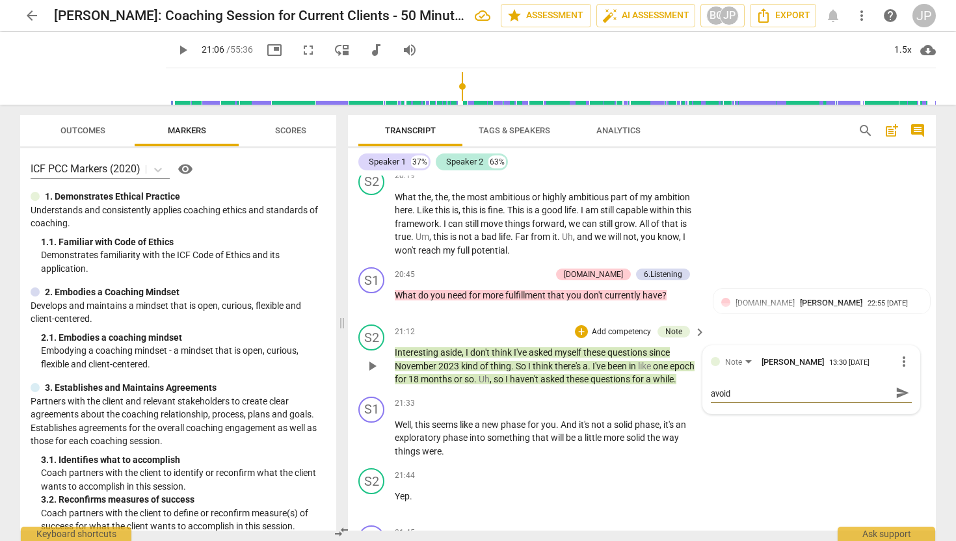
scroll to position [0, 0]
click at [901, 406] on span "send" at bounding box center [902, 398] width 14 height 14
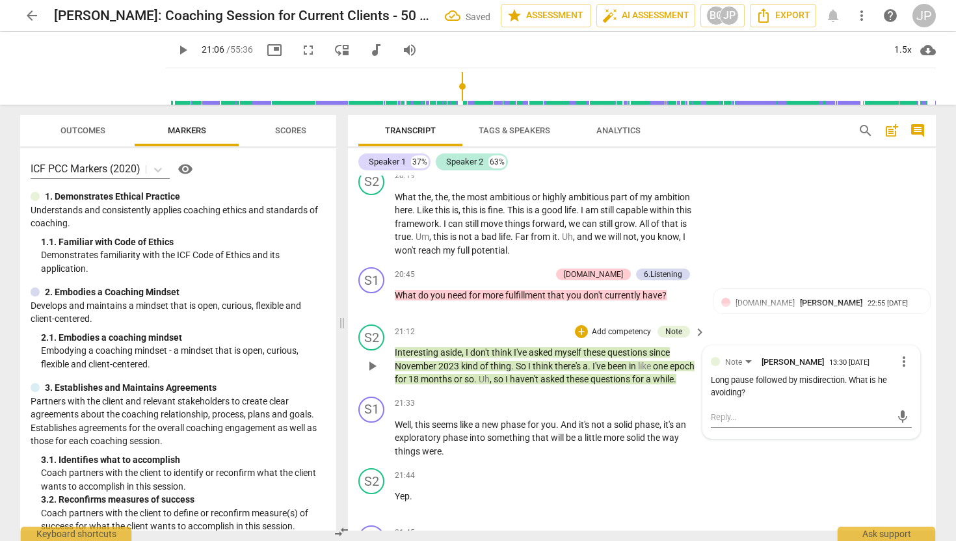
click at [373, 374] on span "play_arrow" at bounding box center [372, 366] width 16 height 16
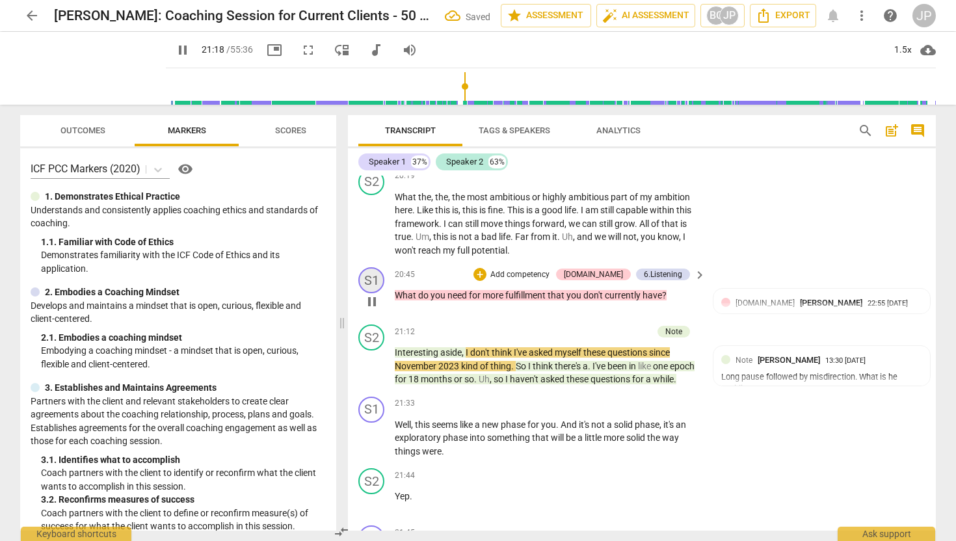
click at [370, 293] on div "S1" at bounding box center [371, 280] width 26 height 26
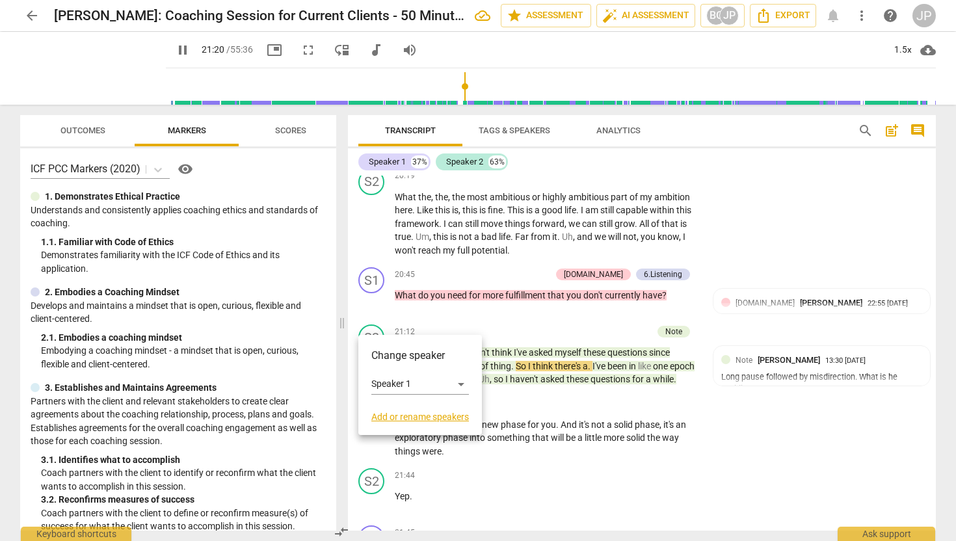
click at [505, 331] on div at bounding box center [478, 270] width 956 height 541
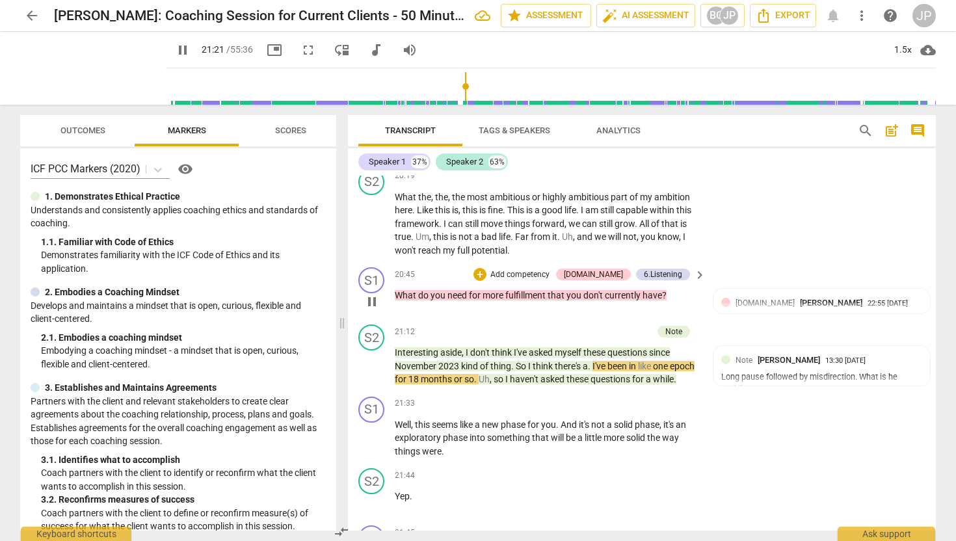
click at [465, 300] on span "need" at bounding box center [457, 295] width 21 height 10
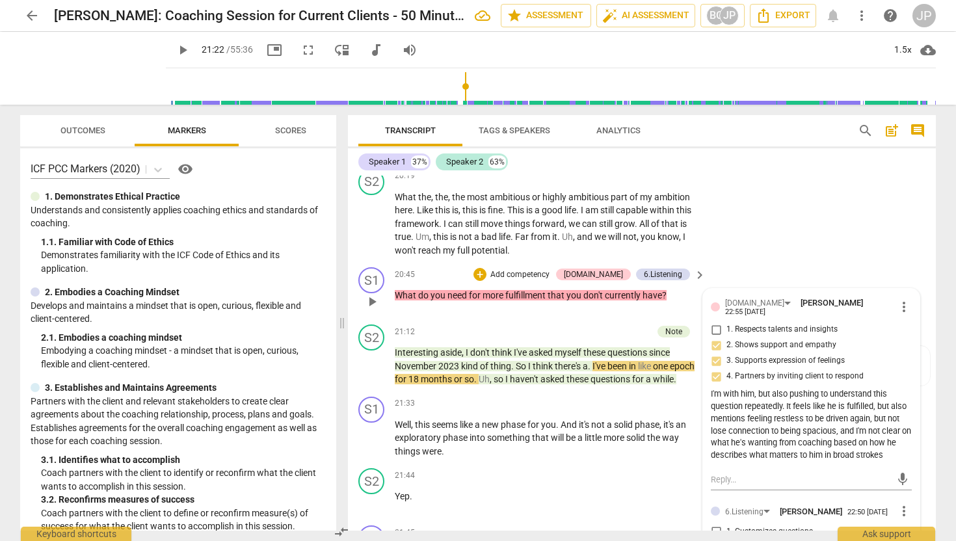
click at [372, 310] on span "play_arrow" at bounding box center [372, 302] width 16 height 16
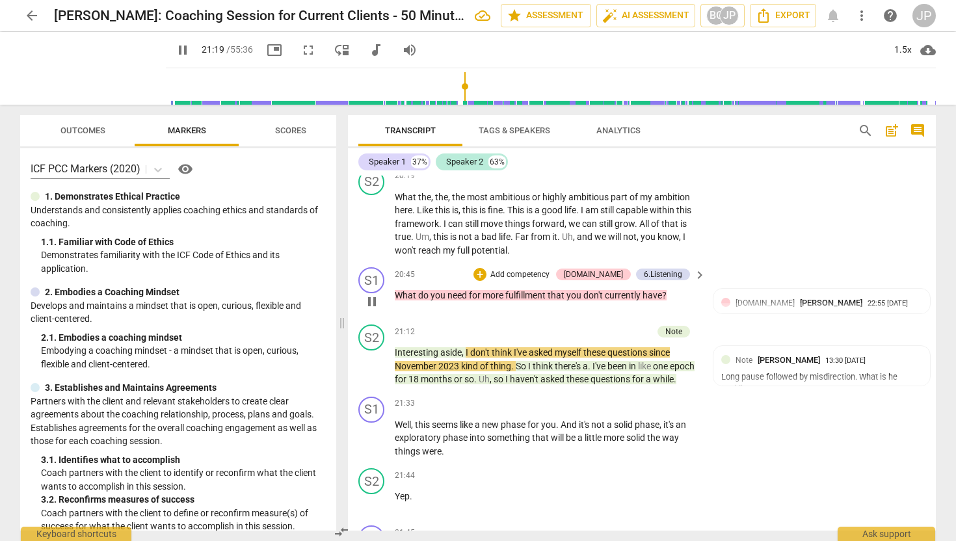
click at [372, 310] on span "pause" at bounding box center [372, 302] width 16 height 16
click at [175, 55] on span "play_arrow" at bounding box center [183, 50] width 16 height 16
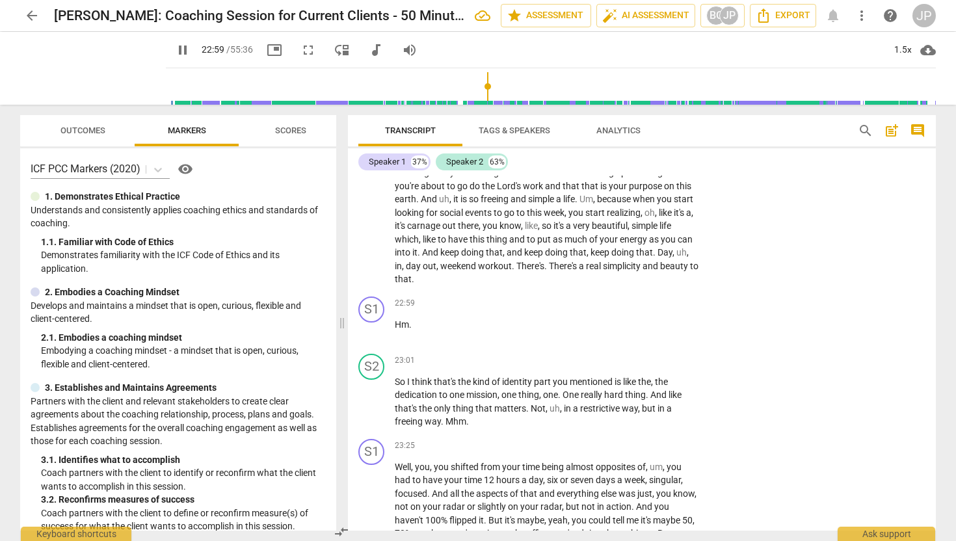
scroll to position [4847, 0]
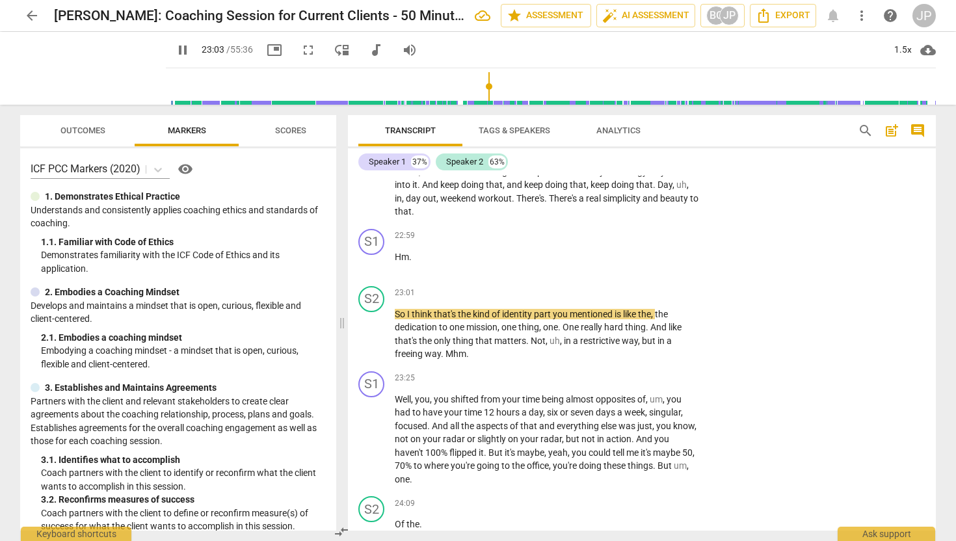
click at [374, 160] on span "pause" at bounding box center [372, 152] width 16 height 16
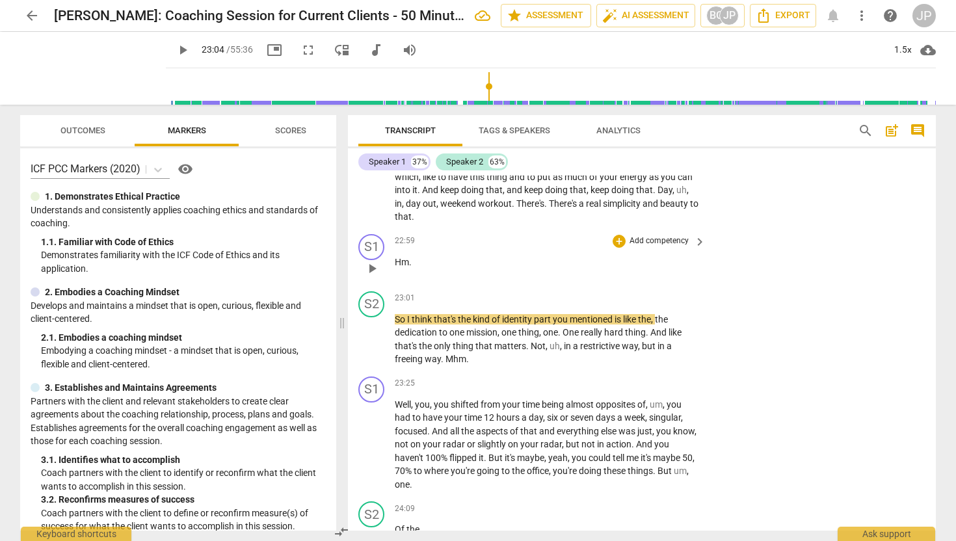
scroll to position [4856, 0]
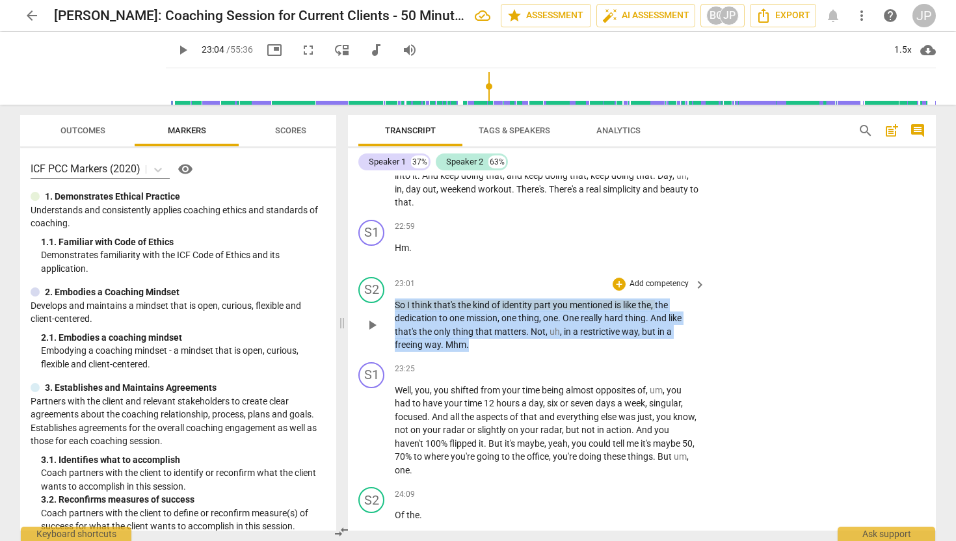
drag, startPoint x: 473, startPoint y: 401, endPoint x: 392, endPoint y: 364, distance: 89.1
click at [392, 357] on div "S2 play_arrow pause 23:01 + Add competency keyboard_arrow_right So I think that…" at bounding box center [642, 314] width 588 height 85
click at [478, 385] on div "+" at bounding box center [480, 382] width 13 height 13
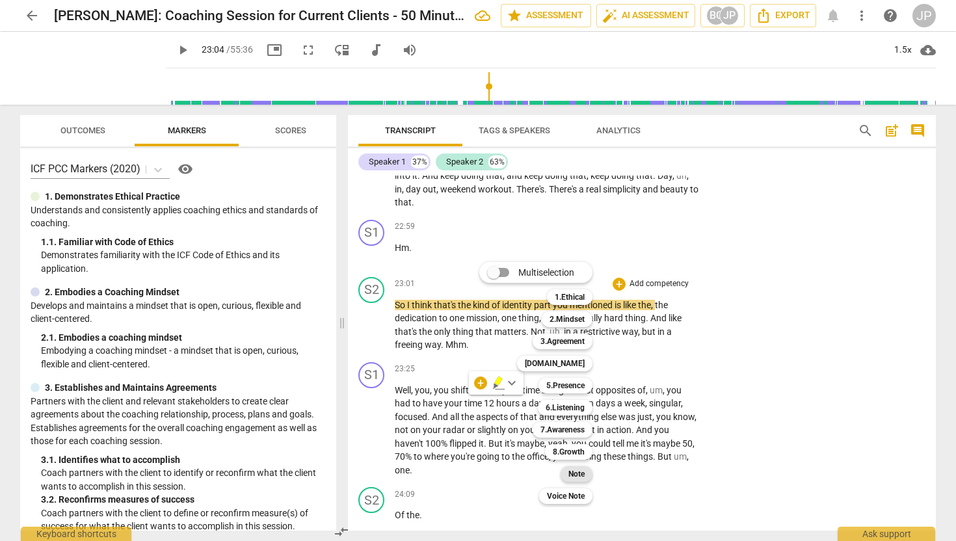
click at [579, 470] on b "Note" at bounding box center [576, 474] width 16 height 16
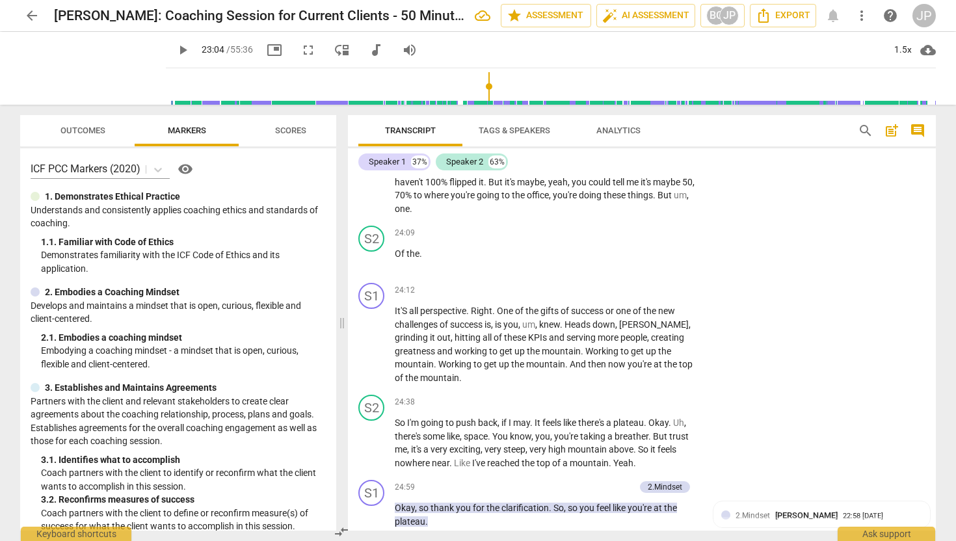
scroll to position [5119, 0]
click at [175, 46] on span "play_arrow" at bounding box center [183, 50] width 16 height 16
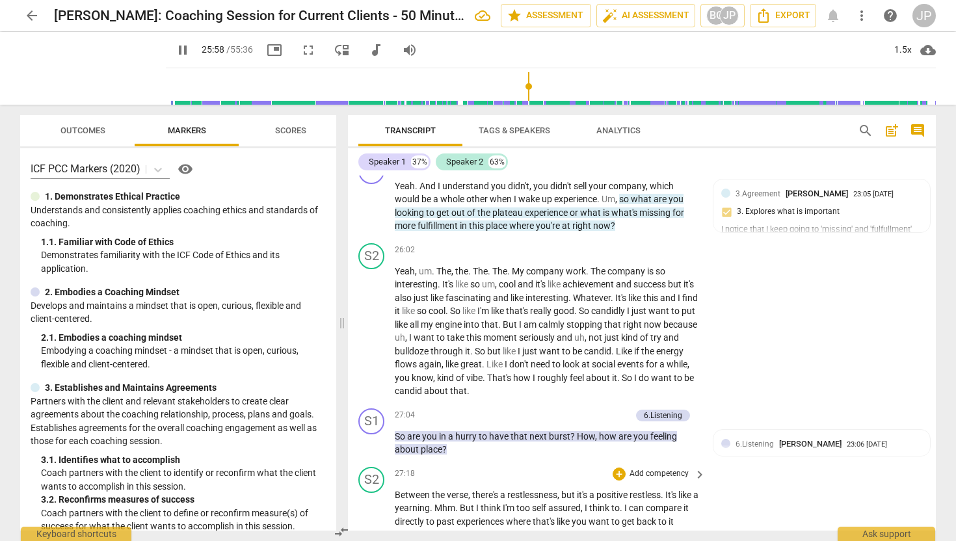
scroll to position [5613, 0]
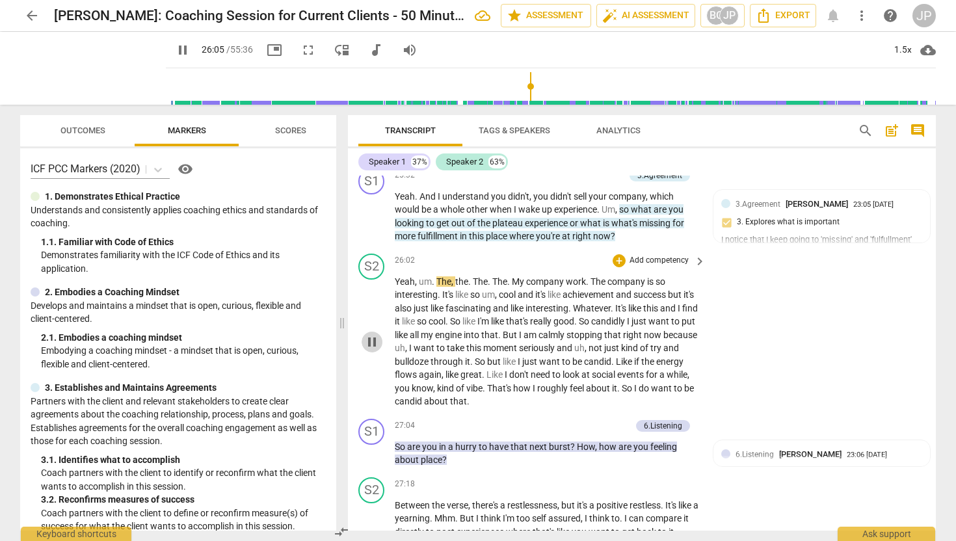
click at [372, 350] on span "pause" at bounding box center [372, 342] width 16 height 16
click at [372, 350] on span "play_arrow" at bounding box center [372, 342] width 16 height 16
click at [375, 350] on span "pause" at bounding box center [372, 342] width 16 height 16
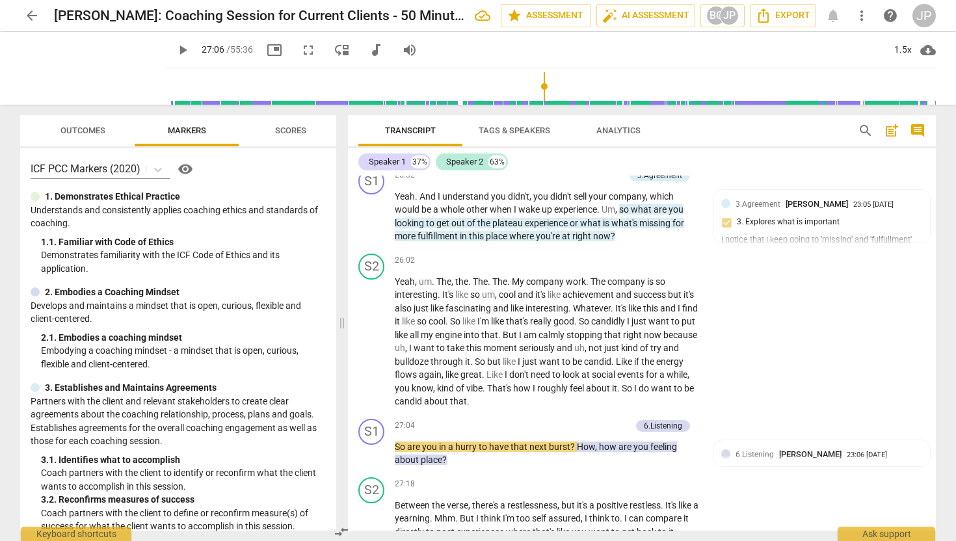
click at [175, 42] on span "play_arrow" at bounding box center [183, 50] width 16 height 16
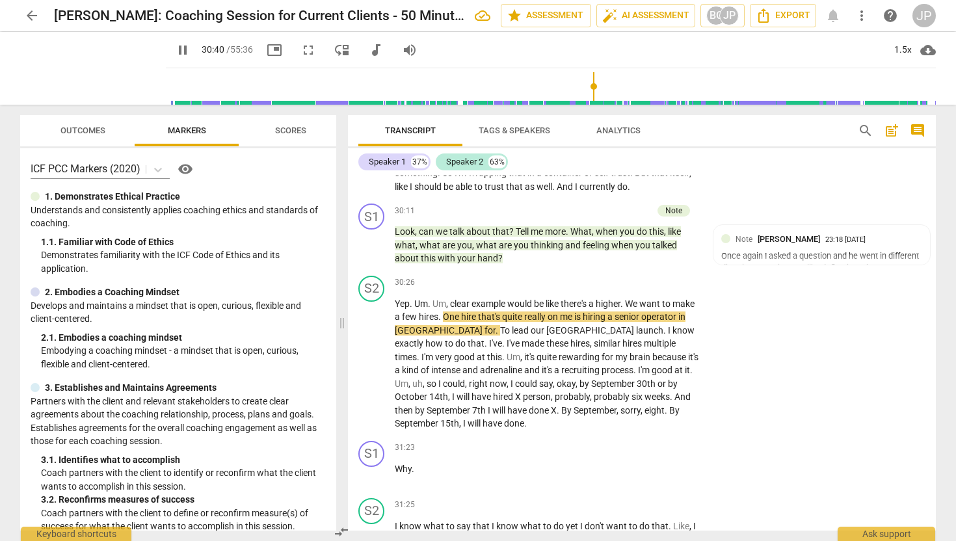
scroll to position [6373, 0]
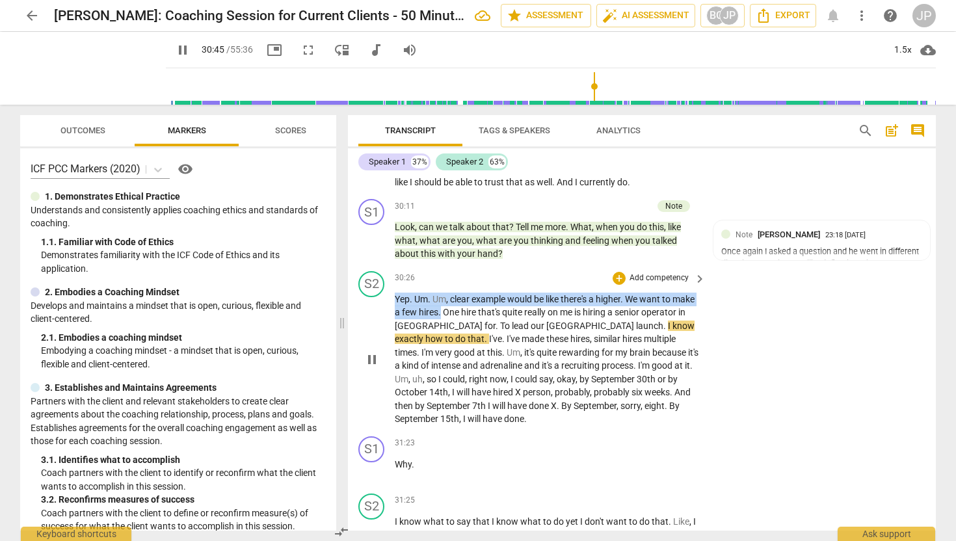
drag, startPoint x: 395, startPoint y: 356, endPoint x: 466, endPoint y: 370, distance: 72.3
click at [466, 370] on p "Yep . Um . Um , clear example would be like there's a higher . We want to make …" at bounding box center [547, 359] width 304 height 133
click at [646, 284] on p "Add competency" at bounding box center [659, 278] width 62 height 12
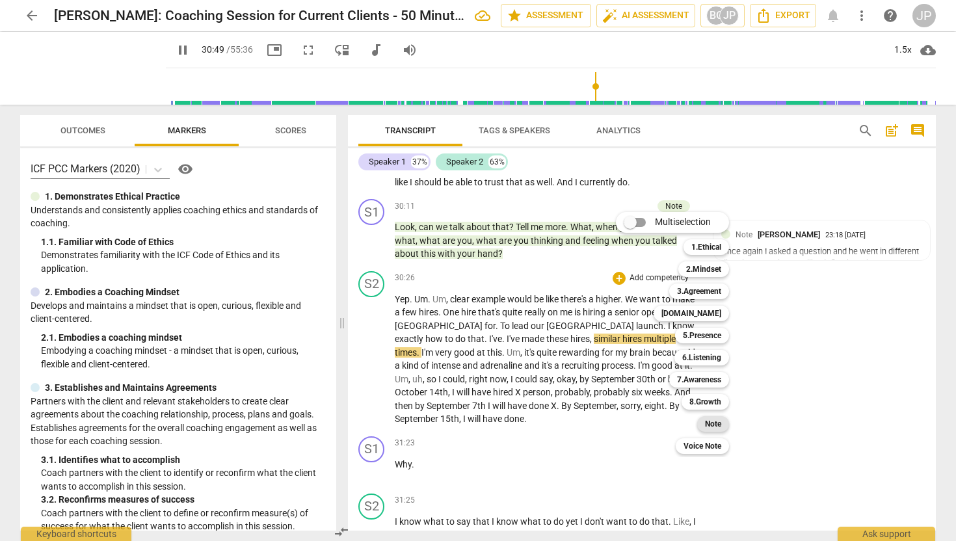
click at [713, 425] on b "Note" at bounding box center [713, 424] width 16 height 16
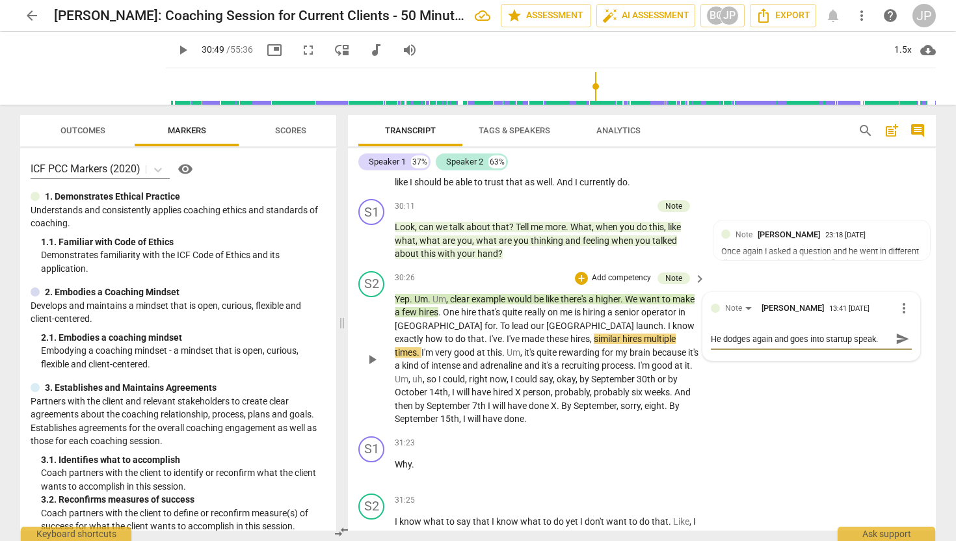
click at [750, 345] on textarea "He dodges again and goes into startup speak." at bounding box center [801, 339] width 180 height 12
click at [903, 352] on span "send" at bounding box center [902, 345] width 14 height 14
click at [370, 367] on span "play_arrow" at bounding box center [372, 360] width 16 height 16
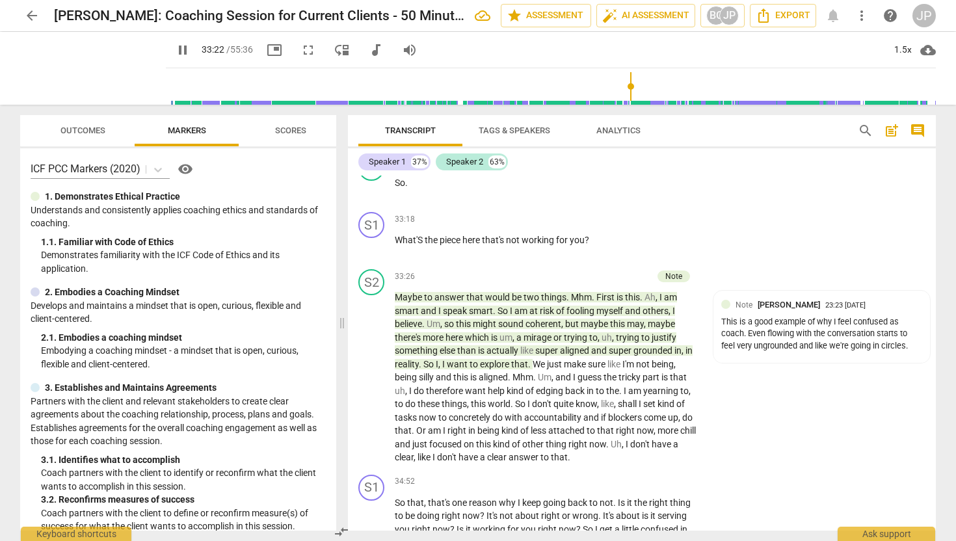
scroll to position [7068, 0]
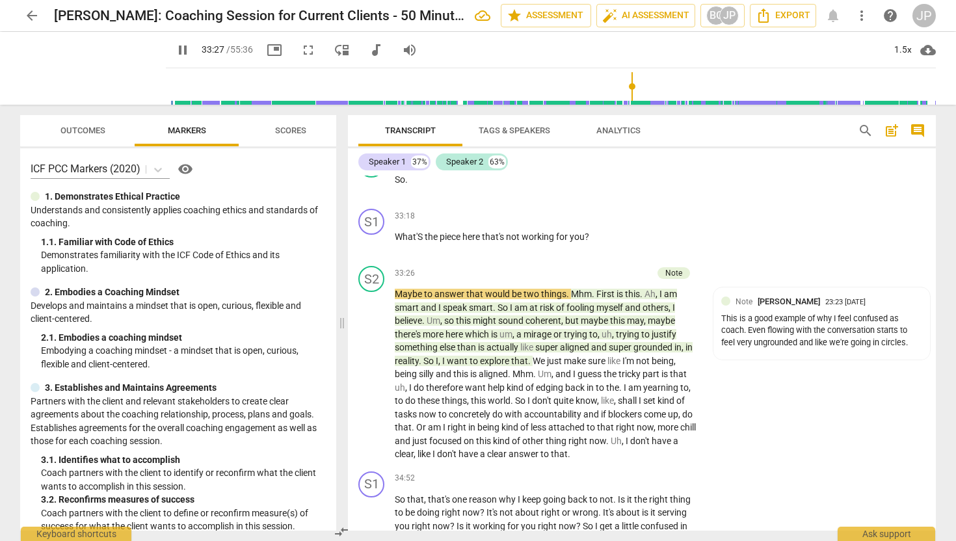
click at [175, 42] on span "pause" at bounding box center [183, 50] width 16 height 16
drag, startPoint x: 596, startPoint y: 293, endPoint x: 395, endPoint y: 279, distance: 200.7
click at [395, 256] on div "33:18 + Add competency keyboard_arrow_right What'S the piece here that's not wo…" at bounding box center [551, 232] width 312 height 47
click at [603, 271] on div "+" at bounding box center [602, 275] width 13 height 13
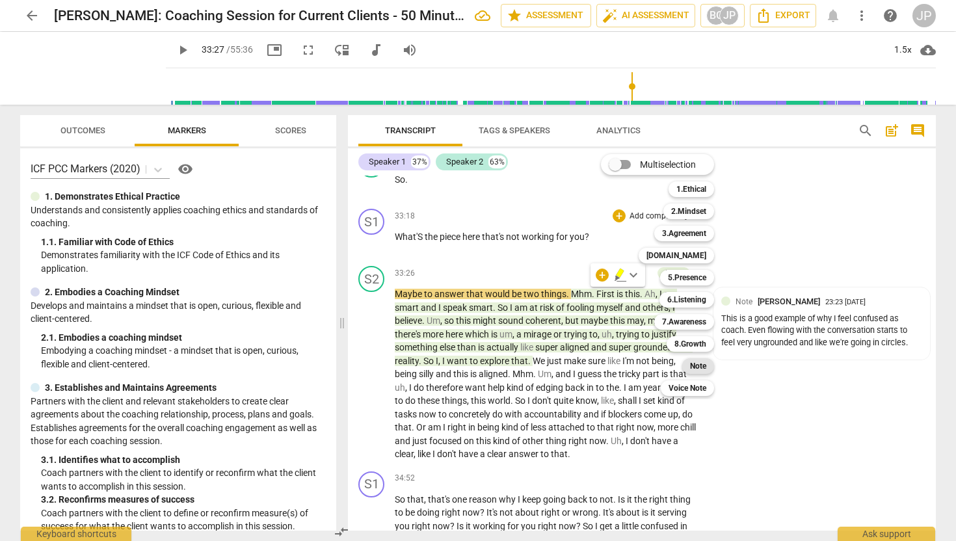
click at [705, 365] on b "Note" at bounding box center [698, 366] width 16 height 16
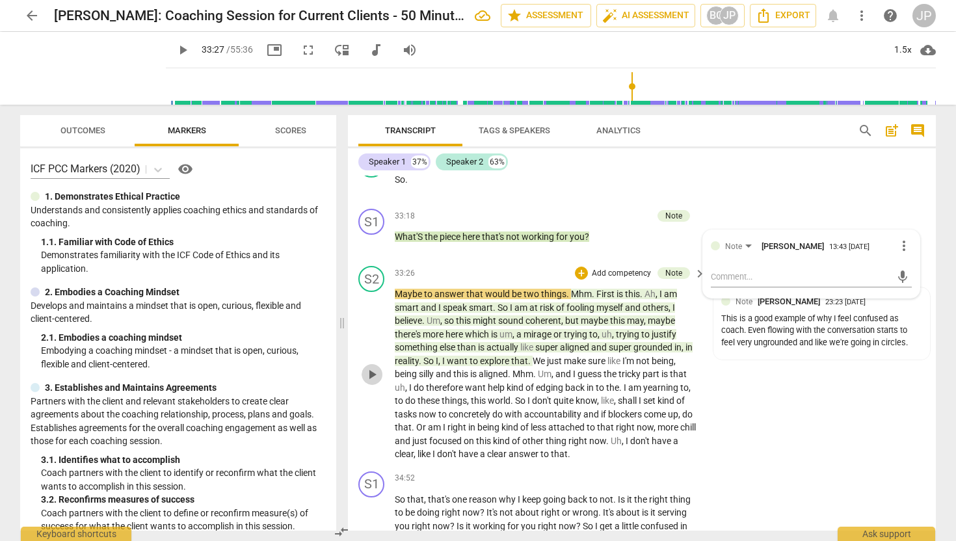
click at [378, 382] on span "play_arrow" at bounding box center [372, 375] width 16 height 16
click at [374, 382] on span "pause" at bounding box center [372, 375] width 16 height 16
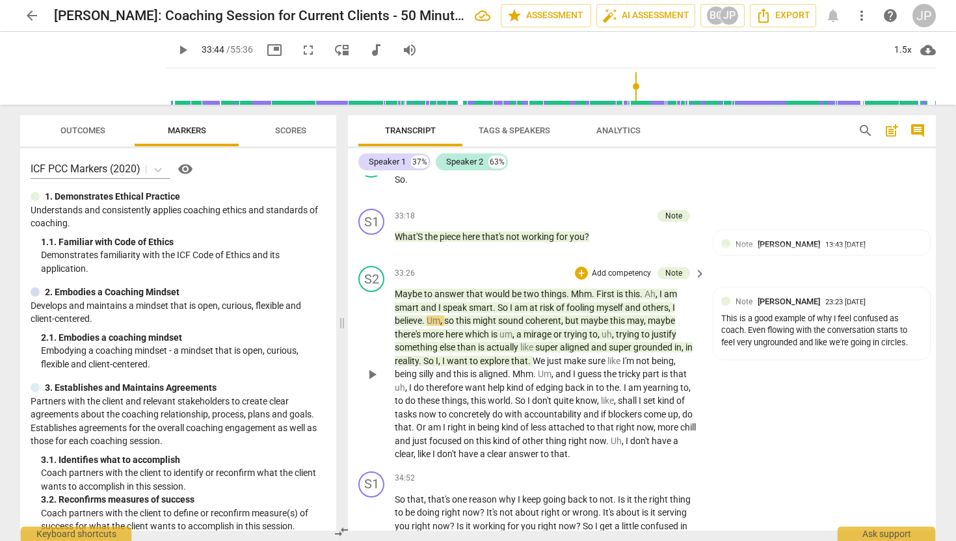
click at [374, 382] on span "play_arrow" at bounding box center [372, 375] width 16 height 16
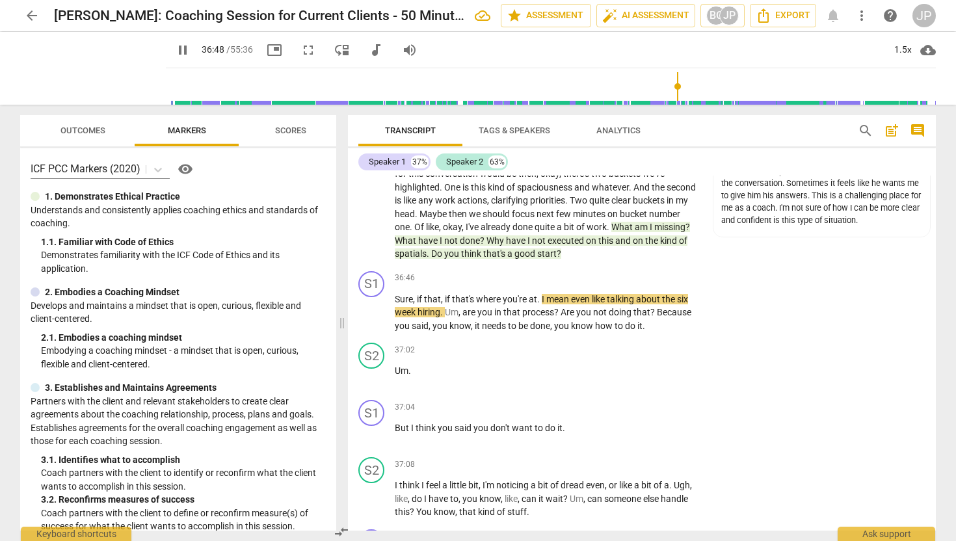
scroll to position [7826, 0]
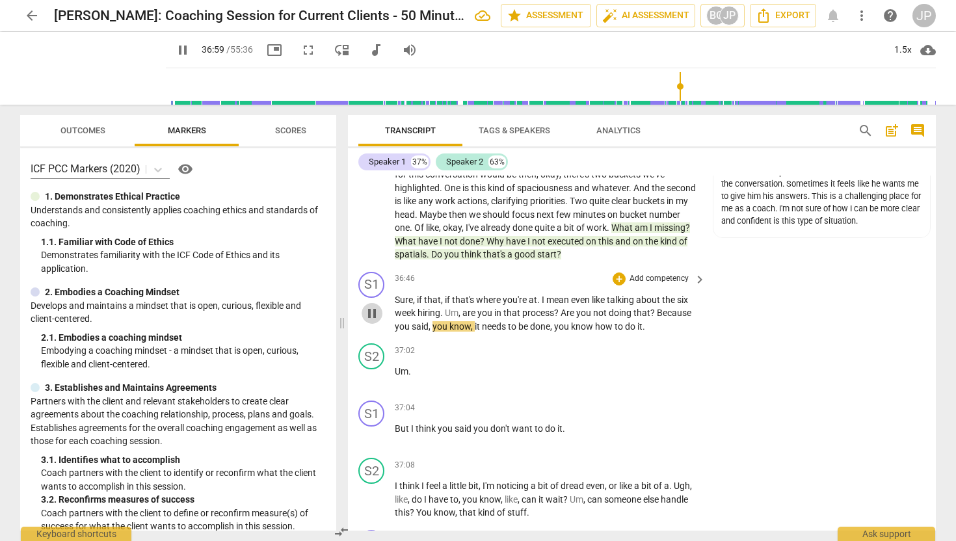
click at [371, 321] on span "pause" at bounding box center [372, 314] width 16 height 16
